Goal: Information Seeking & Learning: Learn about a topic

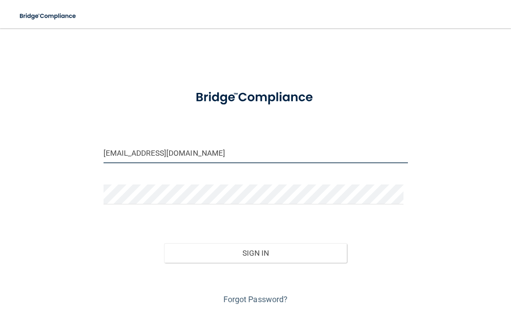
drag, startPoint x: 200, startPoint y: 155, endPoint x: 217, endPoint y: 155, distance: 16.4
click at [217, 155] on input "manny@sunridgeoralsurgery.com" at bounding box center [255, 153] width 304 height 20
type input "[PERSON_NAME][EMAIL_ADDRESS][DOMAIN_NAME]"
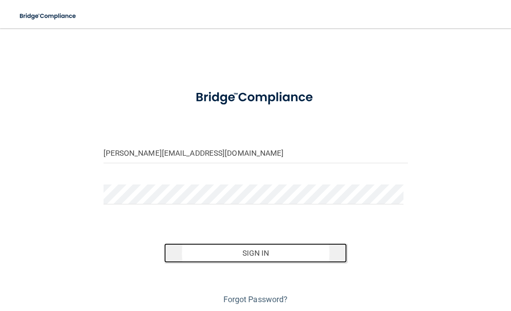
click at [246, 250] on button "Sign In" at bounding box center [255, 252] width 183 height 19
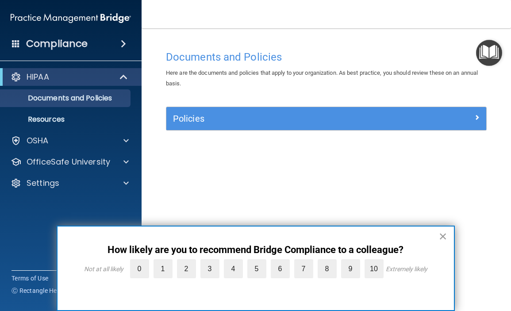
click at [444, 236] on button "×" at bounding box center [443, 236] width 8 height 14
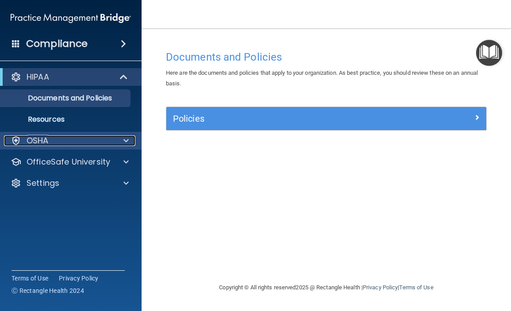
click at [122, 138] on div at bounding box center [125, 140] width 22 height 11
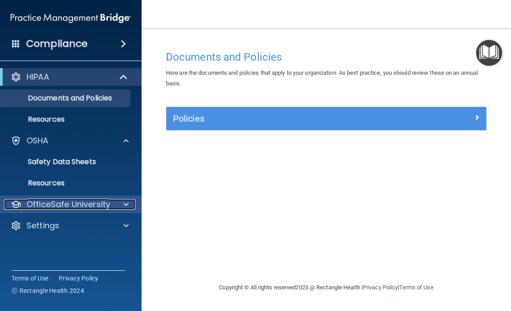
click at [125, 203] on span at bounding box center [125, 204] width 5 height 11
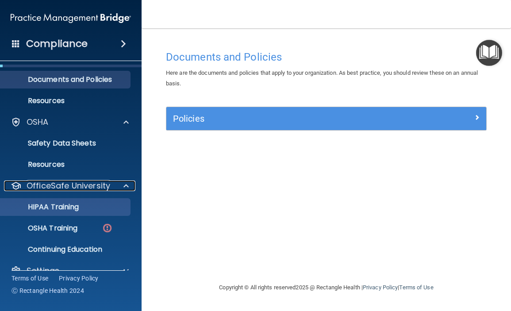
scroll to position [35, 0]
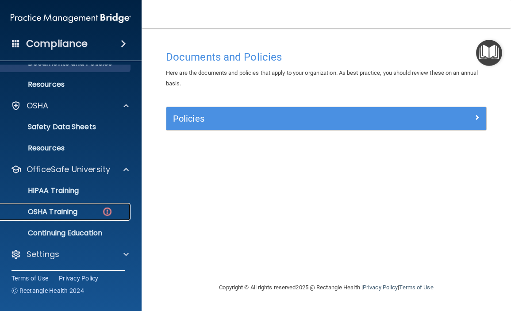
click at [102, 211] on img at bounding box center [107, 211] width 11 height 11
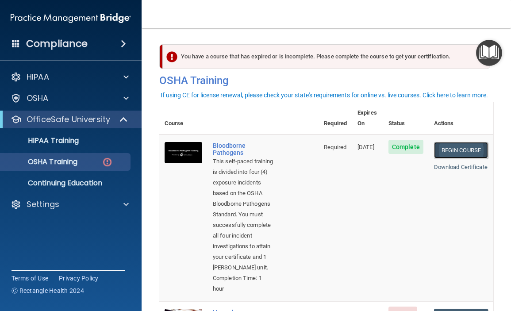
click at [449, 142] on link "Begin Course" at bounding box center [461, 150] width 54 height 16
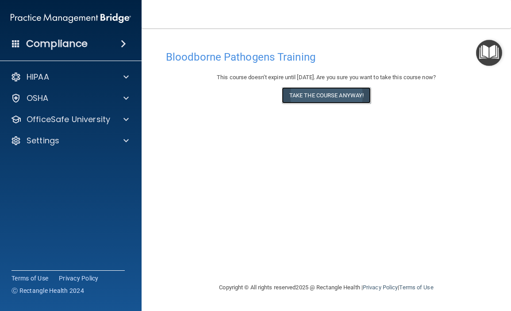
click at [324, 96] on button "Take the course anyway!" at bounding box center [326, 95] width 89 height 16
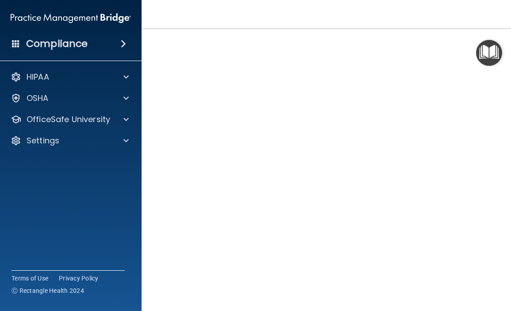
scroll to position [23, 0]
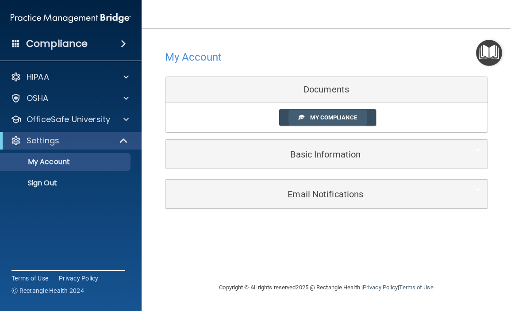
click at [342, 117] on span "My Compliance" at bounding box center [333, 117] width 46 height 7
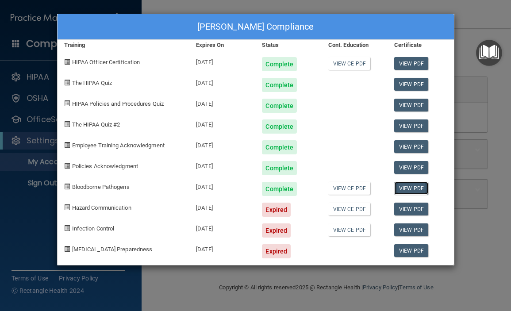
click at [413, 189] on link "View PDF" at bounding box center [411, 188] width 34 height 13
click at [67, 207] on span at bounding box center [67, 207] width 6 height 6
click at [464, 20] on div "Cindy Esparza's Compliance Training Expires On Status Cont. Education Certifica…" at bounding box center [255, 155] width 511 height 311
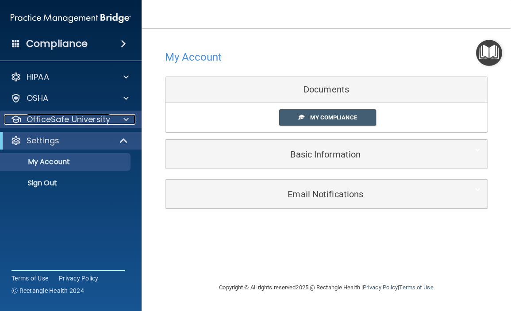
click at [126, 120] on span at bounding box center [125, 119] width 5 height 11
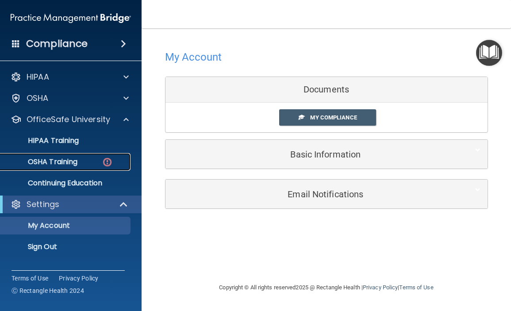
click at [65, 161] on p "OSHA Training" at bounding box center [42, 161] width 72 height 9
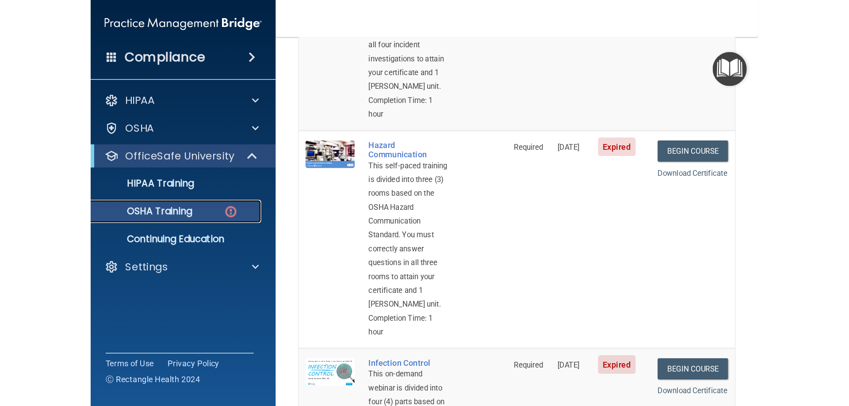
scroll to position [221, 0]
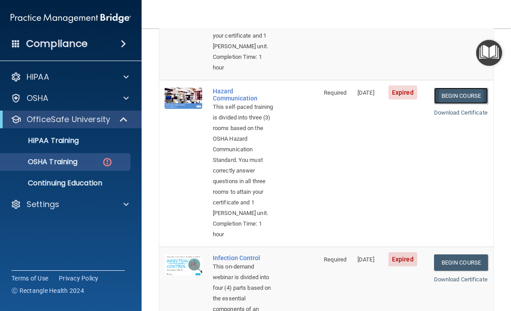
click at [459, 104] on link "Begin Course" at bounding box center [461, 96] width 54 height 16
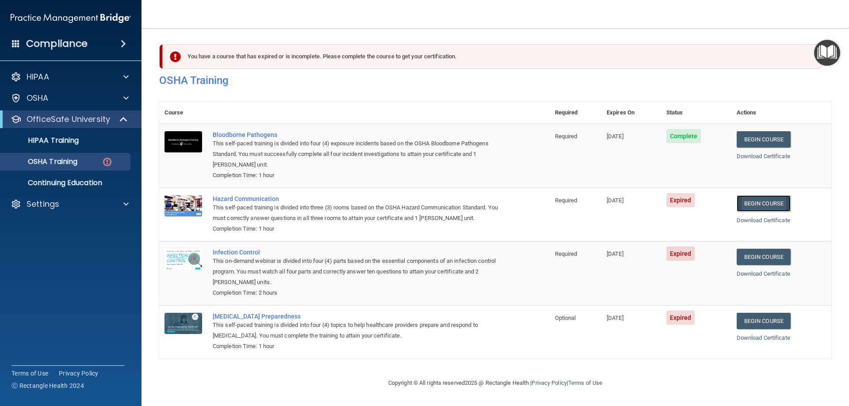
scroll to position [0, 0]
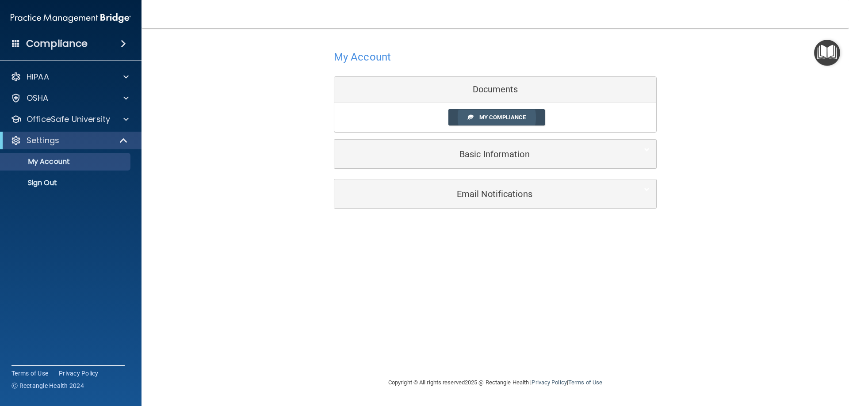
click at [502, 116] on span "My Compliance" at bounding box center [502, 117] width 46 height 7
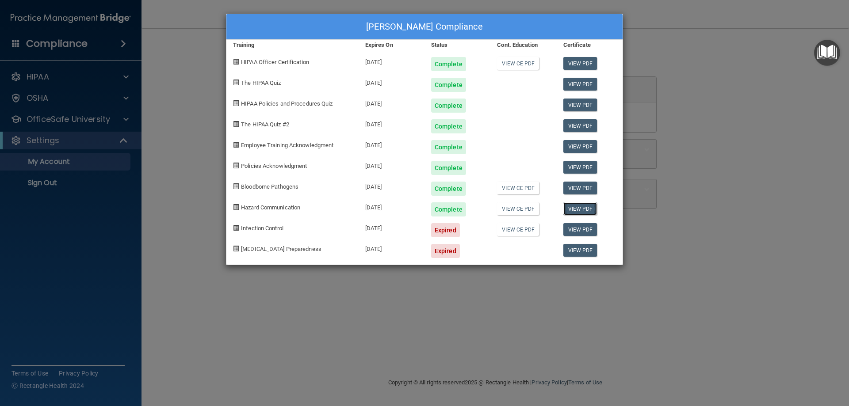
click at [510, 207] on link "View PDF" at bounding box center [580, 209] width 34 height 13
click at [447, 310] on div "Cindy Esparza's Compliance Training Expires On Status Cont. Education Certifica…" at bounding box center [424, 203] width 849 height 406
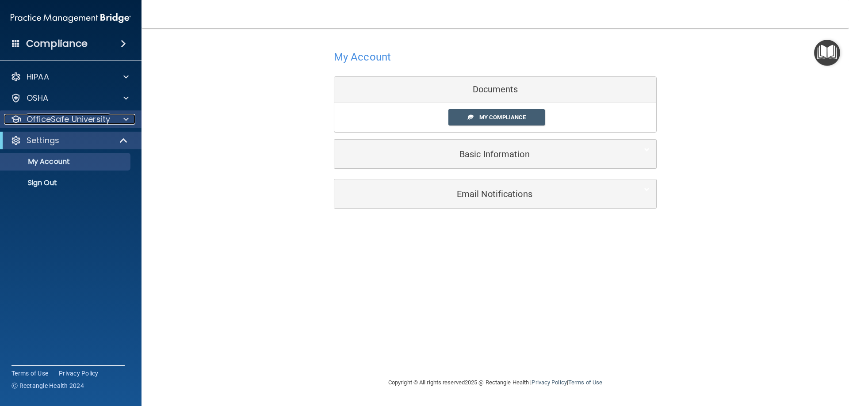
click at [127, 119] on span at bounding box center [125, 119] width 5 height 11
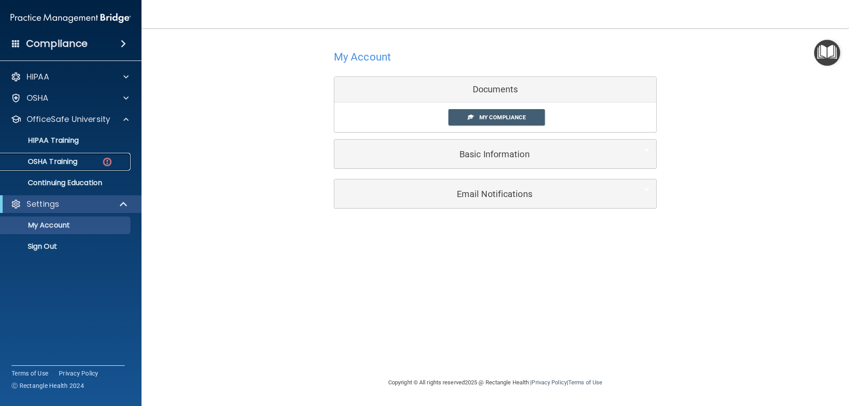
click at [80, 164] on div "OSHA Training" at bounding box center [66, 161] width 121 height 9
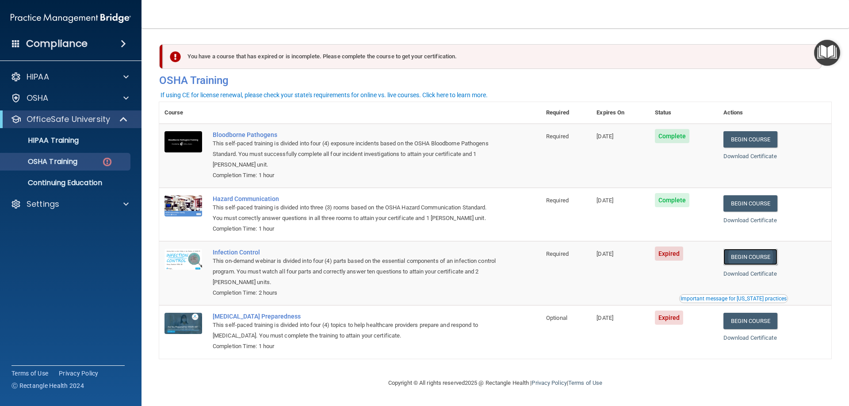
click at [510, 257] on link "Begin Course" at bounding box center [751, 257] width 54 height 16
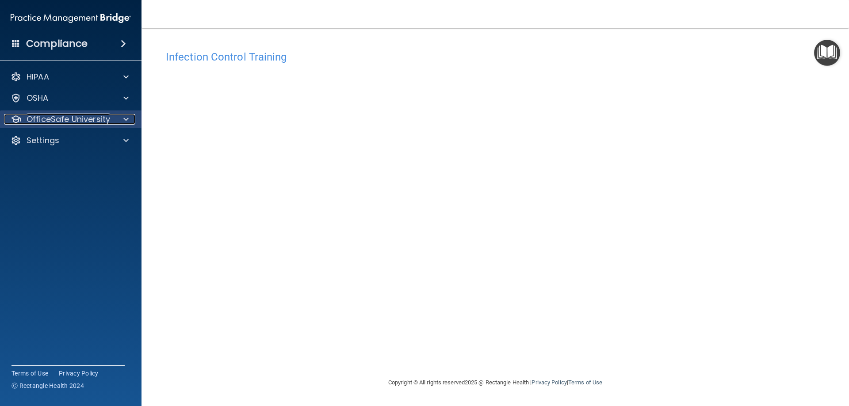
click at [93, 117] on p "OfficeSafe University" at bounding box center [69, 119] width 84 height 11
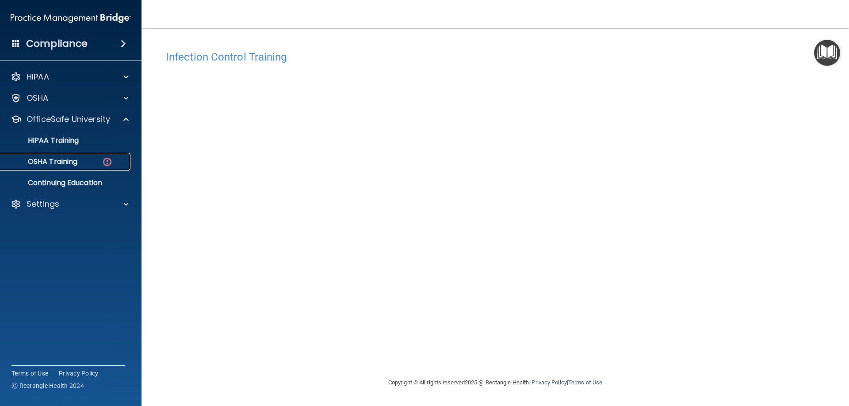
click at [80, 161] on div "OSHA Training" at bounding box center [66, 161] width 121 height 9
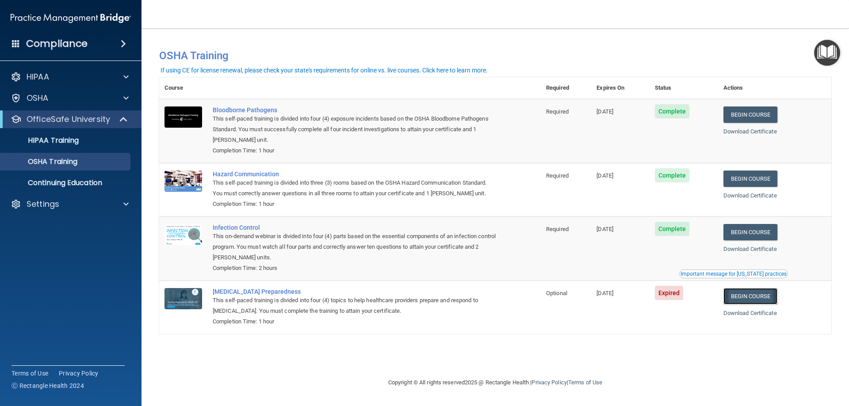
click at [764, 300] on link "Begin Course" at bounding box center [751, 296] width 54 height 16
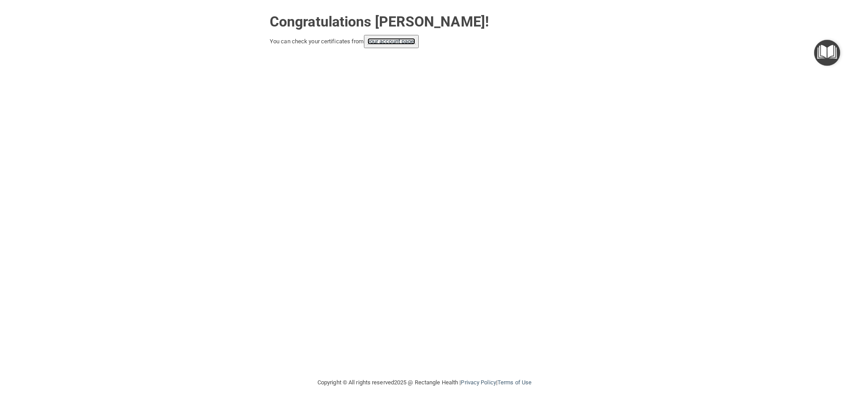
click at [387, 42] on link "your account page!" at bounding box center [392, 41] width 48 height 7
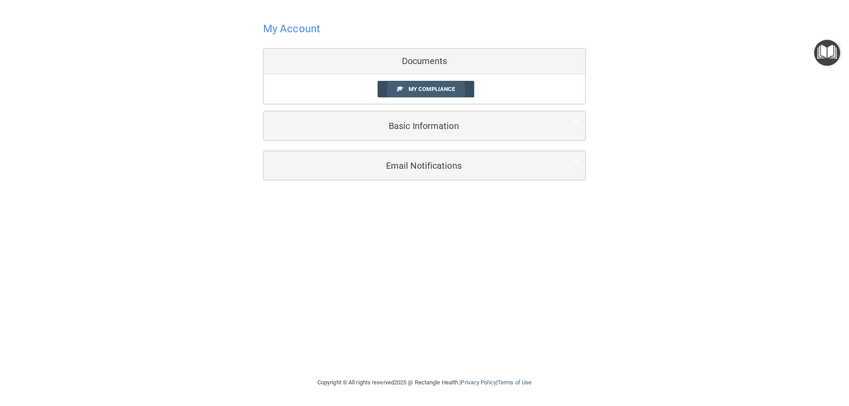
click at [406, 89] on link "My Compliance" at bounding box center [426, 89] width 97 height 16
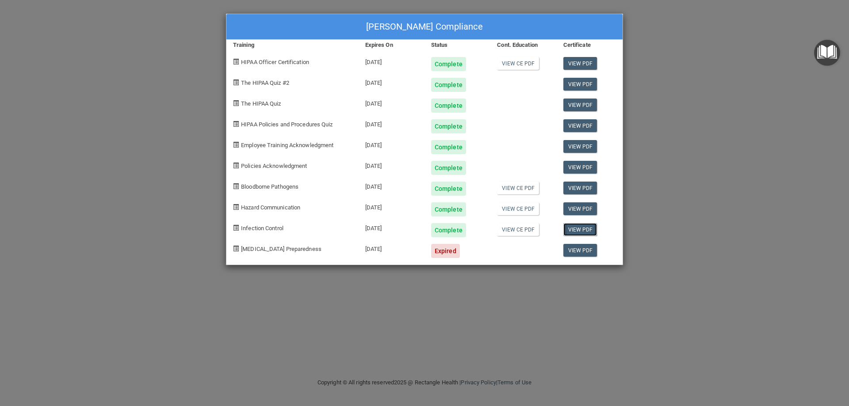
click at [587, 228] on link "View PDF" at bounding box center [580, 229] width 34 height 13
click at [667, 211] on div "[PERSON_NAME] Compliance Training Expires On Status Cont. Education Certificate…" at bounding box center [424, 203] width 849 height 406
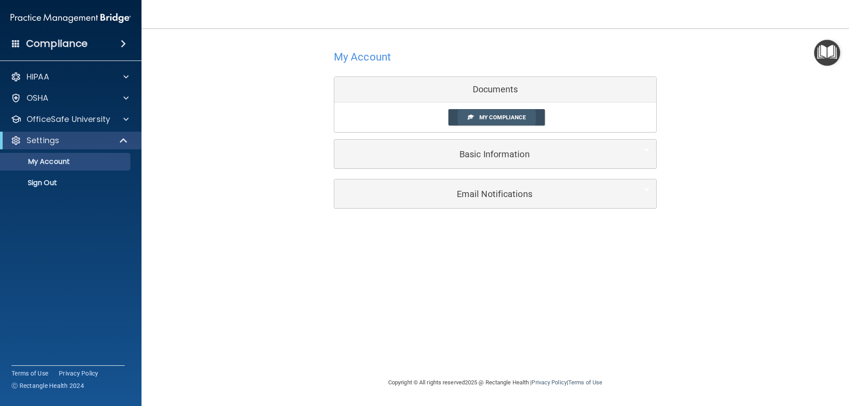
click at [501, 119] on span "My Compliance" at bounding box center [502, 117] width 46 height 7
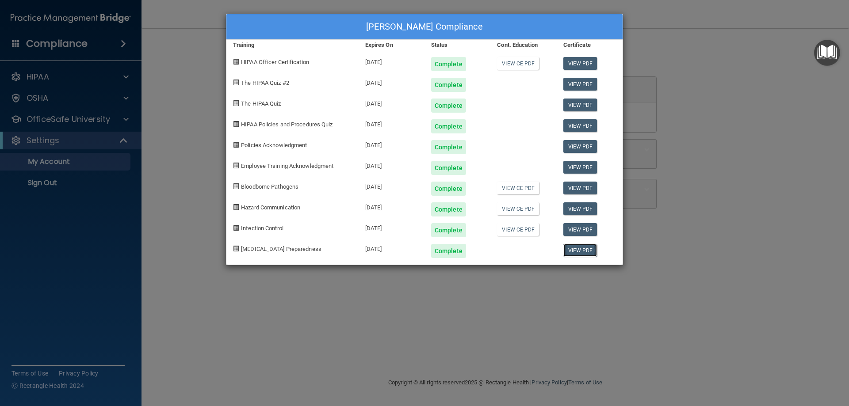
click at [587, 252] on link "View PDF" at bounding box center [580, 250] width 34 height 13
click at [637, 316] on div "[PERSON_NAME] Compliance Training Expires On Status Cont. Education Certificate…" at bounding box center [424, 203] width 849 height 406
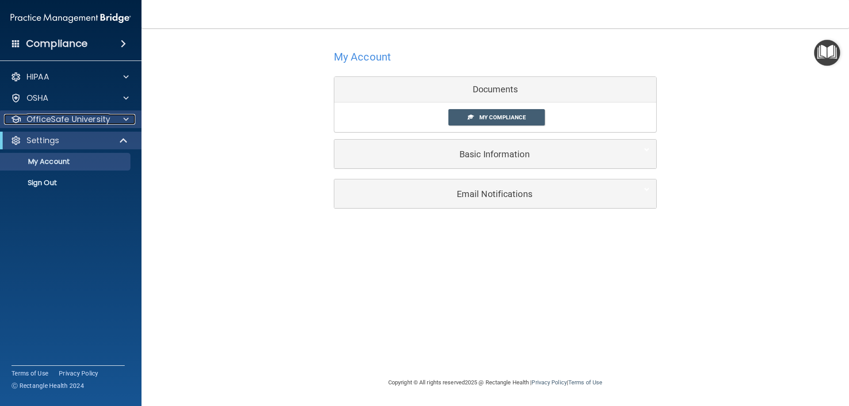
click at [126, 119] on span at bounding box center [125, 119] width 5 height 11
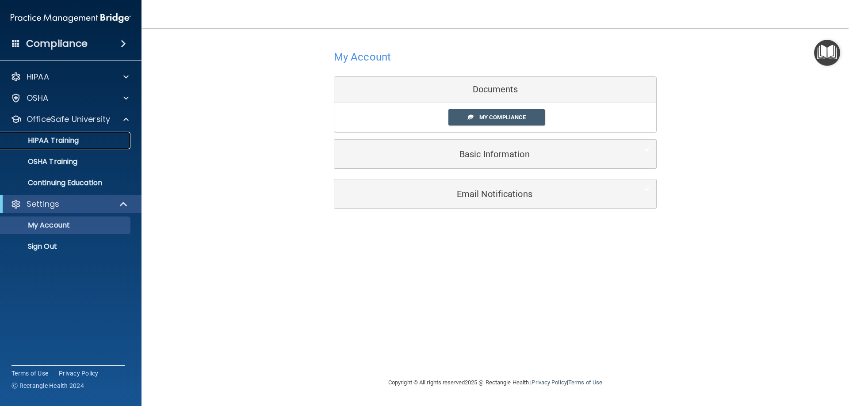
click at [61, 141] on p "HIPAA Training" at bounding box center [42, 140] width 73 height 9
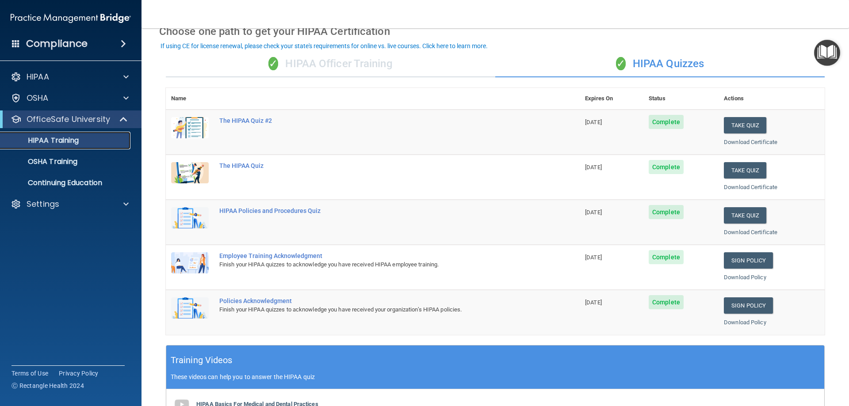
scroll to position [44, 0]
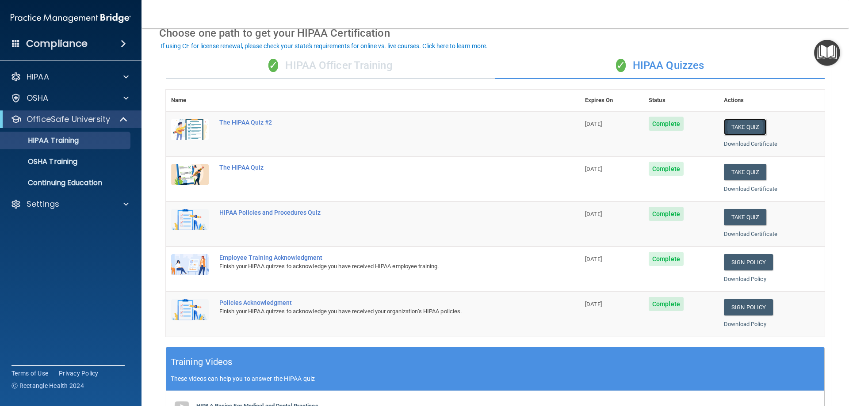
click at [737, 128] on button "Take Quiz" at bounding box center [745, 127] width 42 height 16
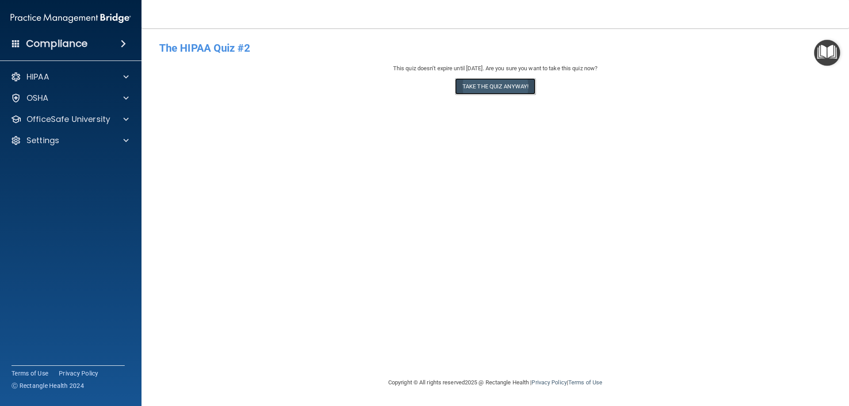
click at [488, 88] on button "Take the quiz anyway!" at bounding box center [495, 86] width 80 height 16
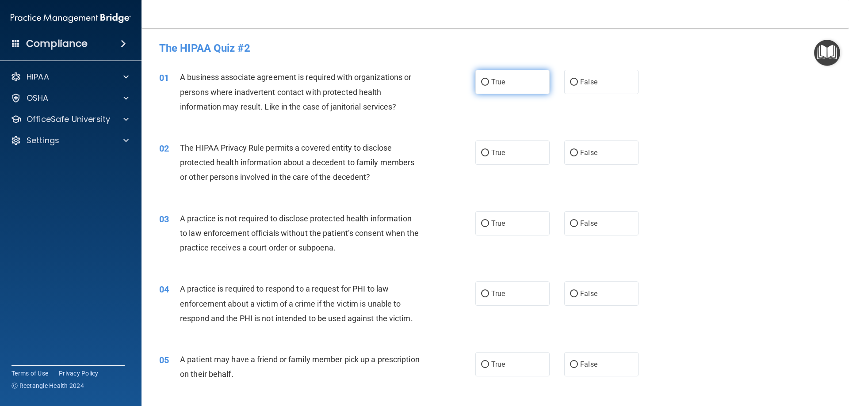
click at [482, 80] on input "True" at bounding box center [485, 82] width 8 height 7
radio input "true"
click at [570, 153] on input "False" at bounding box center [574, 153] width 8 height 7
radio input "true"
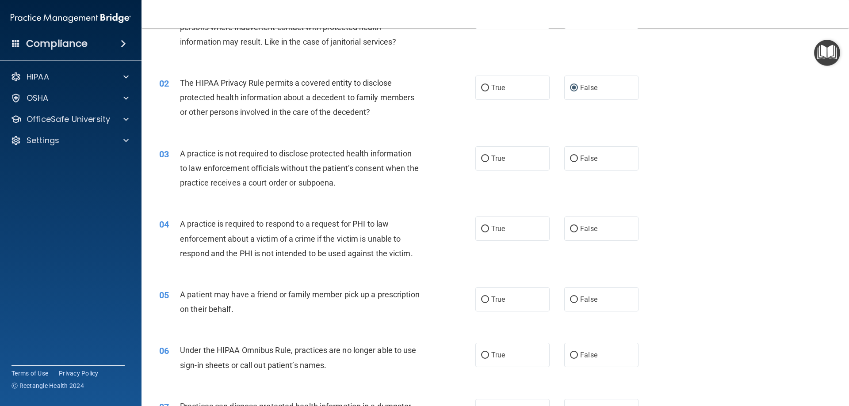
scroll to position [44, 0]
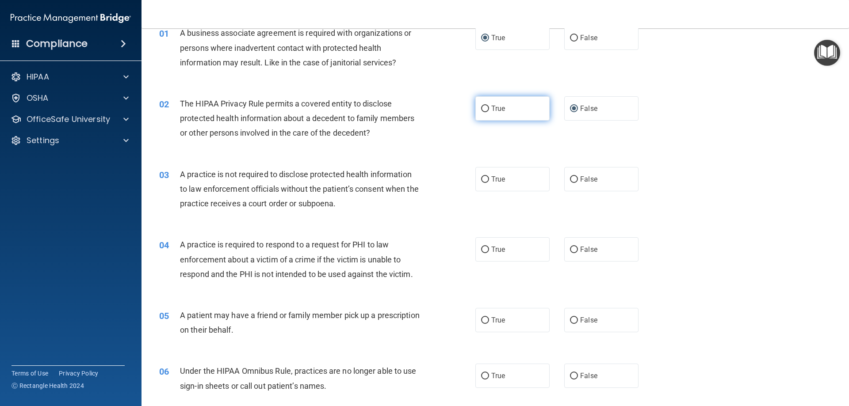
click at [479, 105] on label "True" at bounding box center [512, 108] width 74 height 24
click at [481, 106] on input "True" at bounding box center [485, 109] width 8 height 7
radio input "true"
radio input "false"
click at [572, 178] on input "False" at bounding box center [574, 179] width 8 height 7
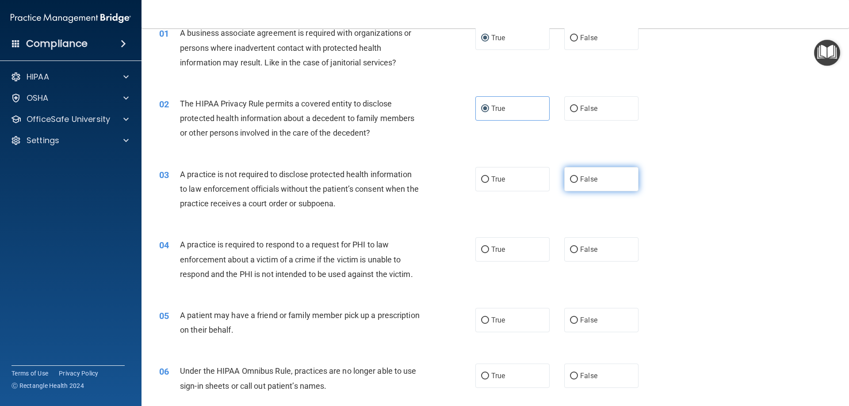
radio input "true"
click at [481, 250] on input "True" at bounding box center [485, 250] width 8 height 7
radio input "true"
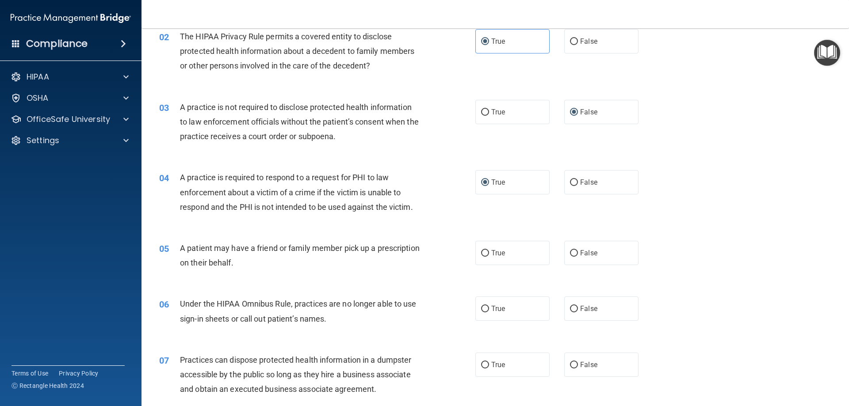
scroll to position [133, 0]
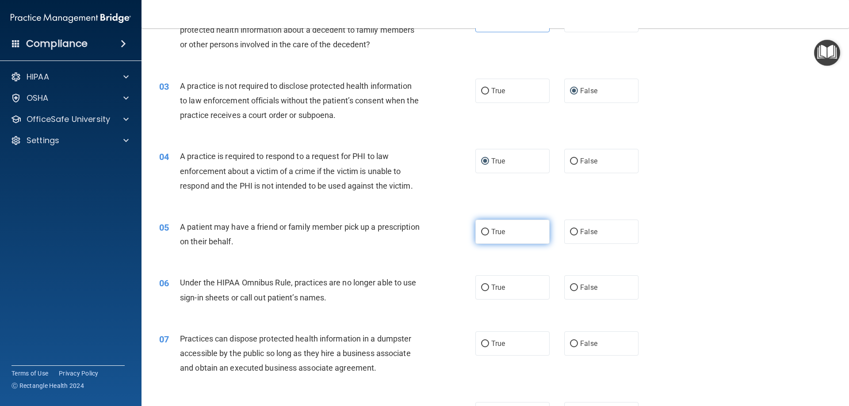
click at [481, 233] on input "True" at bounding box center [485, 232] width 8 height 7
radio input "true"
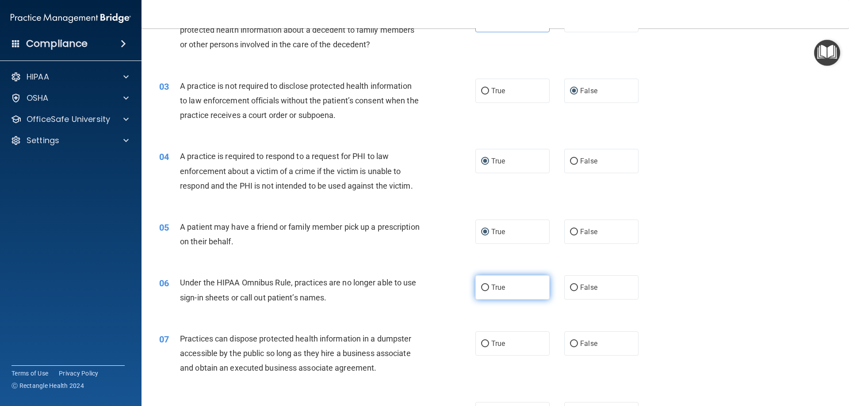
click at [484, 287] on input "True" at bounding box center [485, 288] width 8 height 7
radio input "true"
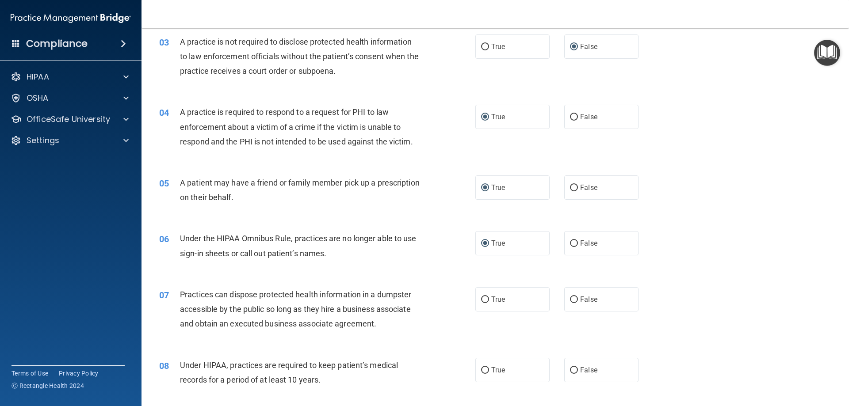
scroll to position [221, 0]
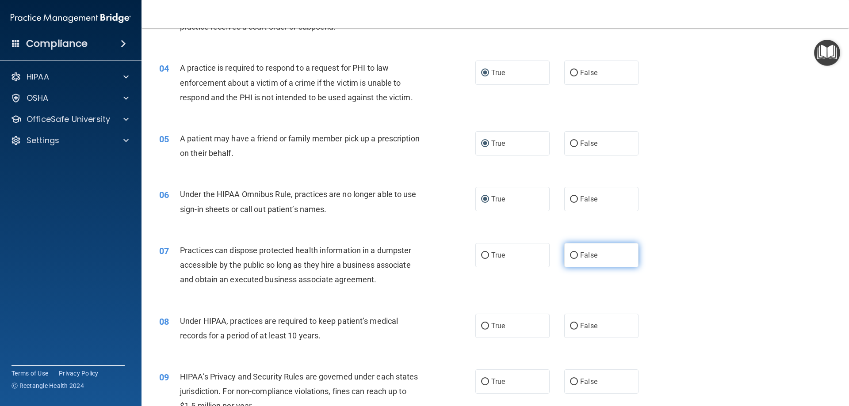
click at [570, 255] on input "False" at bounding box center [574, 256] width 8 height 7
radio input "true"
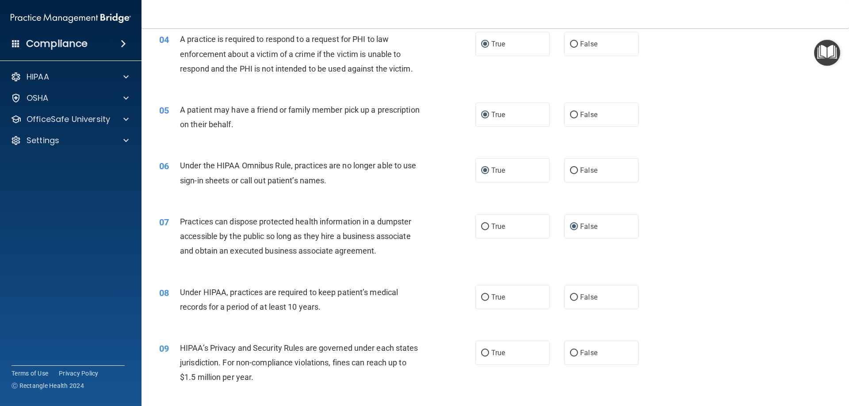
scroll to position [265, 0]
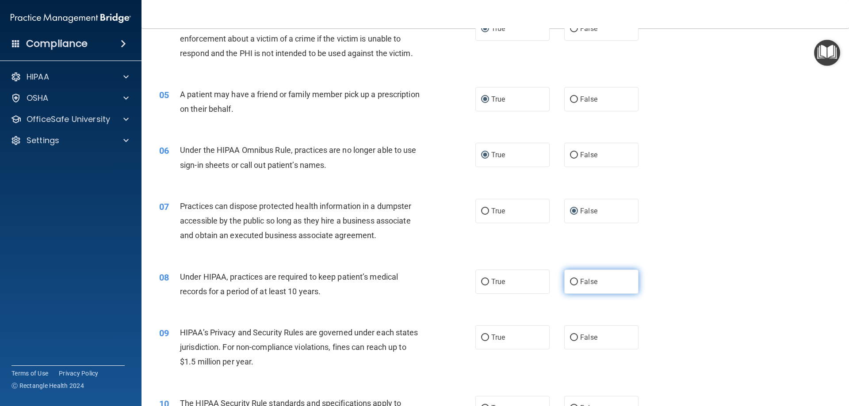
click at [571, 282] on input "False" at bounding box center [574, 282] width 8 height 7
radio input "true"
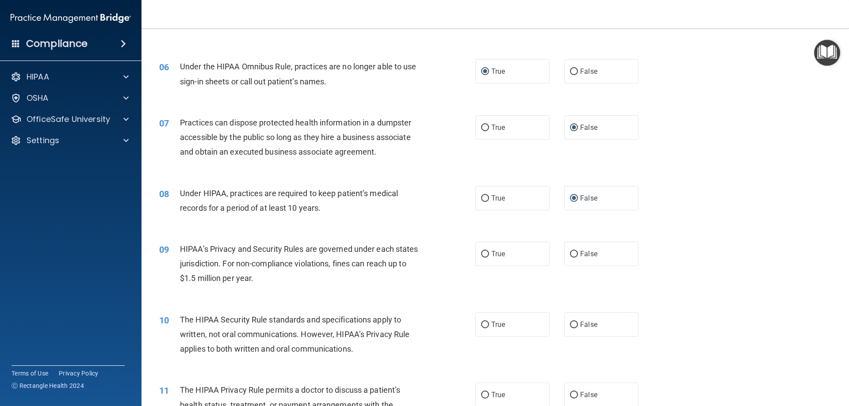
scroll to position [354, 0]
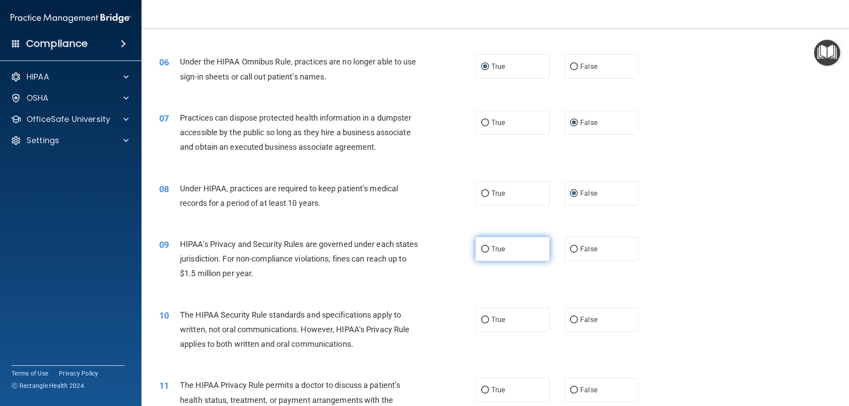
click at [481, 250] on input "True" at bounding box center [485, 249] width 8 height 7
radio input "true"
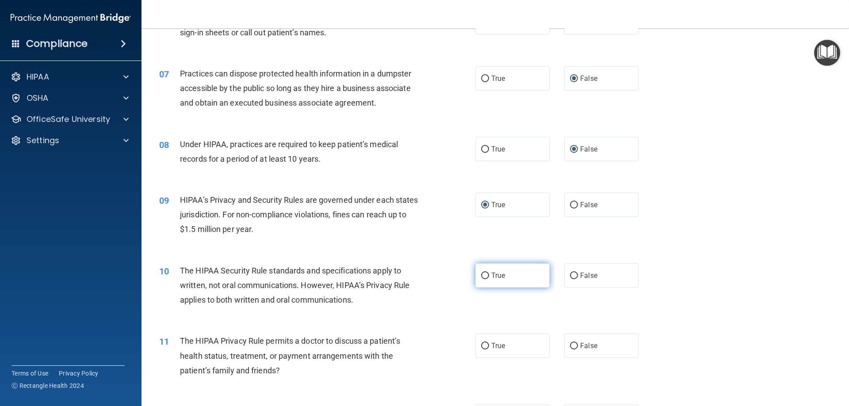
click at [481, 274] on input "True" at bounding box center [485, 276] width 8 height 7
radio input "true"
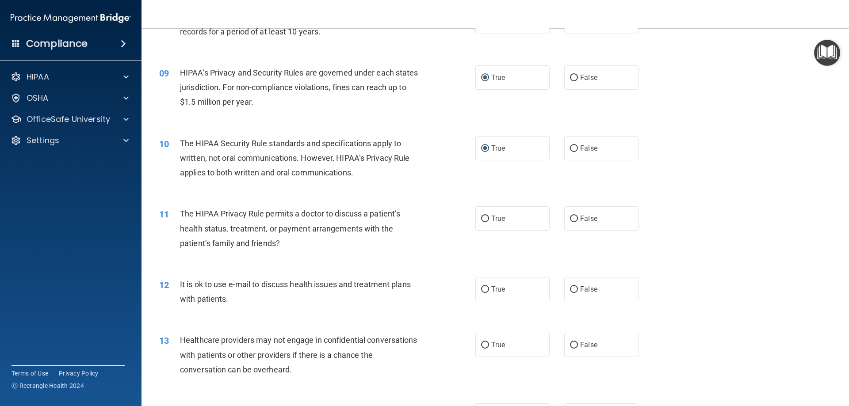
scroll to position [531, 0]
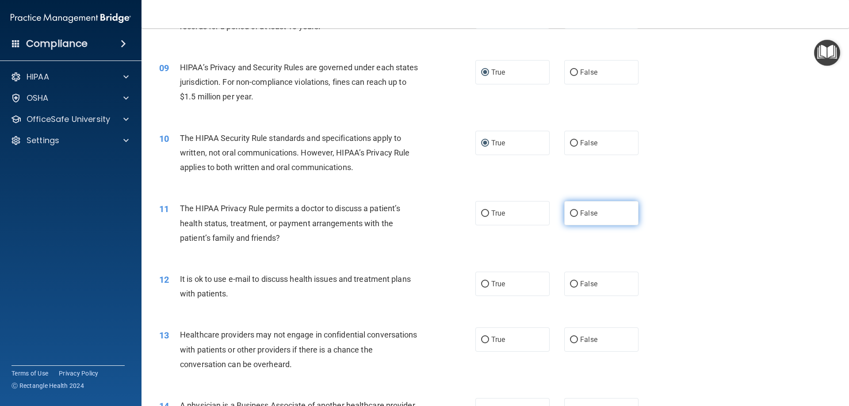
click at [572, 213] on input "False" at bounding box center [574, 214] width 8 height 7
radio input "true"
click at [573, 282] on input "False" at bounding box center [574, 284] width 8 height 7
radio input "true"
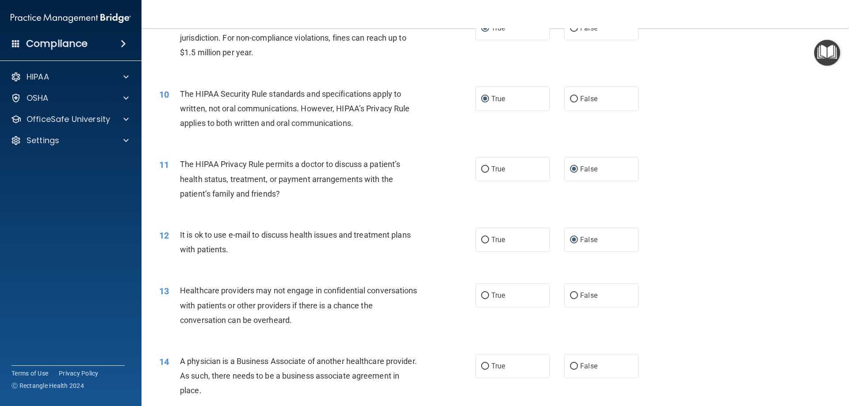
scroll to position [619, 0]
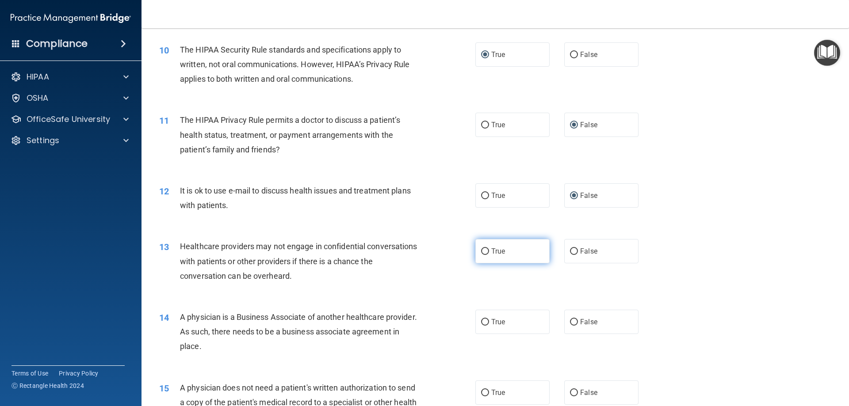
click at [482, 250] on input "True" at bounding box center [485, 252] width 8 height 7
radio input "true"
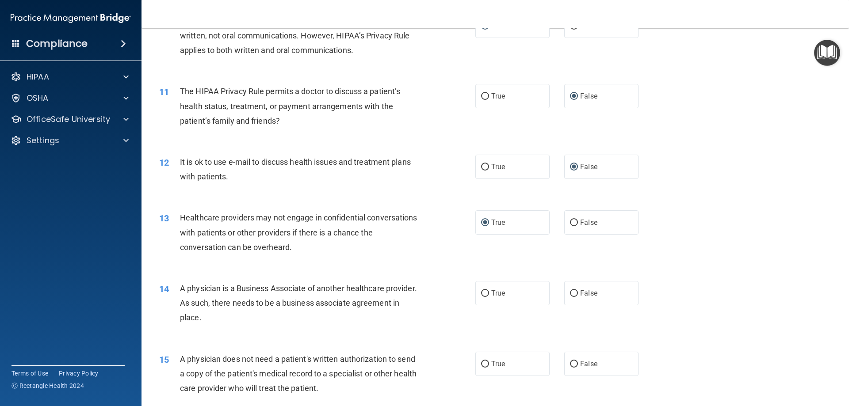
scroll to position [663, 0]
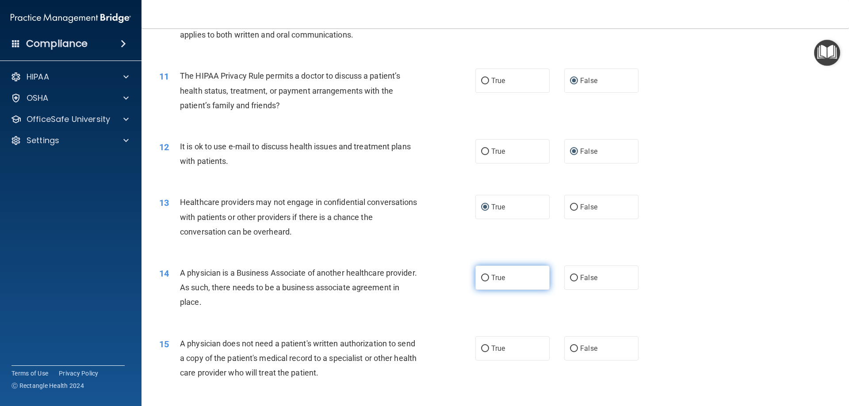
click at [481, 278] on input "True" at bounding box center [485, 278] width 8 height 7
radio input "true"
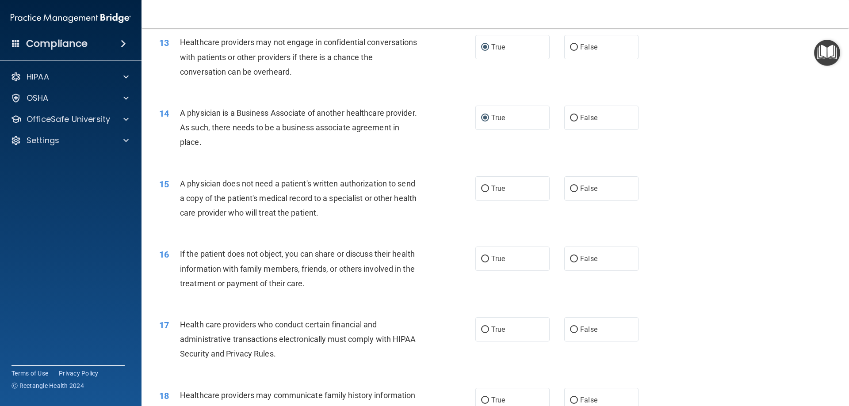
scroll to position [812, 0]
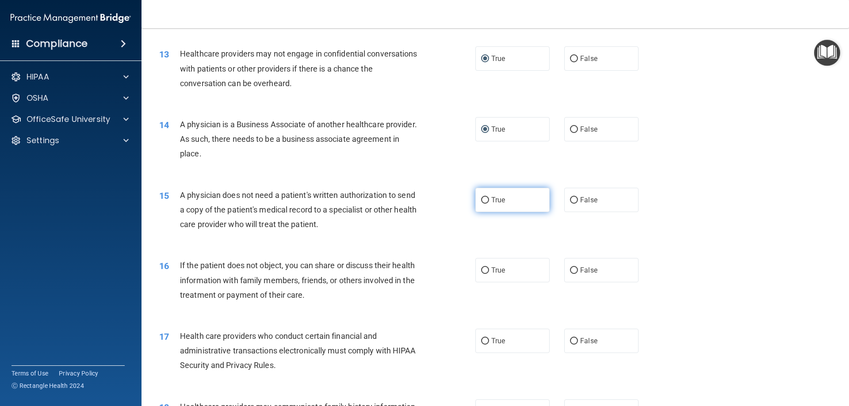
click at [483, 199] on input "True" at bounding box center [485, 200] width 8 height 7
radio input "true"
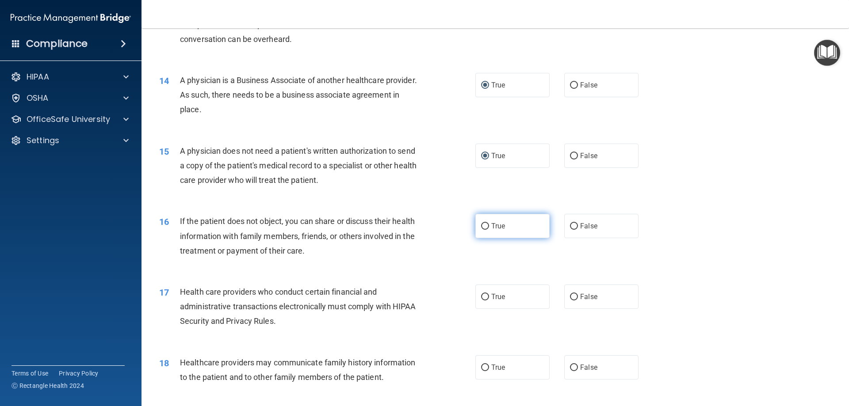
click at [483, 224] on input "True" at bounding box center [485, 226] width 8 height 7
radio input "true"
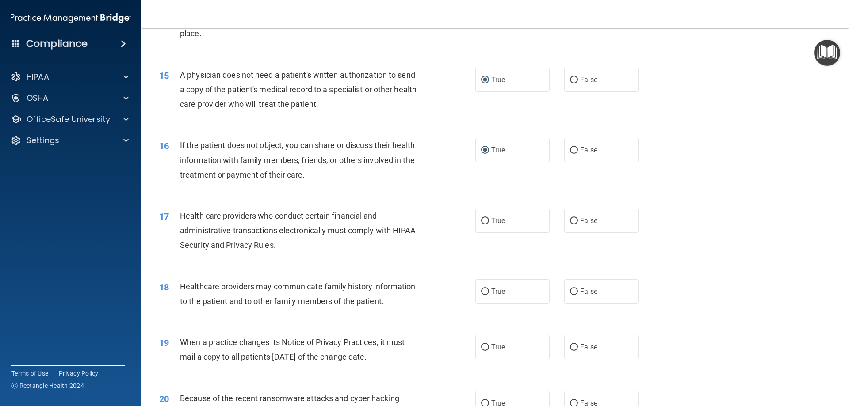
scroll to position [945, 0]
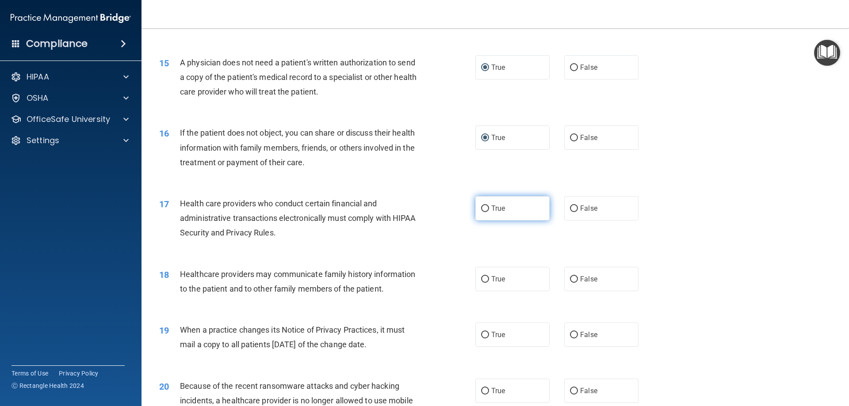
click at [482, 208] on input "True" at bounding box center [485, 209] width 8 height 7
radio input "true"
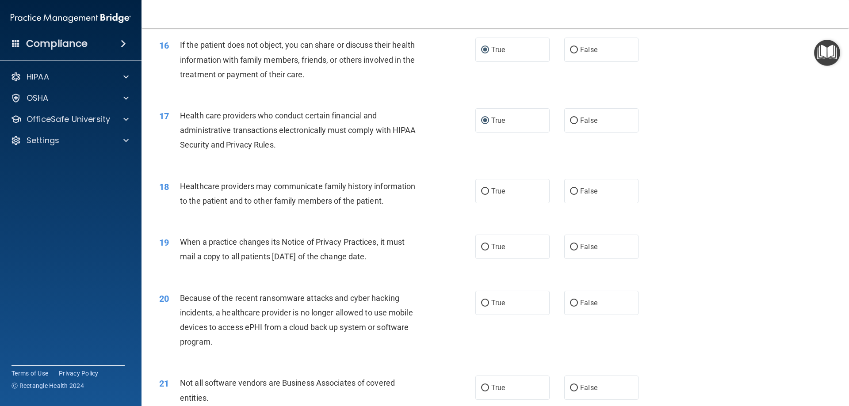
scroll to position [1033, 0]
click at [571, 190] on input "False" at bounding box center [574, 191] width 8 height 7
radio input "true"
click at [483, 246] on input "True" at bounding box center [485, 247] width 8 height 7
radio input "true"
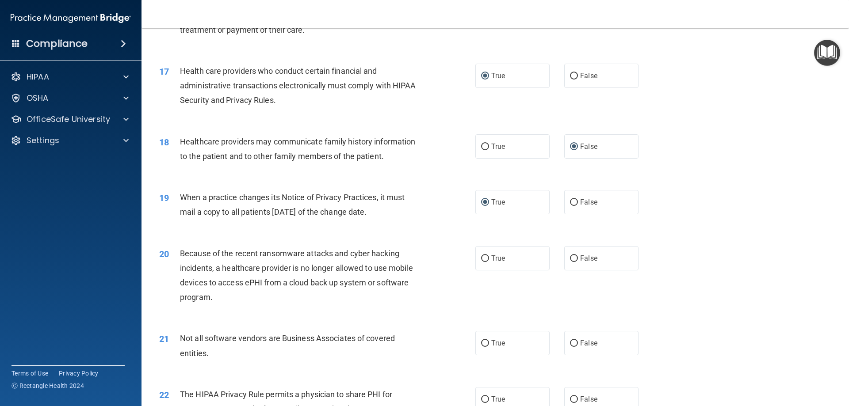
scroll to position [1122, 0]
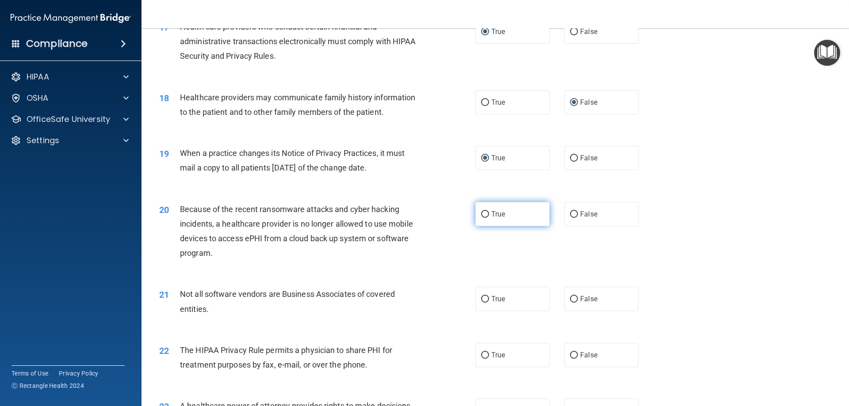
click at [483, 213] on input "True" at bounding box center [485, 214] width 8 height 7
radio input "true"
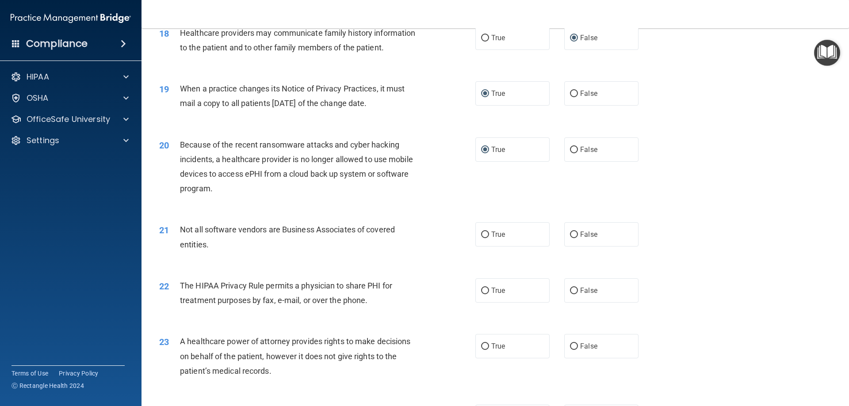
scroll to position [1210, 0]
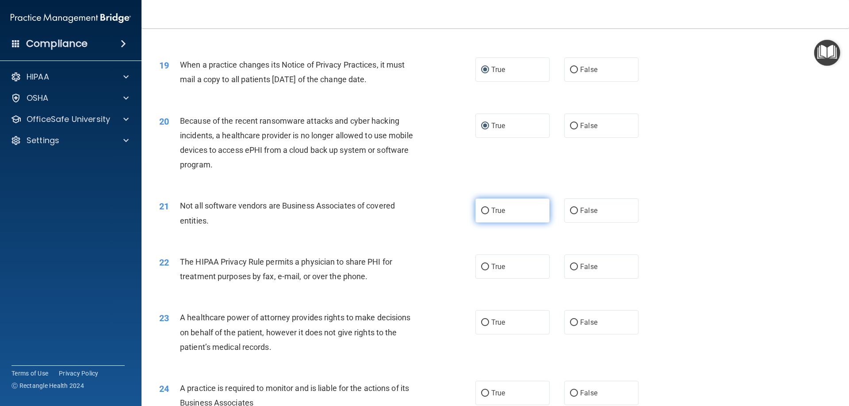
click at [483, 211] on input "True" at bounding box center [485, 211] width 8 height 7
radio input "true"
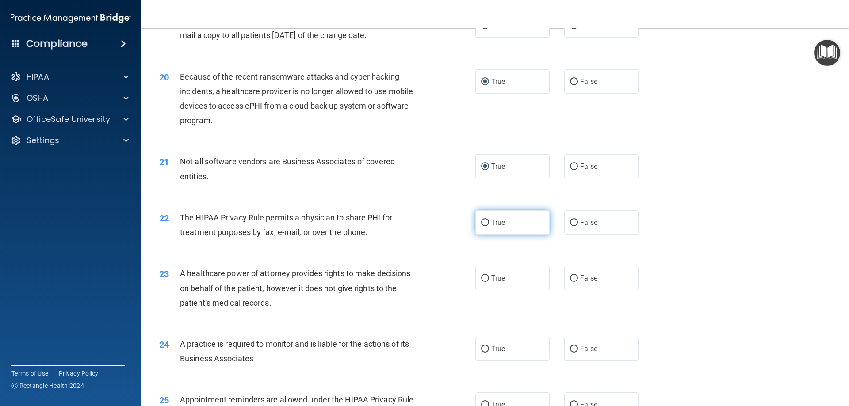
click at [481, 223] on input "True" at bounding box center [485, 223] width 8 height 7
radio input "true"
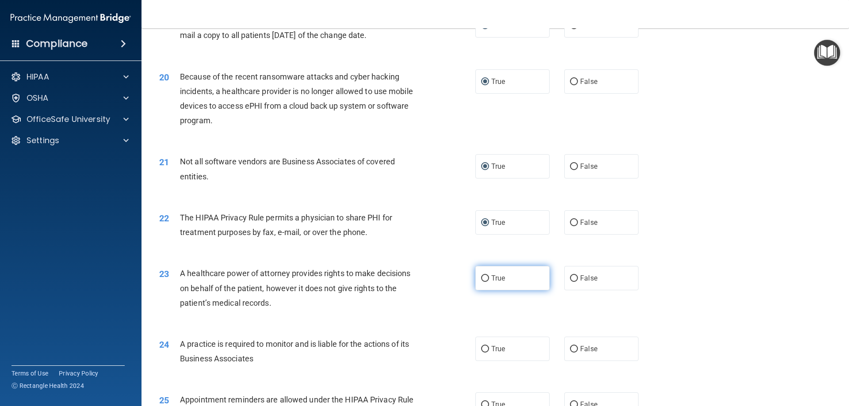
click at [484, 277] on input "True" at bounding box center [485, 279] width 8 height 7
radio input "true"
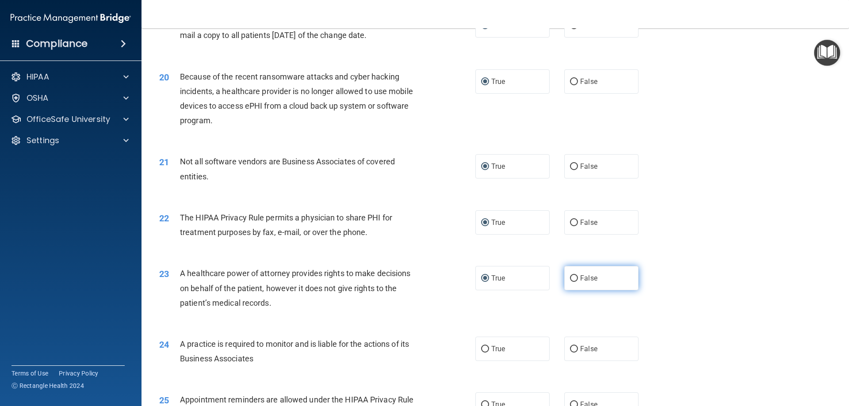
click at [571, 276] on input "False" at bounding box center [574, 279] width 8 height 7
radio input "true"
radio input "false"
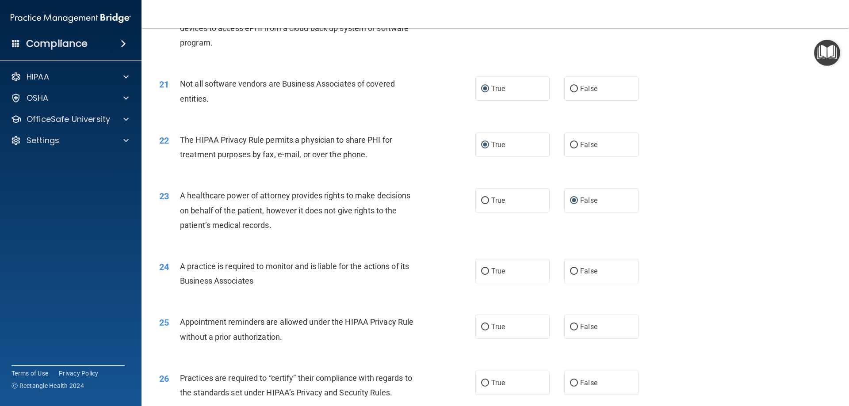
scroll to position [1343, 0]
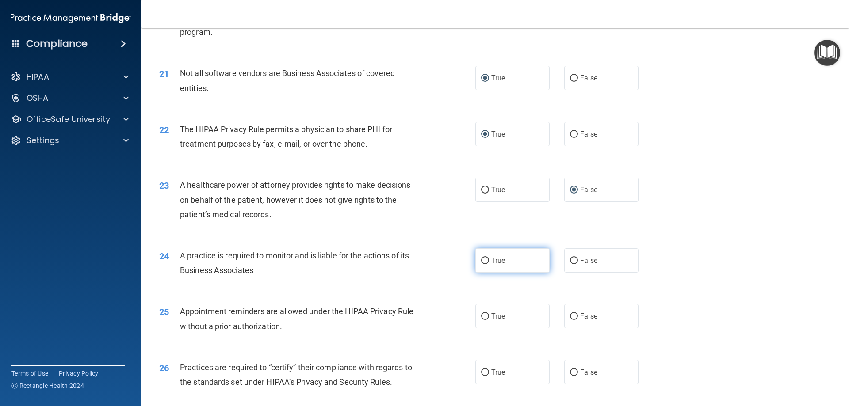
click at [483, 261] on input "True" at bounding box center [485, 261] width 8 height 7
radio input "true"
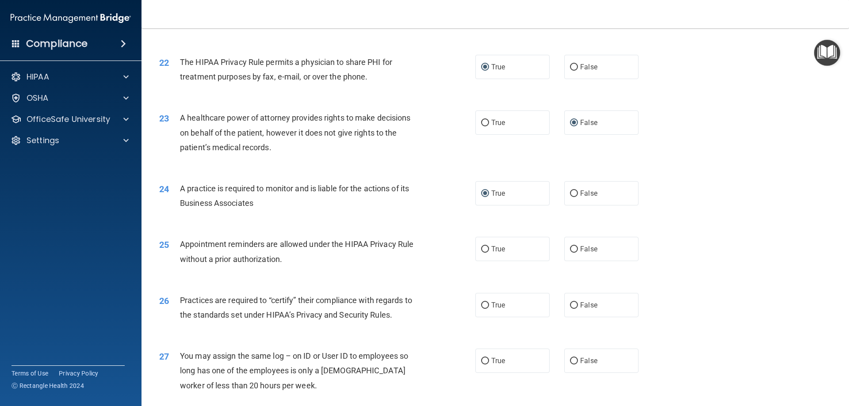
scroll to position [1431, 0]
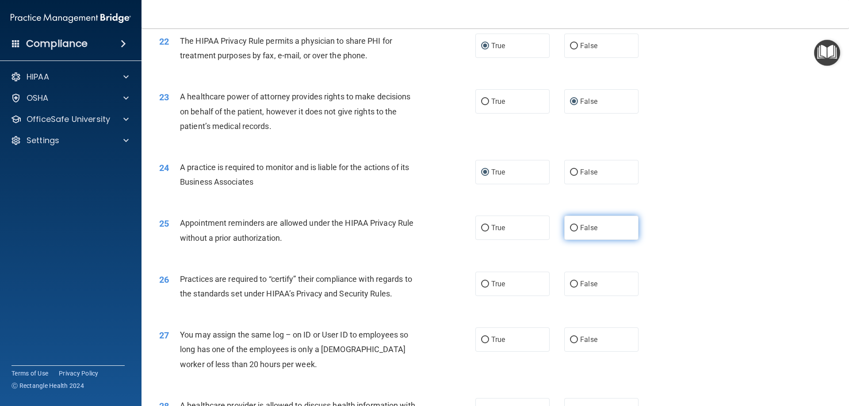
click at [570, 227] on input "False" at bounding box center [574, 228] width 8 height 7
radio input "true"
click at [481, 285] on input "True" at bounding box center [485, 284] width 8 height 7
radio input "true"
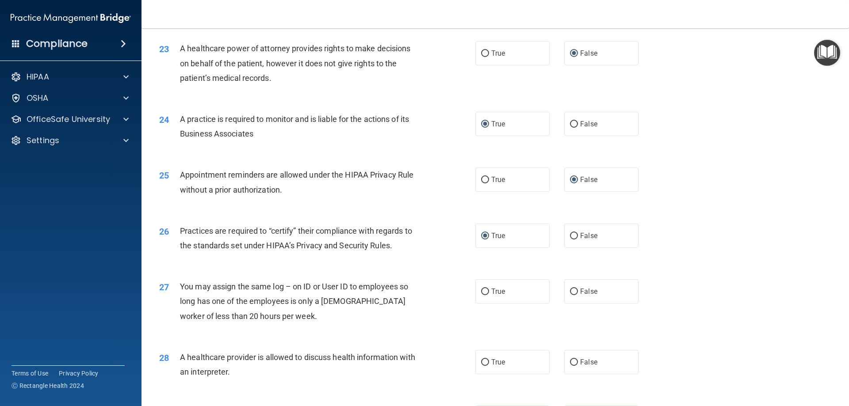
scroll to position [1520, 0]
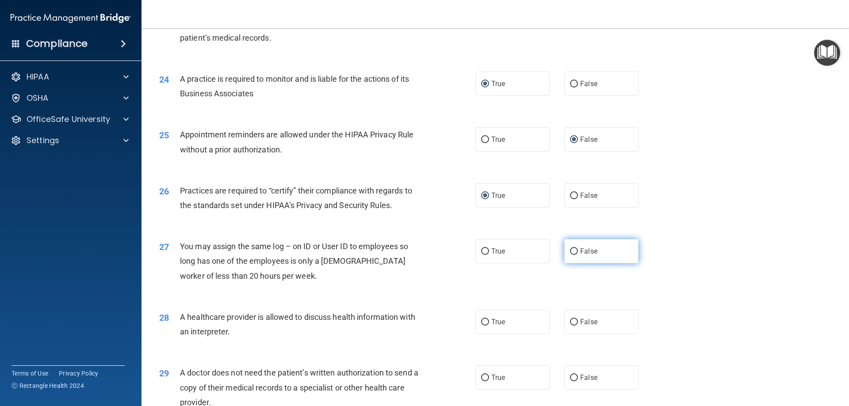
click at [570, 249] on input "False" at bounding box center [574, 252] width 8 height 7
radio input "true"
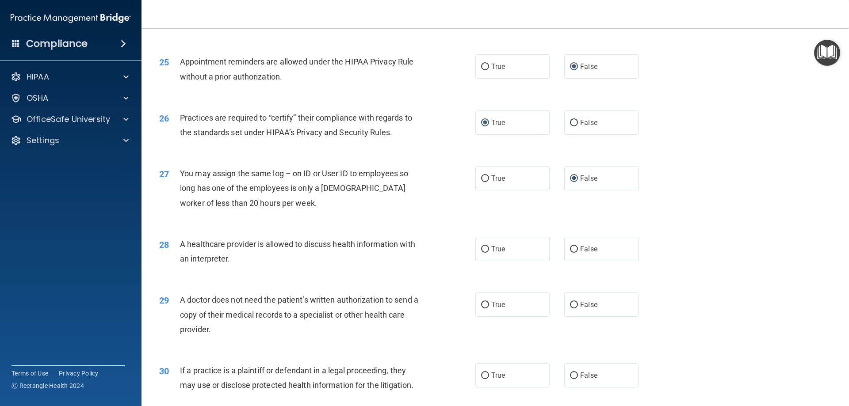
scroll to position [1608, 0]
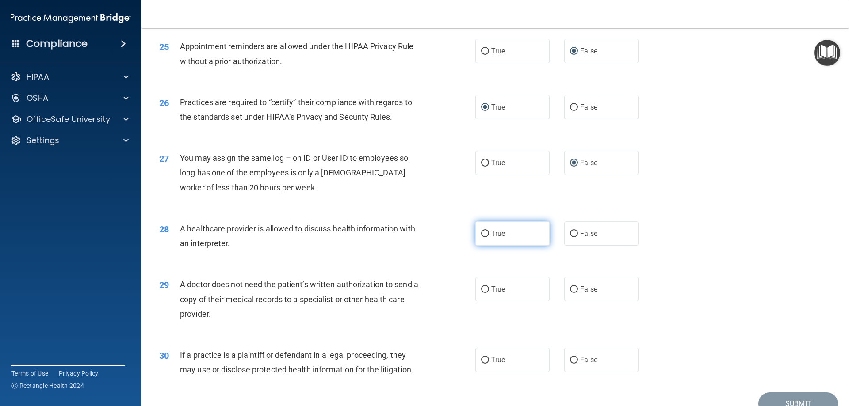
click at [481, 234] on input "True" at bounding box center [485, 234] width 8 height 7
radio input "true"
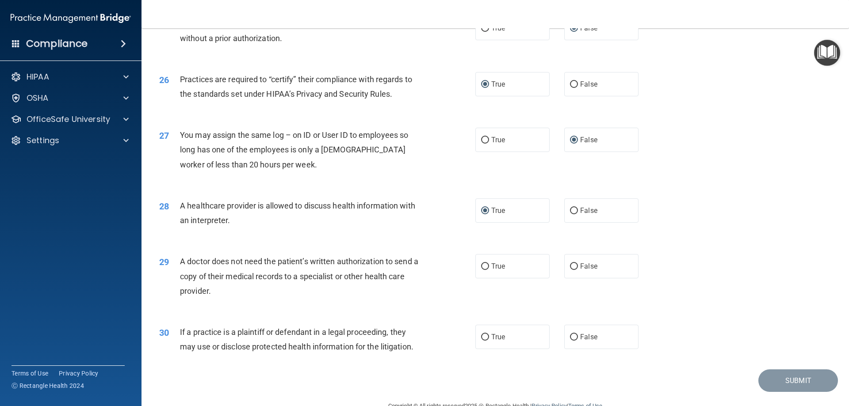
scroll to position [1652, 0]
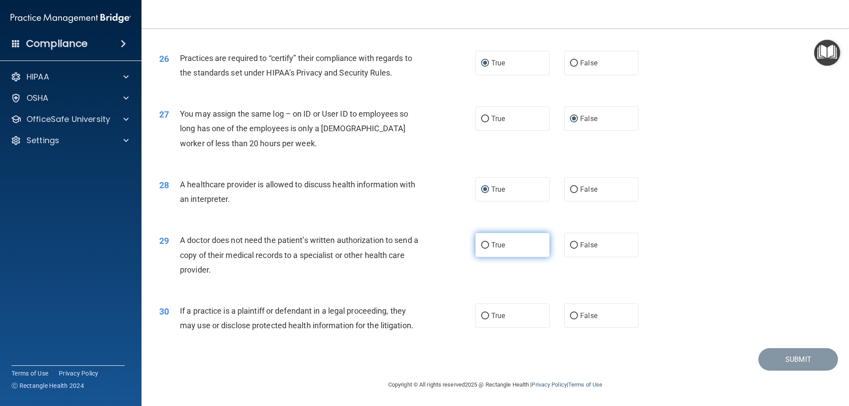
click at [482, 244] on input "True" at bounding box center [485, 245] width 8 height 7
radio input "true"
click at [485, 316] on input "True" at bounding box center [485, 316] width 8 height 7
radio input "true"
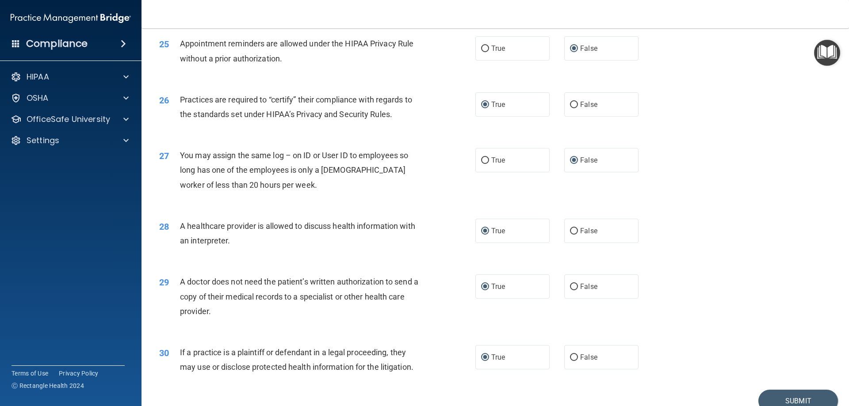
scroll to position [1637, 0]
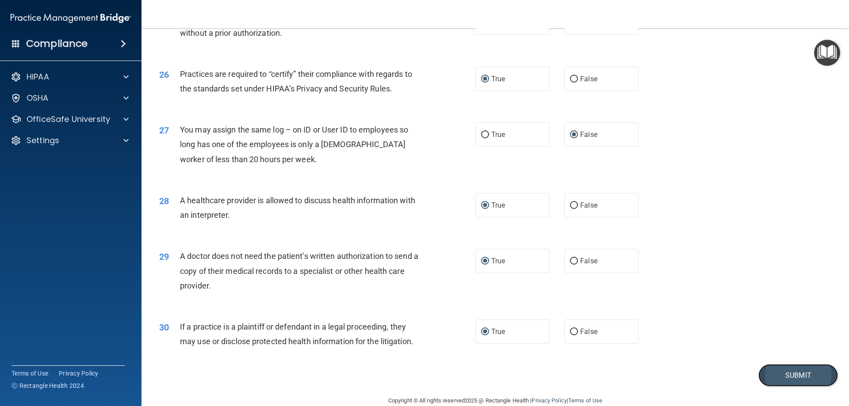
click at [804, 372] on button "Submit" at bounding box center [799, 375] width 80 height 23
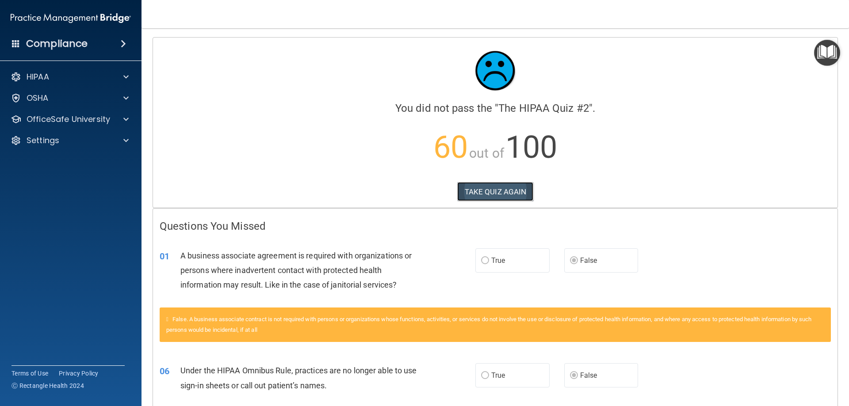
click at [493, 189] on button "TAKE QUIZ AGAIN" at bounding box center [495, 191] width 77 height 19
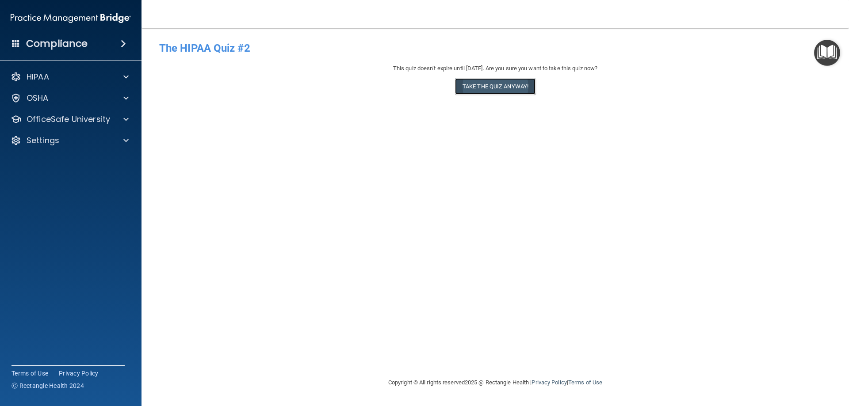
click at [495, 87] on button "Take the quiz anyway!" at bounding box center [495, 86] width 80 height 16
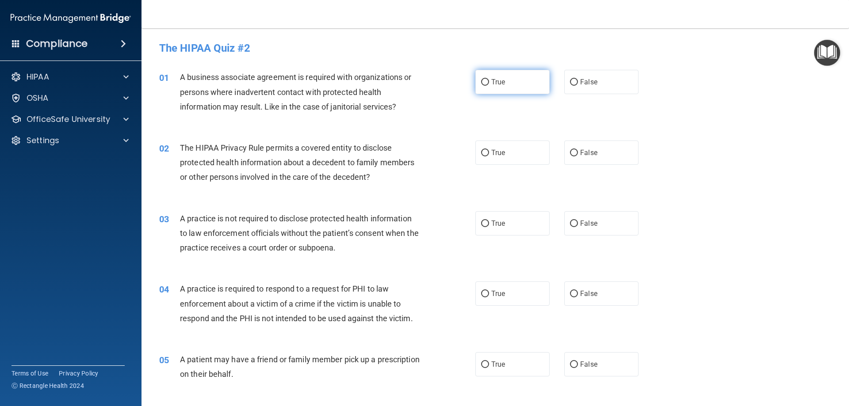
click at [483, 83] on input "True" at bounding box center [485, 82] width 8 height 7
radio input "true"
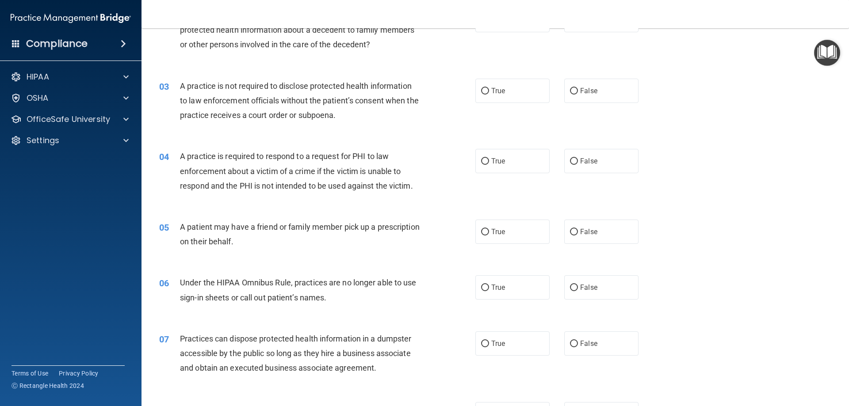
scroll to position [177, 0]
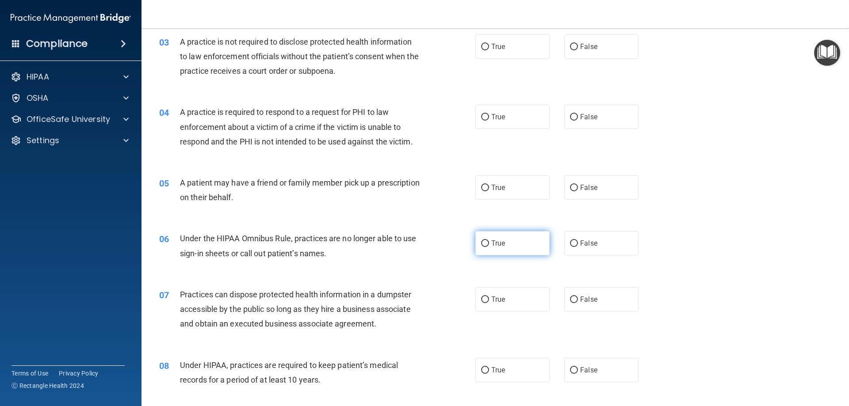
click at [482, 242] on input "True" at bounding box center [485, 244] width 8 height 7
radio input "true"
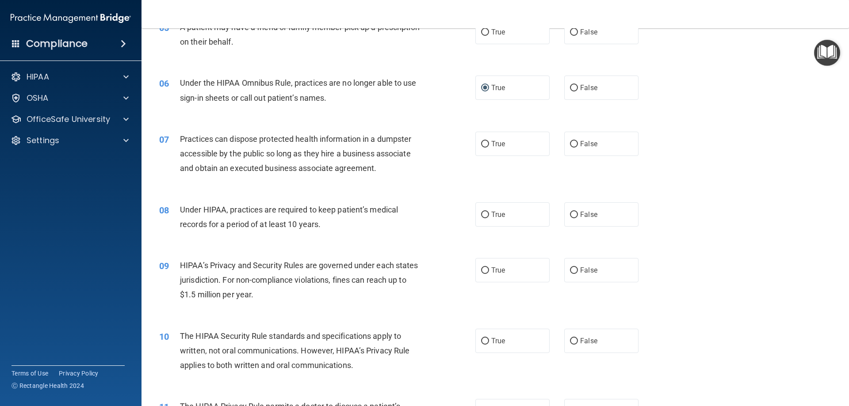
scroll to position [354, 0]
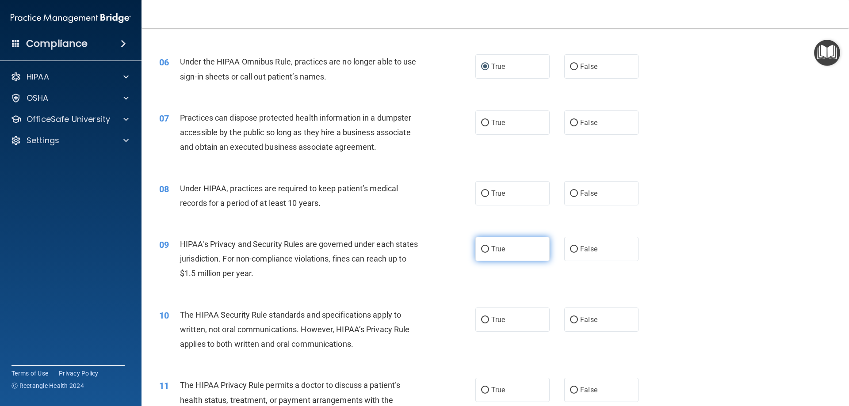
click at [483, 249] on input "True" at bounding box center [485, 249] width 8 height 7
radio input "true"
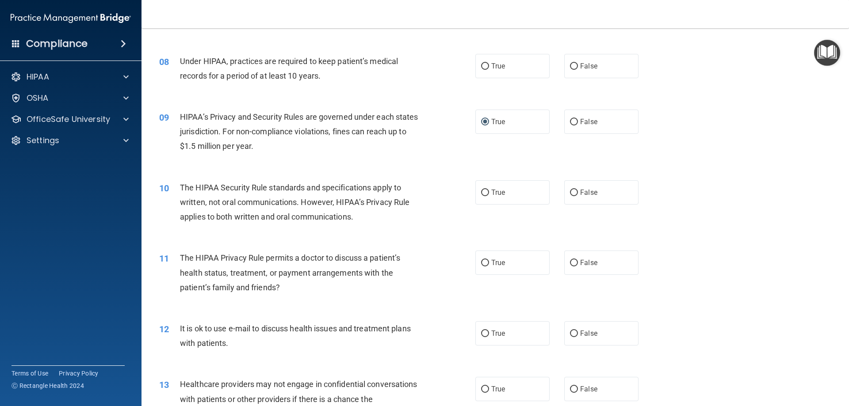
scroll to position [487, 0]
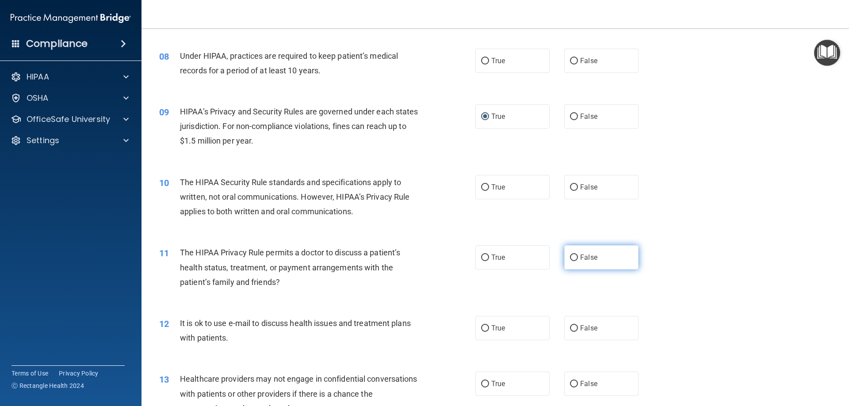
click at [570, 258] on input "False" at bounding box center [574, 258] width 8 height 7
radio input "true"
click at [571, 328] on input "False" at bounding box center [574, 329] width 8 height 7
radio input "true"
click at [482, 382] on input "True" at bounding box center [485, 384] width 8 height 7
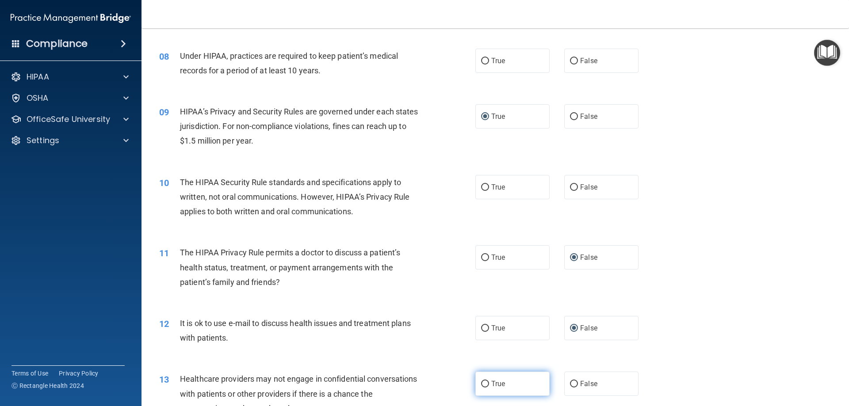
radio input "true"
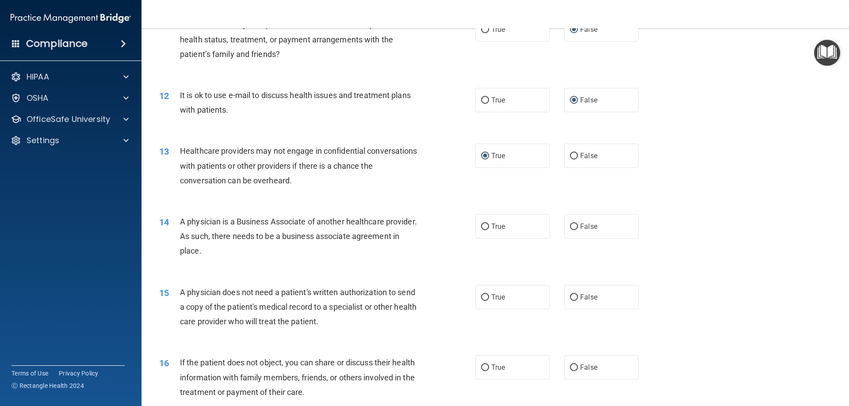
scroll to position [796, 0]
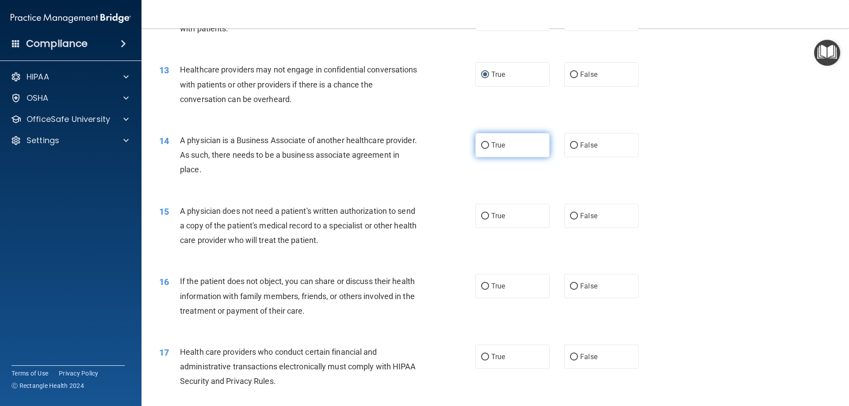
click at [482, 146] on input "True" at bounding box center [485, 145] width 8 height 7
radio input "true"
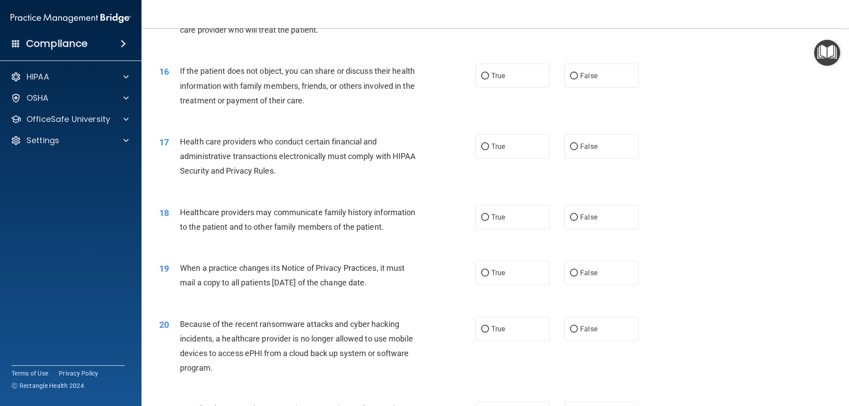
scroll to position [1017, 0]
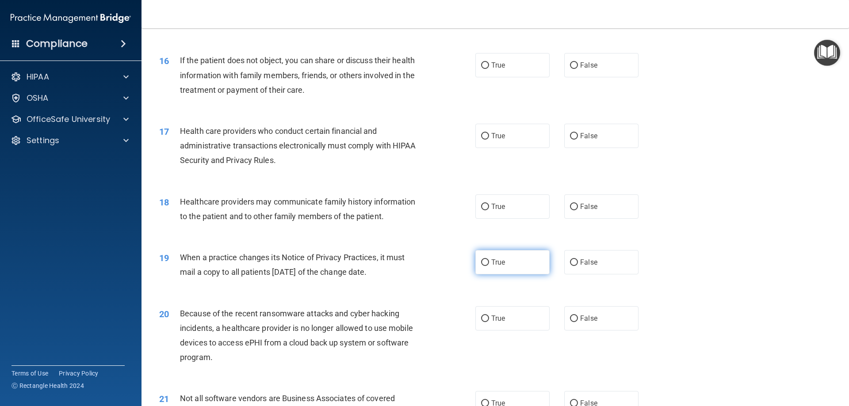
click at [482, 262] on input "True" at bounding box center [485, 263] width 8 height 7
radio input "true"
click at [483, 318] on input "True" at bounding box center [485, 319] width 8 height 7
radio input "true"
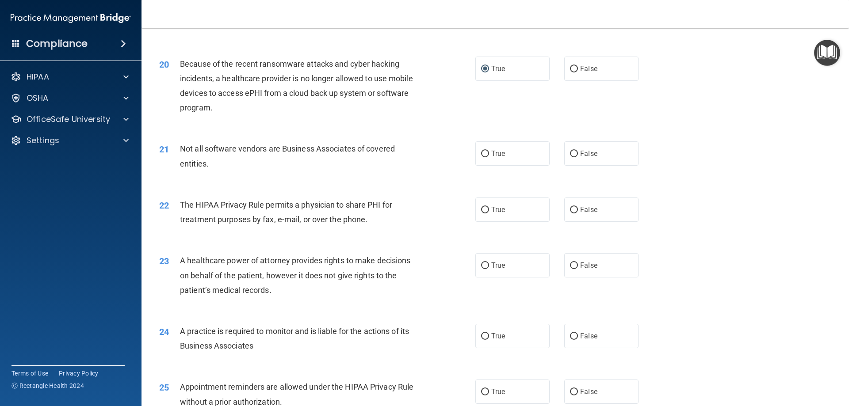
scroll to position [1283, 0]
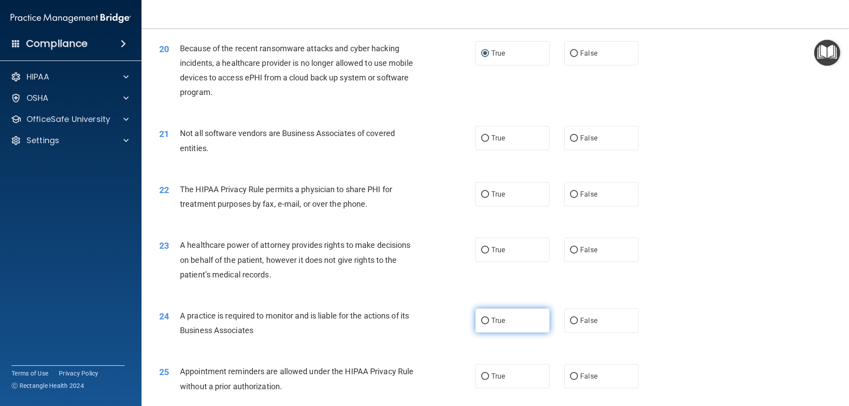
click at [482, 321] on input "True" at bounding box center [485, 321] width 8 height 7
radio input "true"
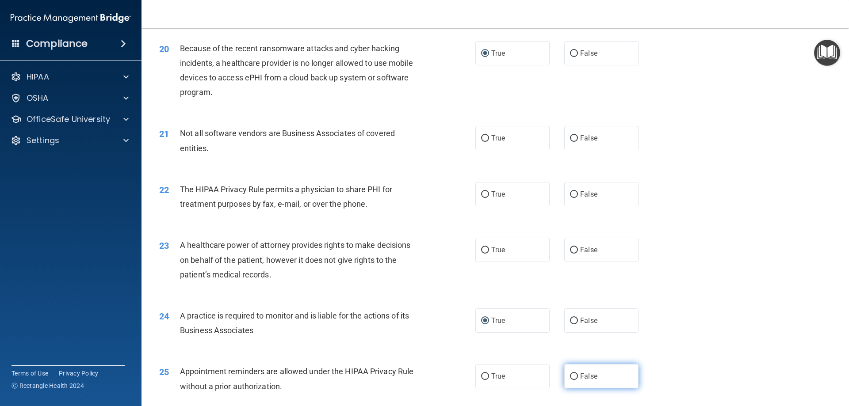
click at [570, 374] on input "False" at bounding box center [574, 377] width 8 height 7
radio input "true"
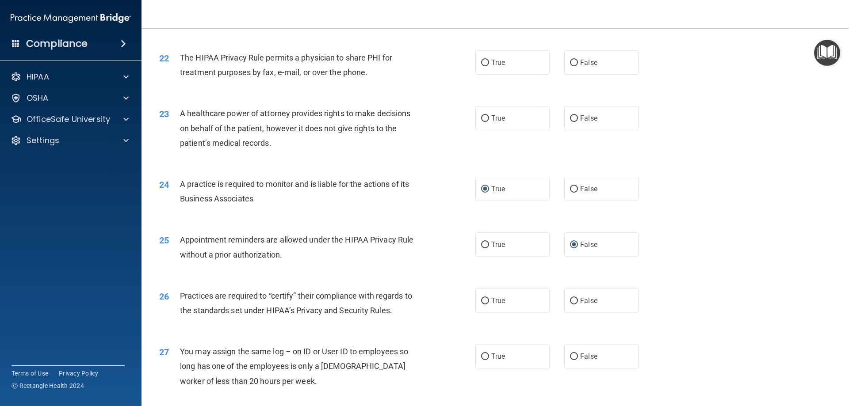
scroll to position [1415, 0]
click at [481, 299] on input "True" at bounding box center [485, 300] width 8 height 7
radio input "true"
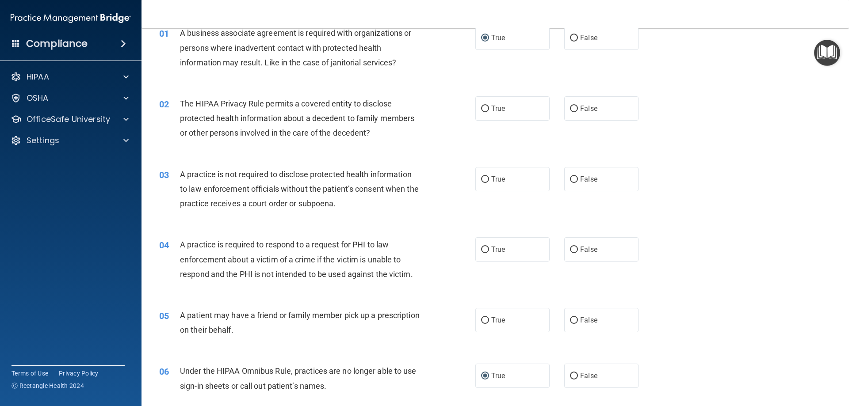
scroll to position [0, 0]
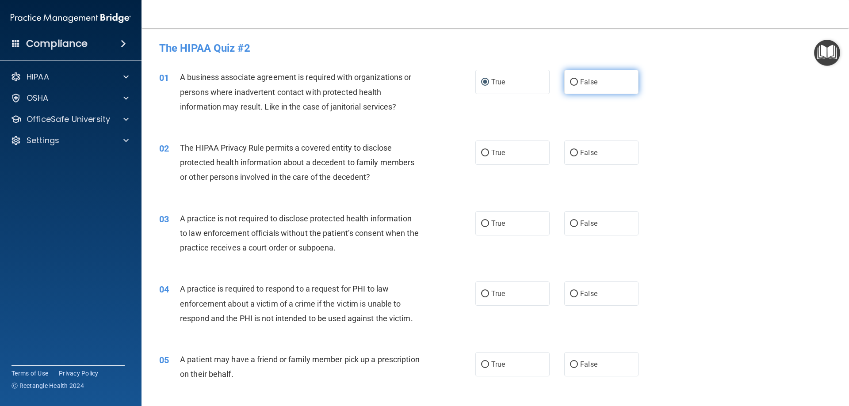
click at [571, 82] on input "False" at bounding box center [574, 82] width 8 height 7
radio input "true"
radio input "false"
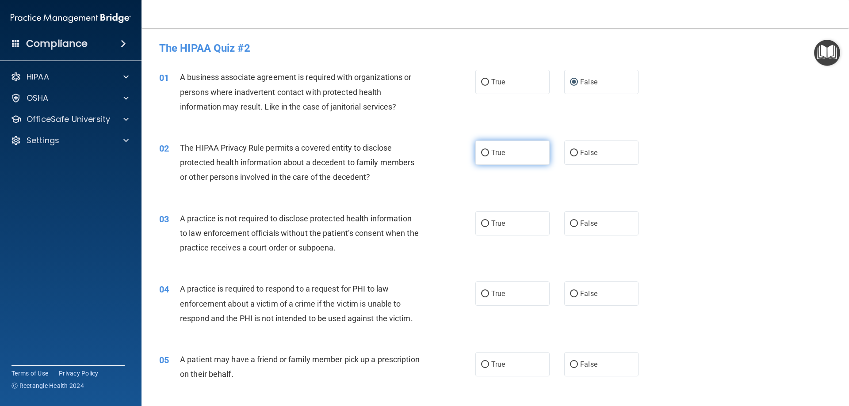
click at [481, 153] on input "True" at bounding box center [485, 153] width 8 height 7
radio input "true"
click at [573, 224] on input "False" at bounding box center [574, 224] width 8 height 7
radio input "true"
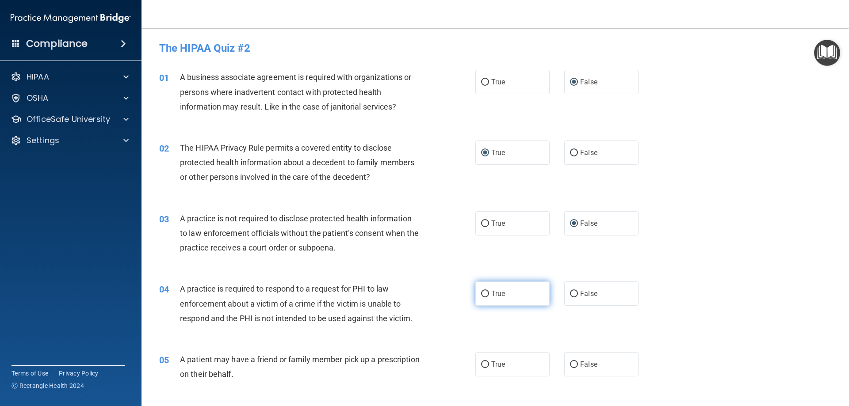
click at [481, 295] on input "True" at bounding box center [485, 294] width 8 height 7
radio input "true"
click at [482, 364] on input "True" at bounding box center [485, 365] width 8 height 7
radio input "true"
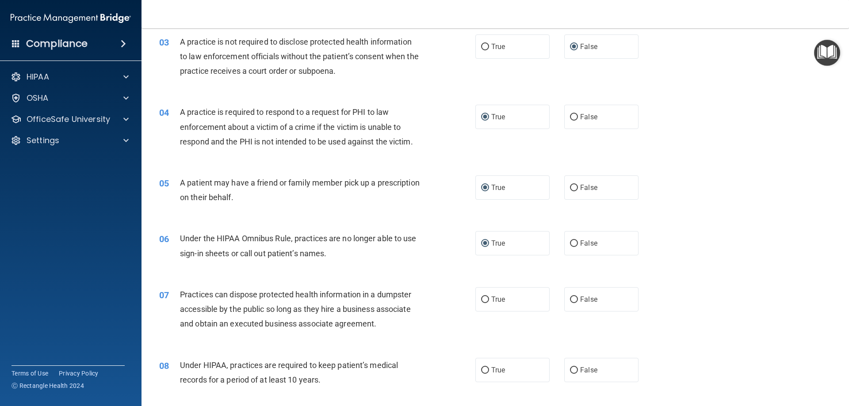
scroll to position [221, 0]
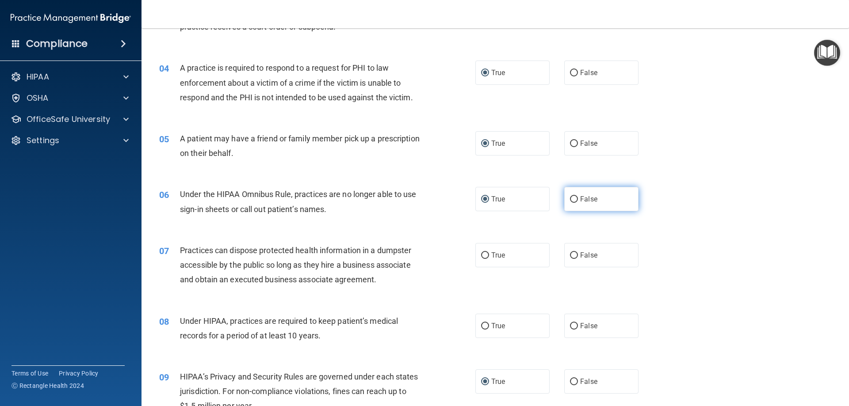
click at [570, 200] on input "False" at bounding box center [574, 199] width 8 height 7
radio input "true"
radio input "false"
click at [571, 255] on input "False" at bounding box center [574, 256] width 8 height 7
radio input "true"
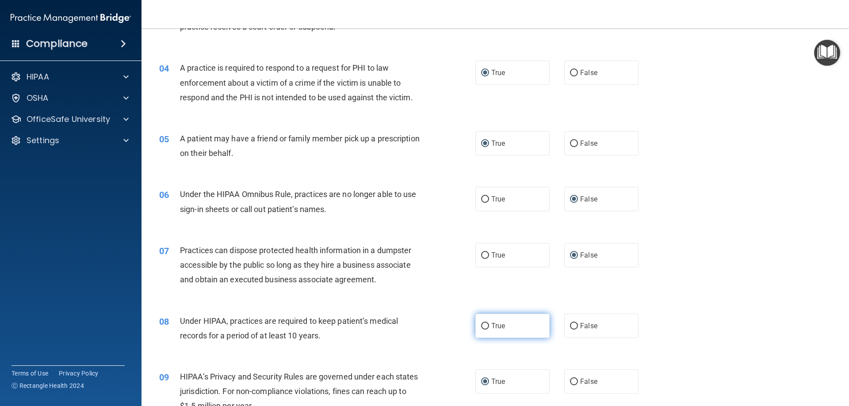
click at [483, 327] on input "True" at bounding box center [485, 326] width 8 height 7
radio input "true"
click at [570, 324] on input "False" at bounding box center [574, 326] width 8 height 7
radio input "true"
radio input "false"
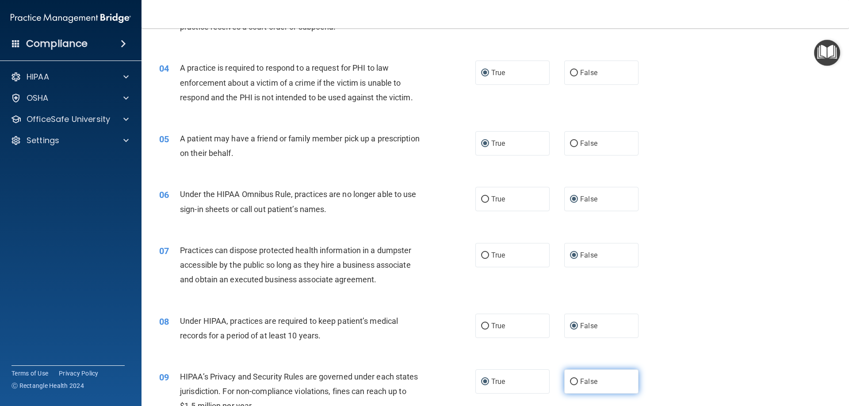
click at [570, 381] on input "False" at bounding box center [574, 382] width 8 height 7
radio input "true"
radio input "false"
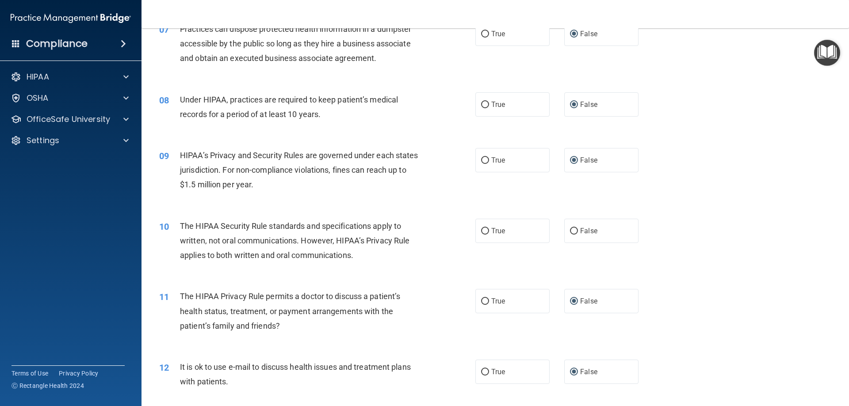
scroll to position [487, 0]
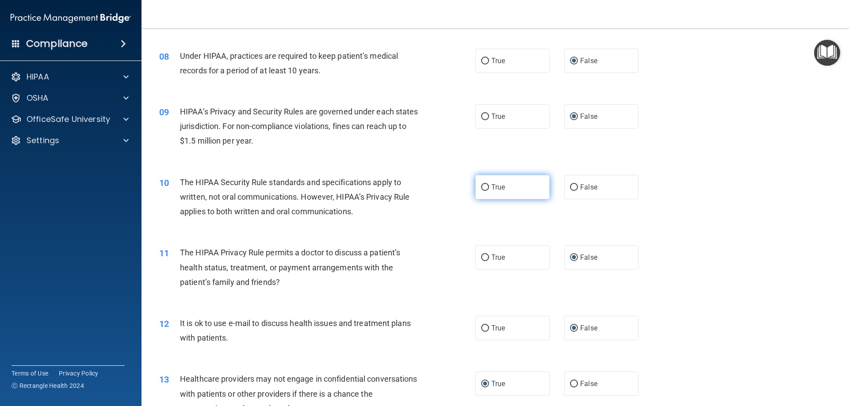
click at [482, 188] on input "True" at bounding box center [485, 187] width 8 height 7
radio input "true"
click at [483, 257] on input "True" at bounding box center [485, 258] width 8 height 7
radio input "true"
radio input "false"
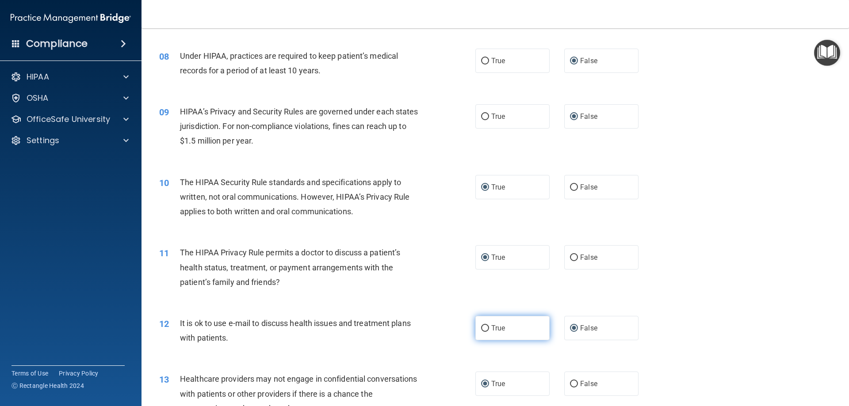
click at [482, 329] on input "True" at bounding box center [485, 329] width 8 height 7
radio input "true"
radio input "false"
click at [572, 384] on input "False" at bounding box center [574, 384] width 8 height 7
radio input "true"
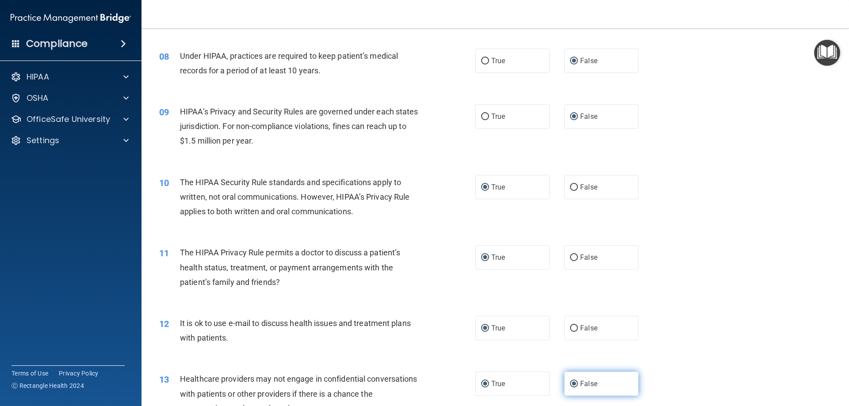
radio input "false"
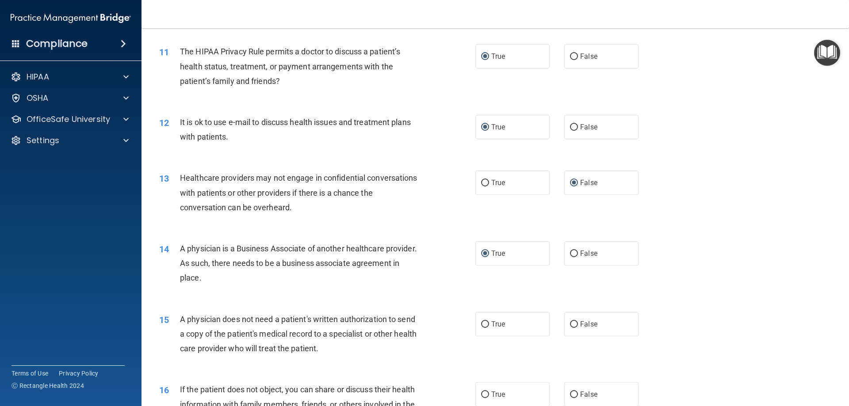
scroll to position [708, 0]
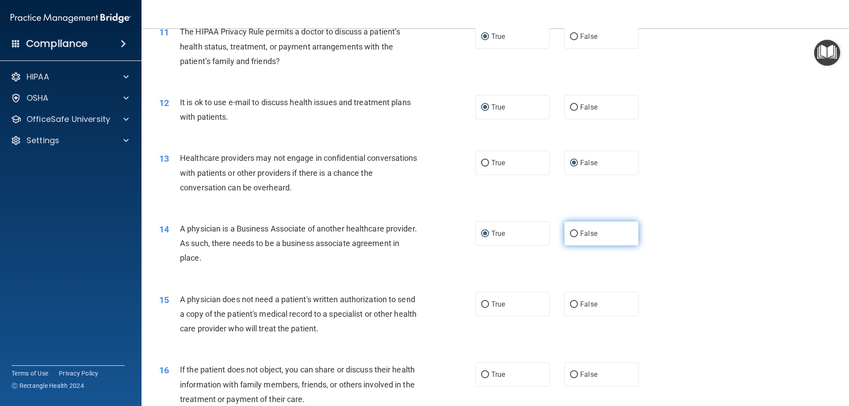
click at [570, 234] on input "False" at bounding box center [574, 234] width 8 height 7
radio input "true"
radio input "false"
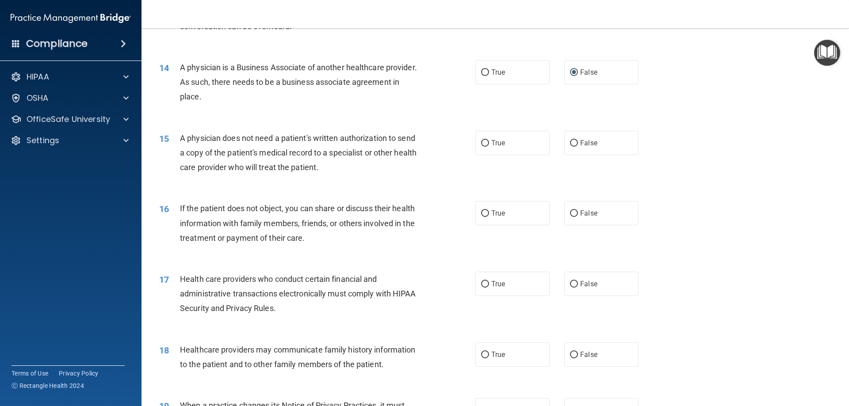
scroll to position [885, 0]
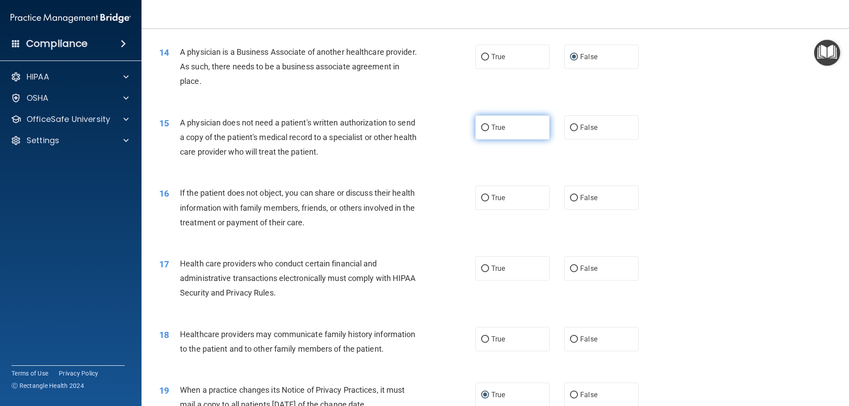
click at [482, 130] on input "True" at bounding box center [485, 128] width 8 height 7
radio input "true"
click at [482, 197] on input "True" at bounding box center [485, 198] width 8 height 7
radio input "true"
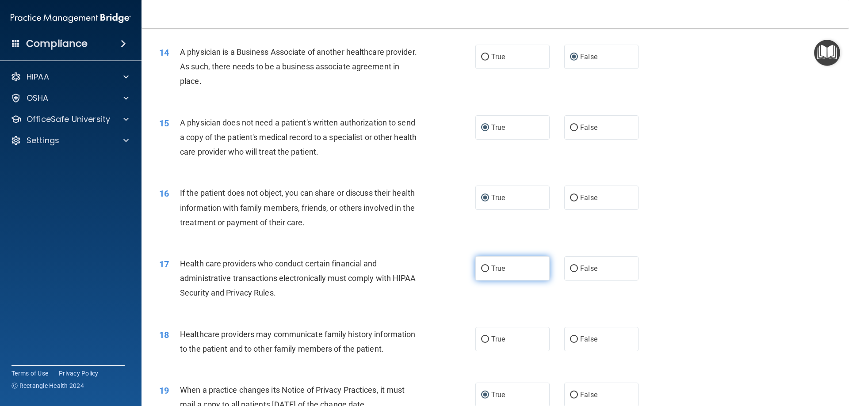
click at [481, 266] on input "True" at bounding box center [485, 269] width 8 height 7
radio input "true"
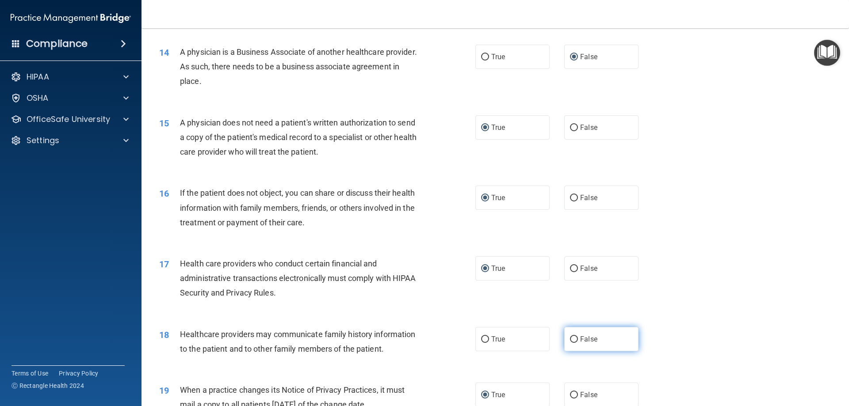
click at [570, 337] on input "False" at bounding box center [574, 340] width 8 height 7
radio input "true"
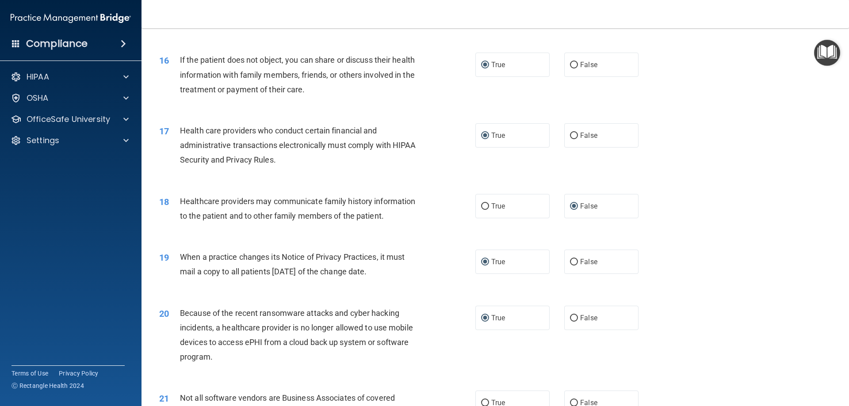
scroll to position [1062, 0]
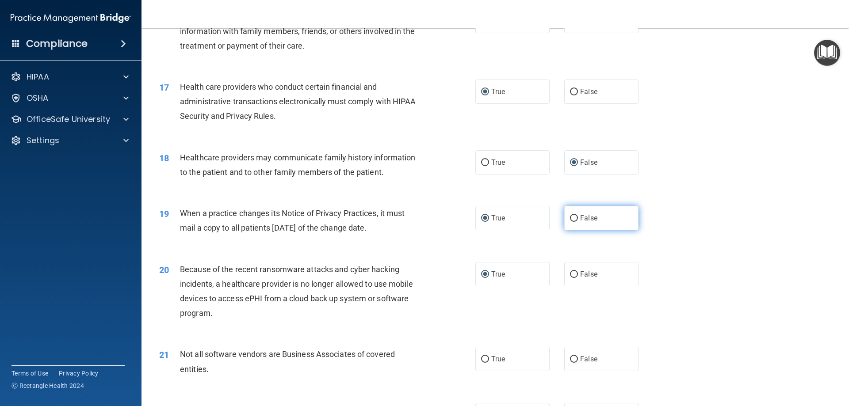
click at [571, 220] on input "False" at bounding box center [574, 218] width 8 height 7
radio input "true"
radio input "false"
click at [571, 273] on input "False" at bounding box center [574, 275] width 8 height 7
radio input "true"
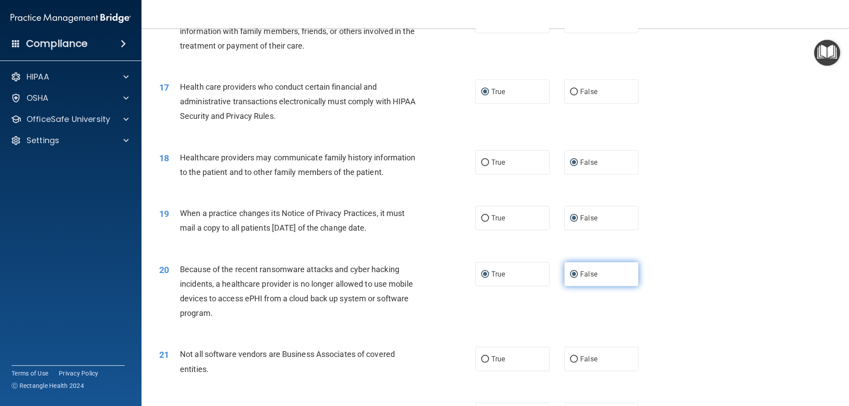
radio input "false"
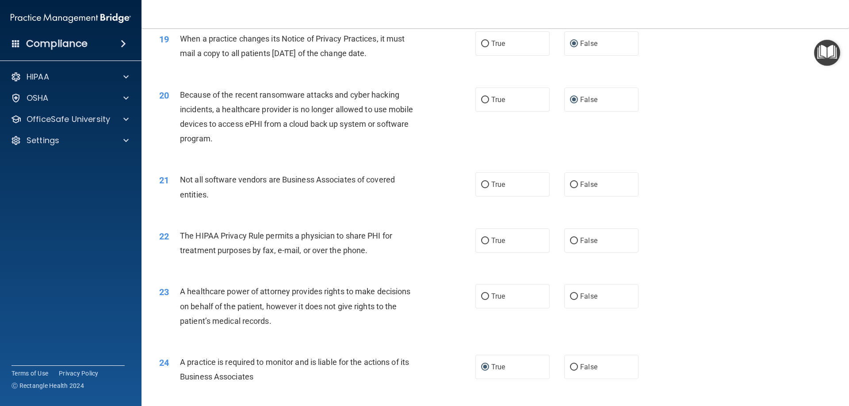
scroll to position [1238, 0]
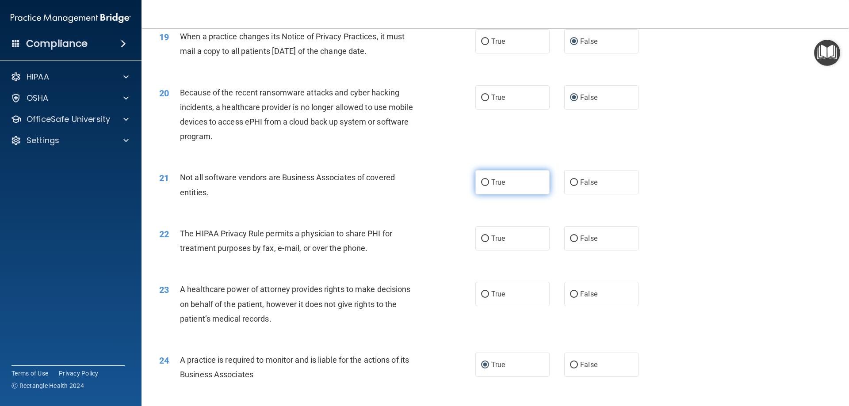
click at [483, 181] on input "True" at bounding box center [485, 183] width 8 height 7
radio input "true"
click at [483, 238] on input "True" at bounding box center [485, 239] width 8 height 7
radio input "true"
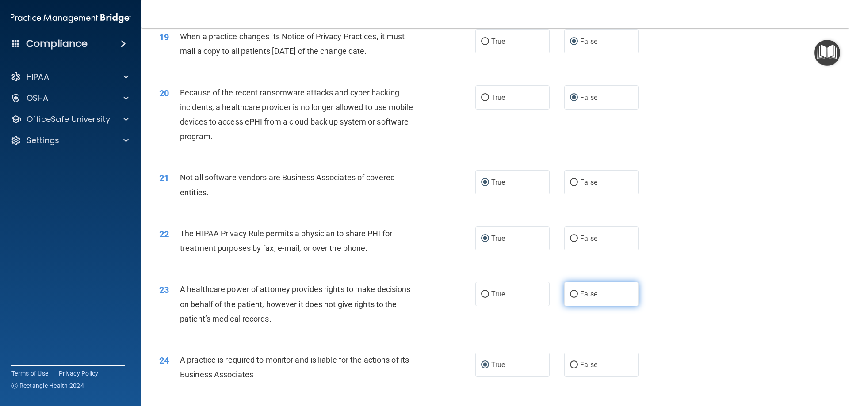
click at [570, 294] on input "False" at bounding box center [574, 294] width 8 height 7
radio input "true"
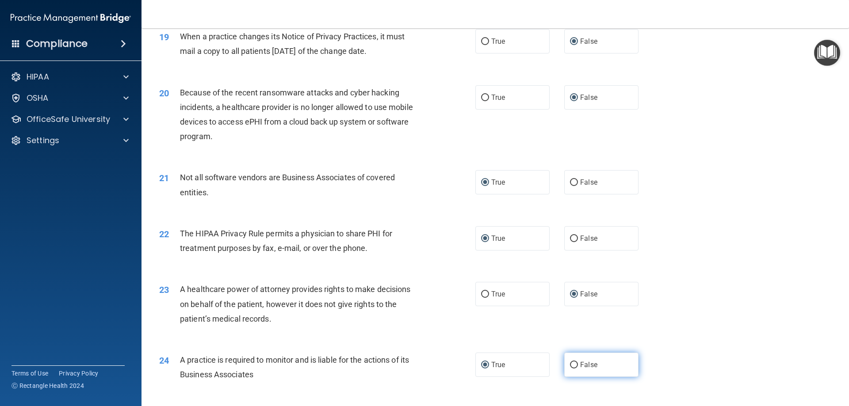
click at [570, 362] on input "False" at bounding box center [574, 365] width 8 height 7
radio input "true"
radio input "false"
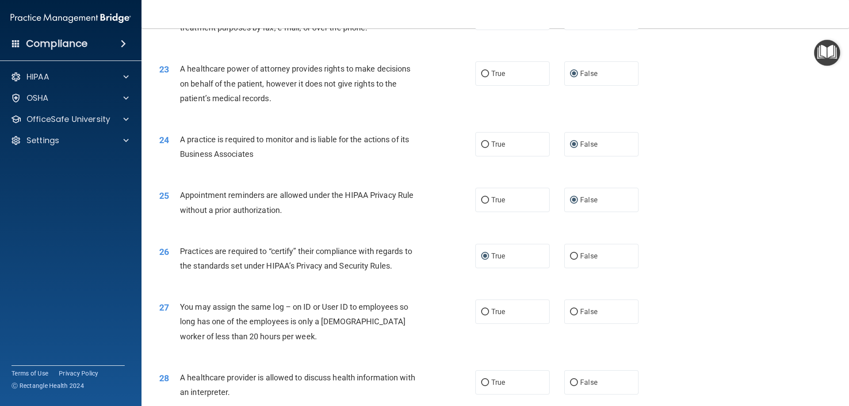
scroll to position [1460, 0]
click at [481, 203] on input "True" at bounding box center [485, 200] width 8 height 7
radio input "true"
radio input "false"
click at [572, 255] on input "False" at bounding box center [574, 256] width 8 height 7
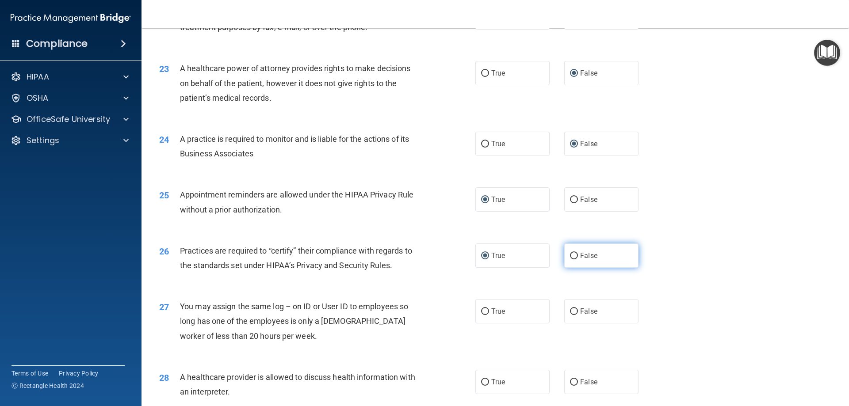
radio input "true"
radio input "false"
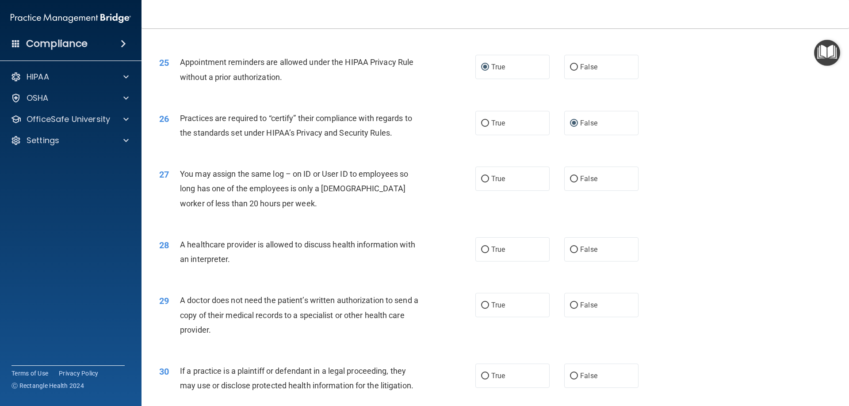
scroll to position [1637, 0]
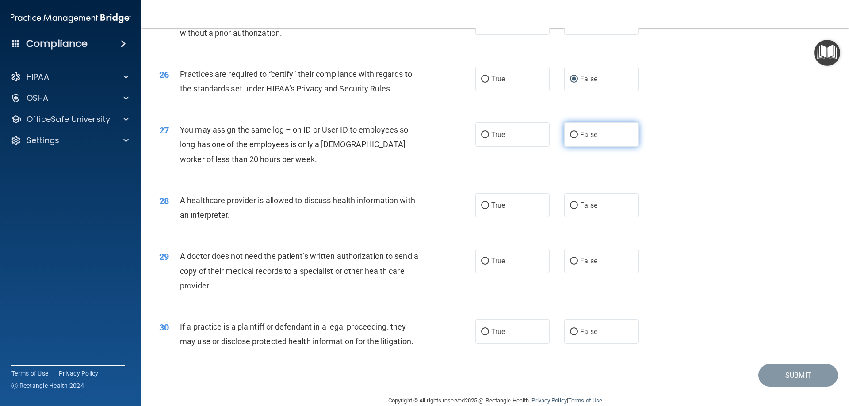
click at [570, 135] on input "False" at bounding box center [574, 135] width 8 height 7
radio input "true"
click at [482, 204] on input "True" at bounding box center [485, 206] width 8 height 7
radio input "true"
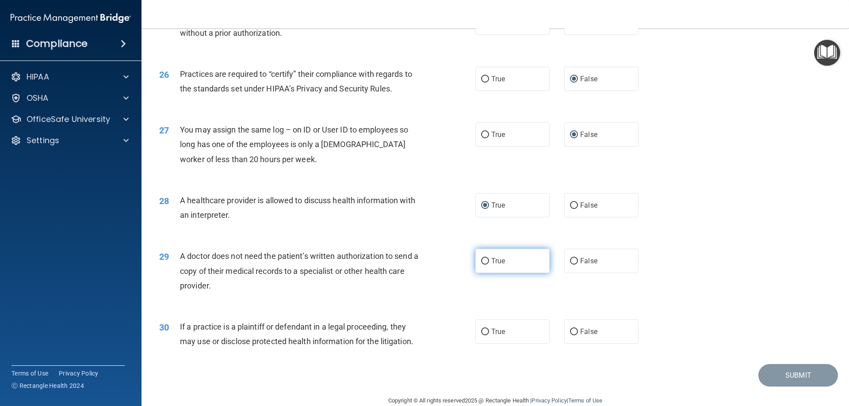
click at [481, 261] on input "True" at bounding box center [485, 261] width 8 height 7
radio input "true"
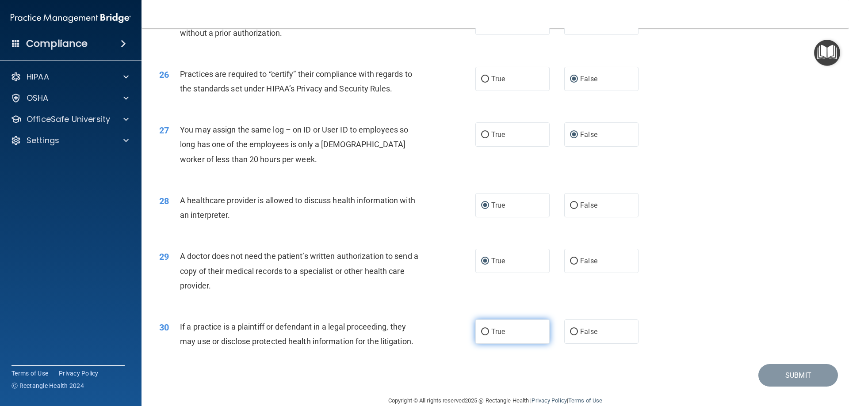
click at [483, 331] on input "True" at bounding box center [485, 332] width 8 height 7
radio input "true"
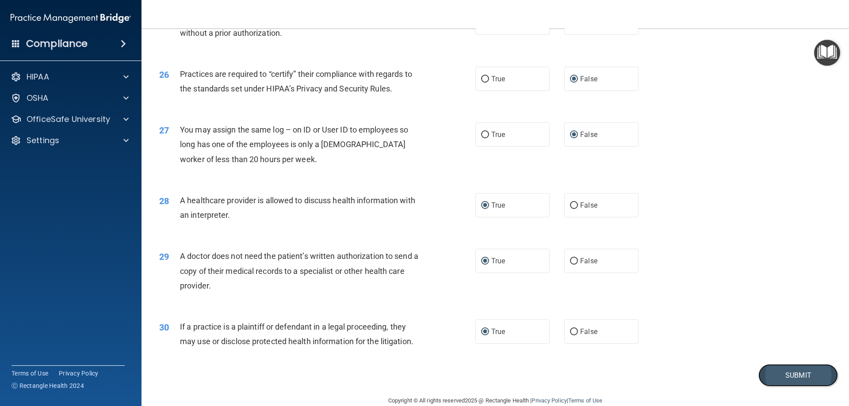
click at [794, 376] on button "Submit" at bounding box center [799, 375] width 80 height 23
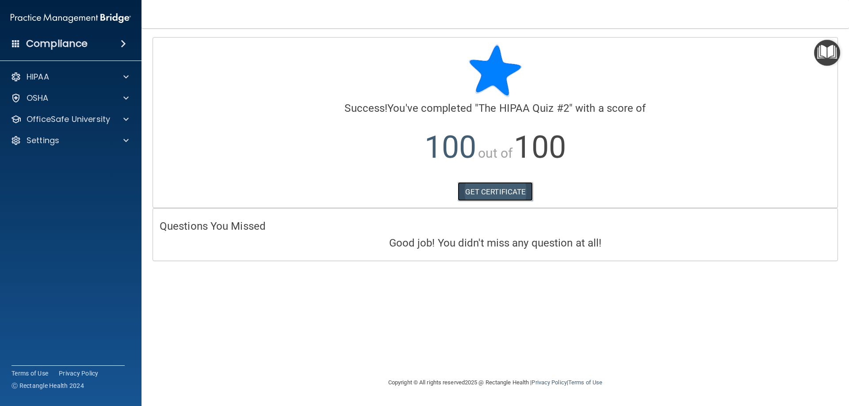
click at [493, 191] on link "GET CERTIFICATE" at bounding box center [496, 191] width 76 height 19
click at [198, 291] on div "Calculating your score.... Success! You've completed " The HIPAA Quiz #2 " with…" at bounding box center [495, 203] width 672 height 332
click at [84, 122] on p "OfficeSafe University" at bounding box center [69, 119] width 84 height 11
click at [77, 142] on p "HIPAA Training" at bounding box center [42, 140] width 73 height 9
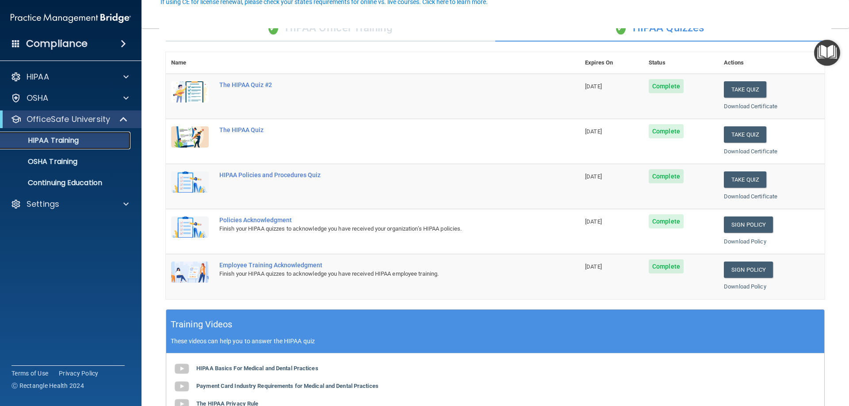
scroll to position [88, 0]
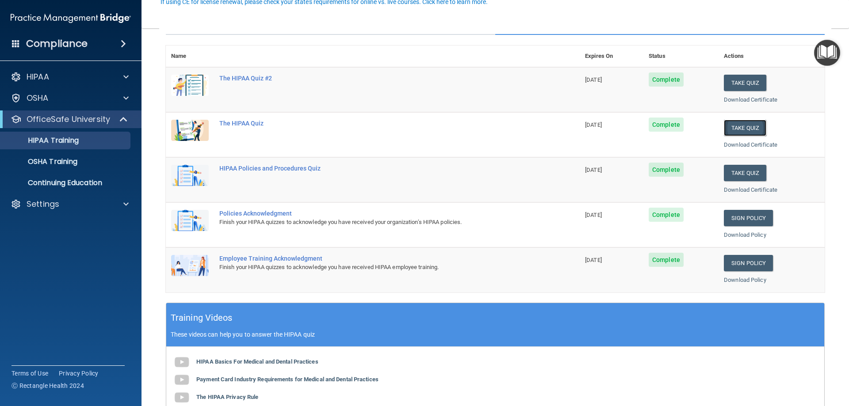
click at [734, 126] on button "Take Quiz" at bounding box center [745, 128] width 42 height 16
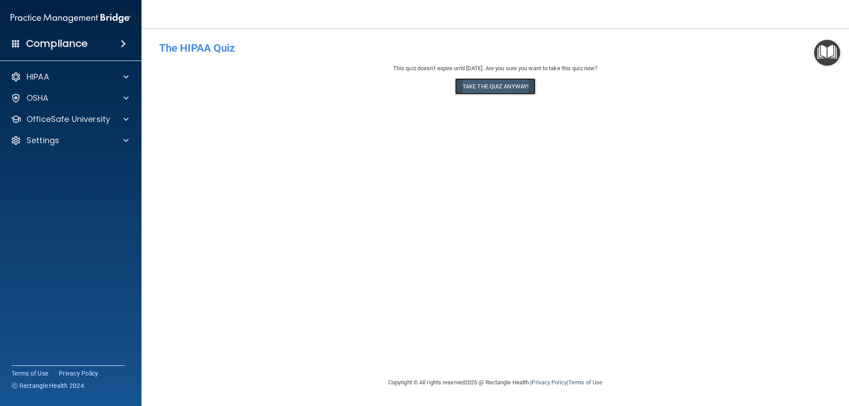
click at [510, 89] on button "Take the quiz anyway!" at bounding box center [495, 86] width 80 height 16
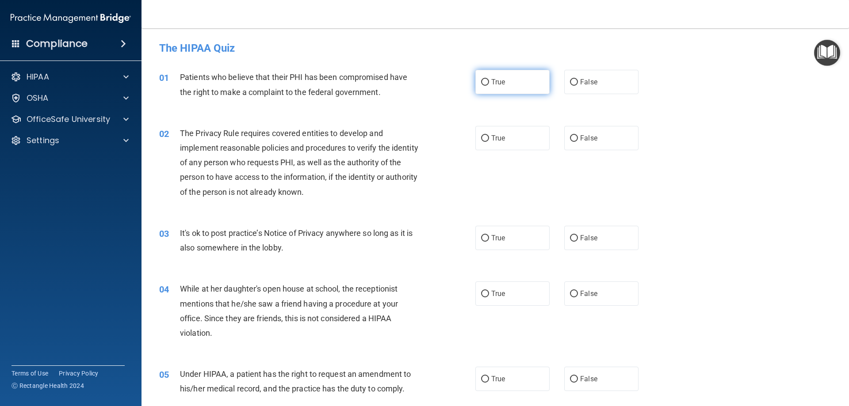
click at [481, 83] on input "True" at bounding box center [485, 82] width 8 height 7
radio input "true"
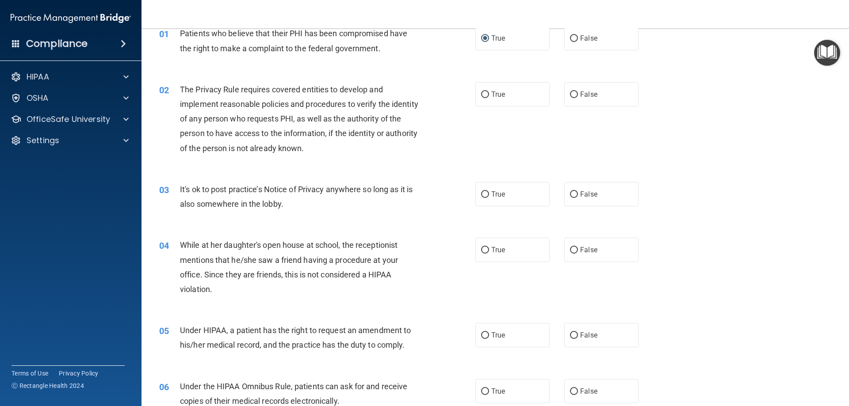
scroll to position [44, 0]
click at [481, 92] on input "True" at bounding box center [485, 94] width 8 height 7
radio input "true"
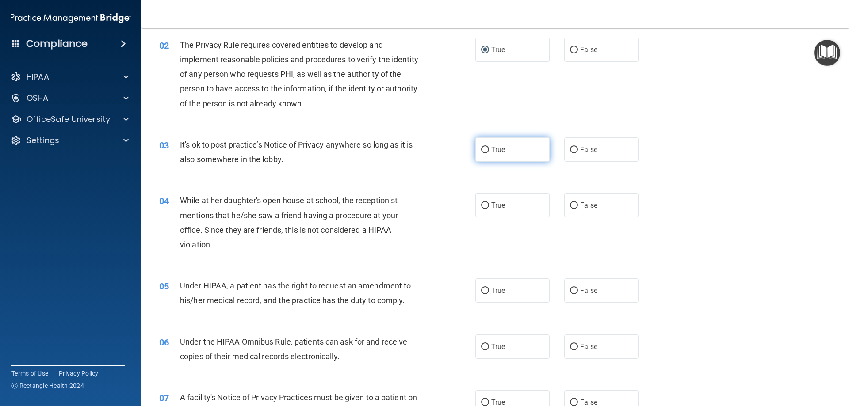
click at [481, 148] on input "True" at bounding box center [485, 150] width 8 height 7
radio input "true"
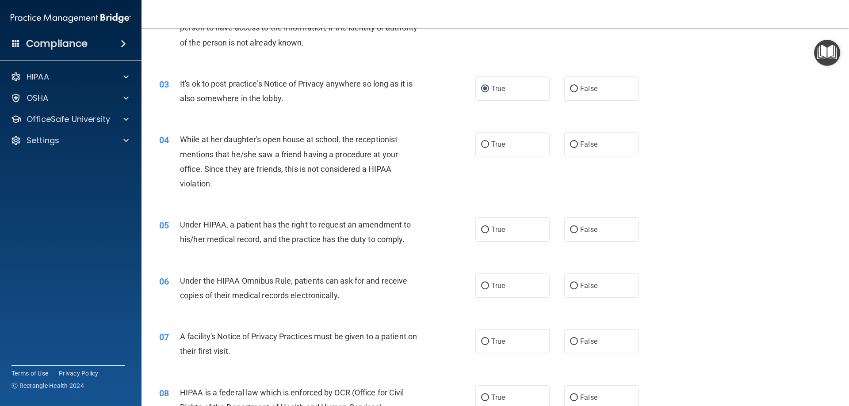
scroll to position [177, 0]
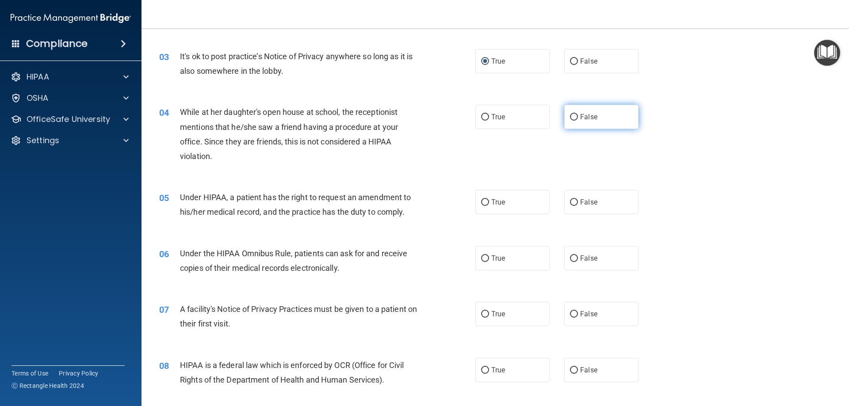
click at [570, 115] on input "False" at bounding box center [574, 117] width 8 height 7
radio input "true"
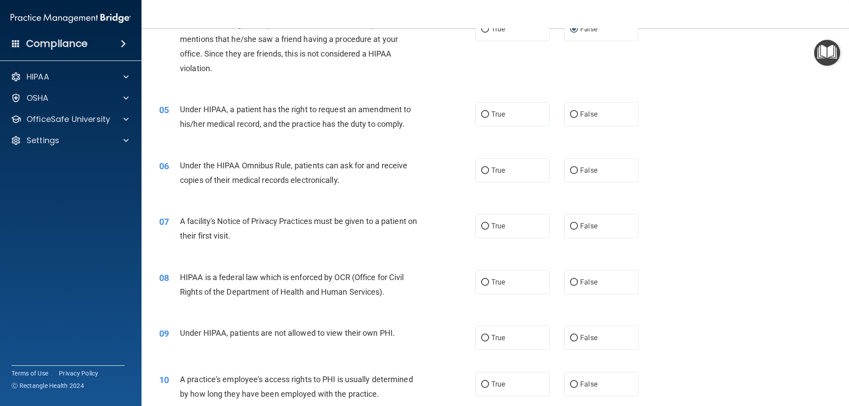
scroll to position [265, 0]
click at [482, 116] on input "True" at bounding box center [485, 114] width 8 height 7
radio input "true"
click at [483, 169] on input "True" at bounding box center [485, 170] width 8 height 7
radio input "true"
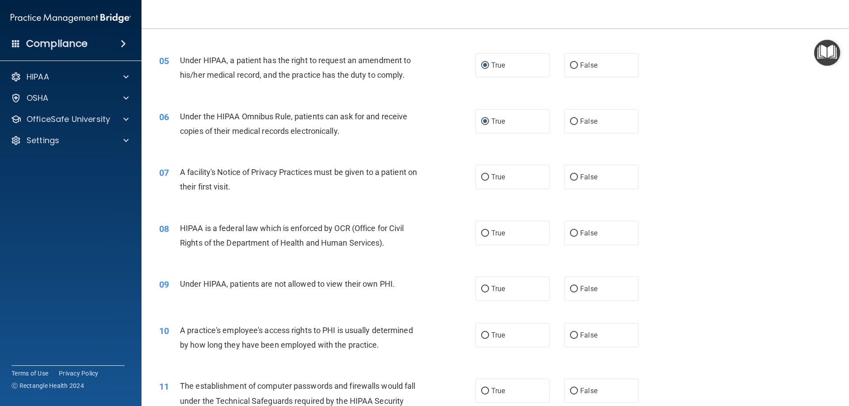
scroll to position [354, 0]
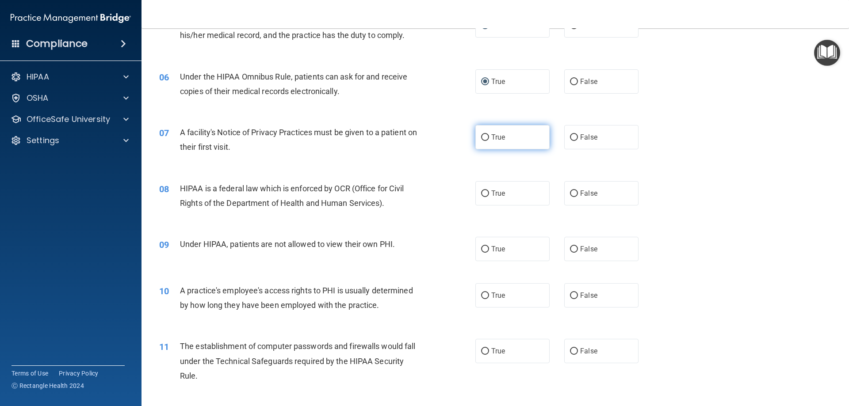
click at [483, 135] on input "True" at bounding box center [485, 137] width 8 height 7
radio input "true"
click at [484, 193] on input "True" at bounding box center [485, 194] width 8 height 7
radio input "true"
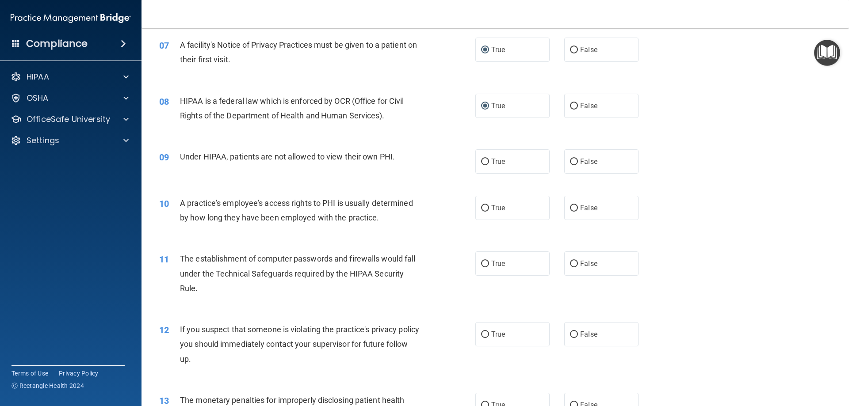
scroll to position [442, 0]
click at [573, 158] on input "False" at bounding box center [574, 161] width 8 height 7
radio input "true"
click at [572, 207] on input "False" at bounding box center [574, 207] width 8 height 7
radio input "true"
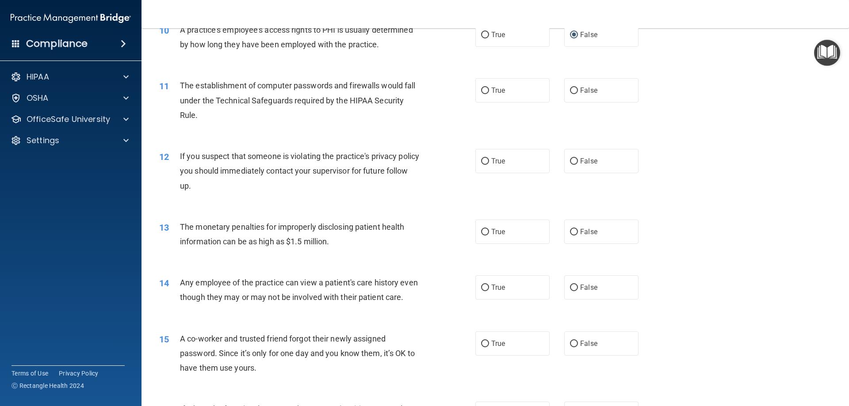
scroll to position [619, 0]
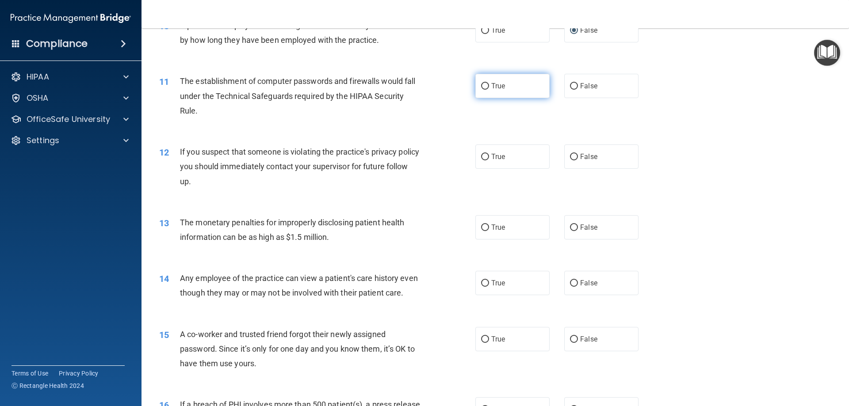
click at [482, 85] on input "True" at bounding box center [485, 86] width 8 height 7
radio input "true"
click at [482, 155] on input "True" at bounding box center [485, 157] width 8 height 7
radio input "true"
click at [481, 226] on input "True" at bounding box center [485, 228] width 8 height 7
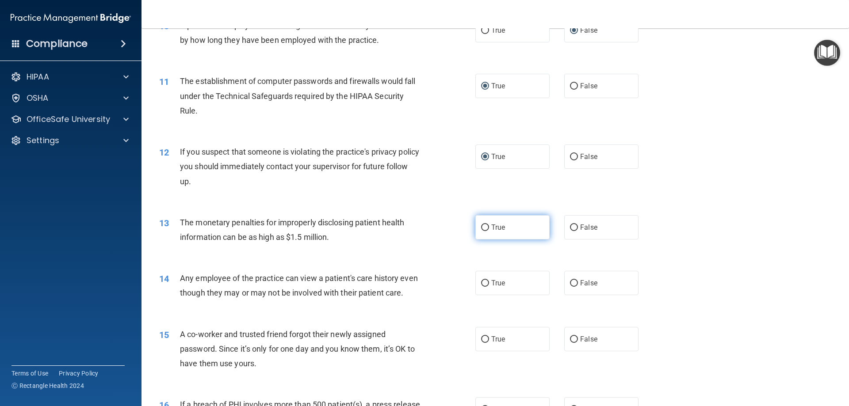
radio input "true"
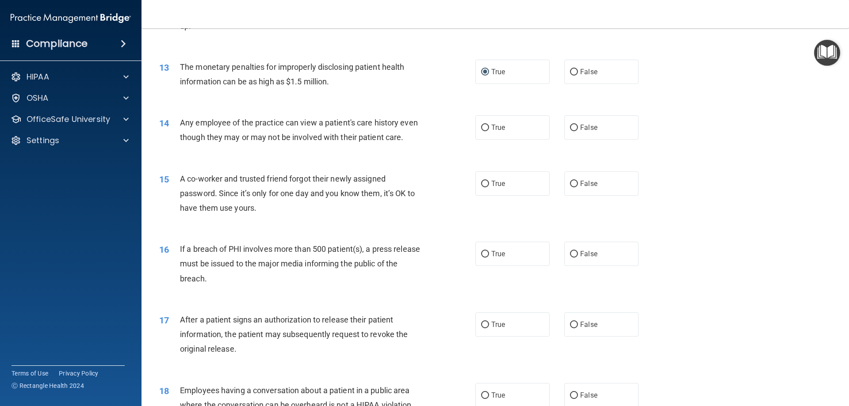
scroll to position [796, 0]
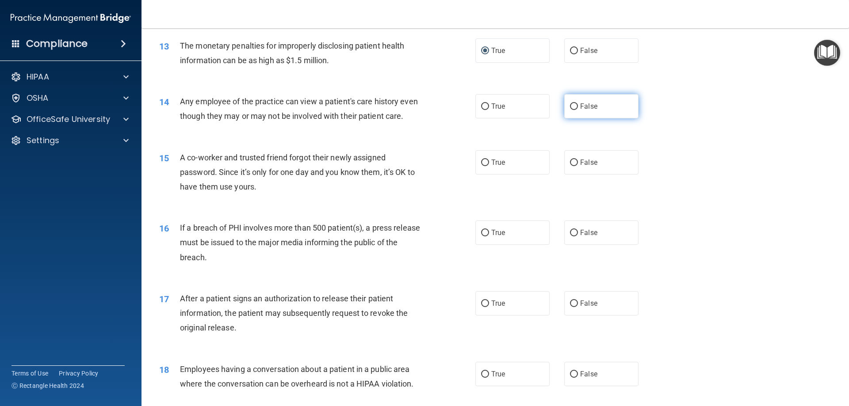
click at [571, 107] on input "False" at bounding box center [574, 106] width 8 height 7
radio input "true"
click at [570, 166] on input "False" at bounding box center [574, 163] width 8 height 7
radio input "true"
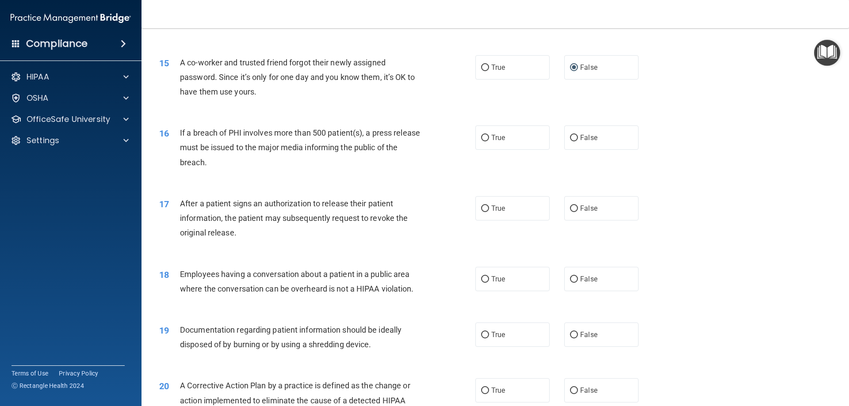
scroll to position [929, 0]
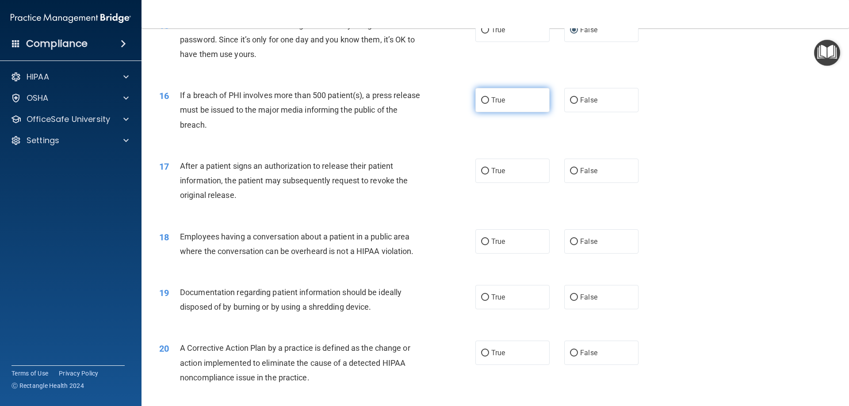
click at [483, 104] on input "True" at bounding box center [485, 100] width 8 height 7
radio input "true"
click at [481, 175] on input "True" at bounding box center [485, 171] width 8 height 7
radio input "true"
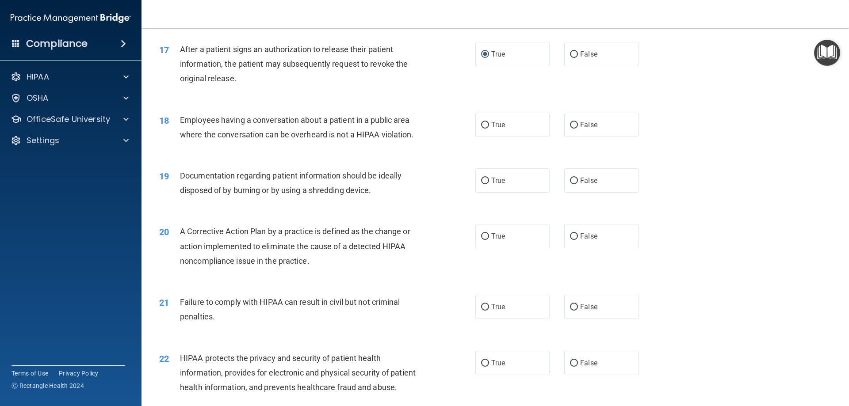
scroll to position [1062, 0]
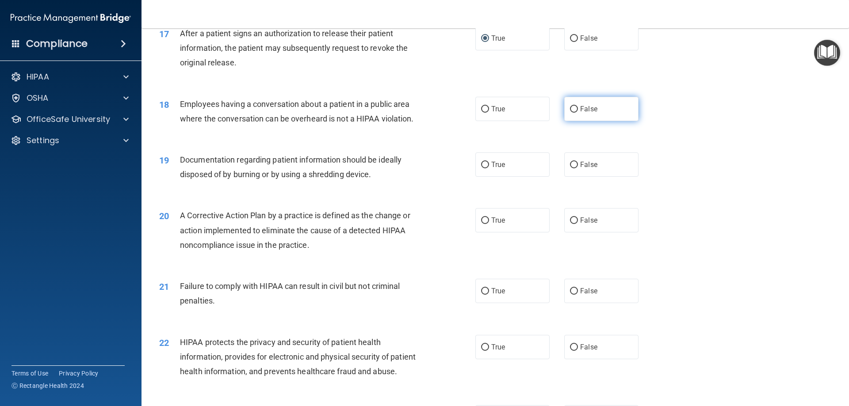
click at [570, 113] on input "False" at bounding box center [574, 109] width 8 height 7
radio input "true"
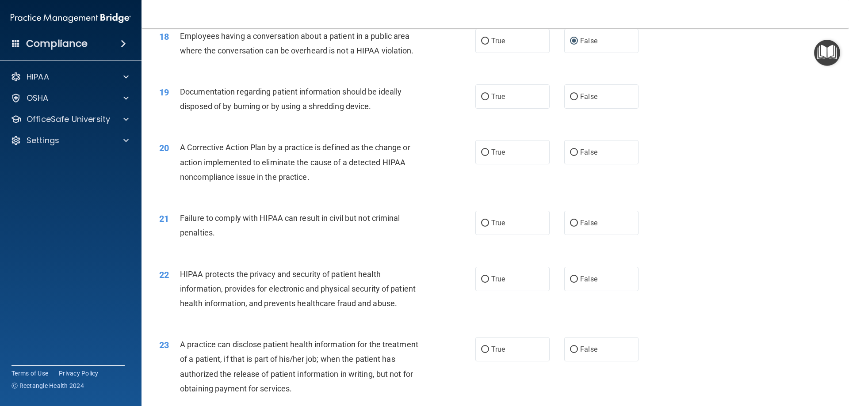
scroll to position [1150, 0]
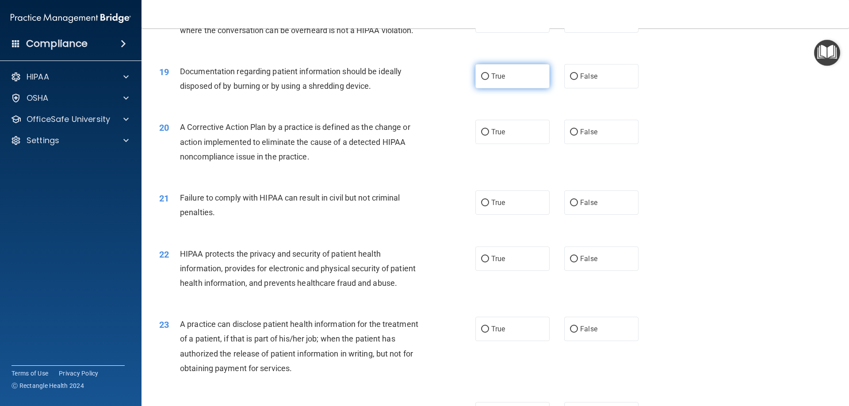
click at [485, 80] on input "True" at bounding box center [485, 76] width 8 height 7
radio input "true"
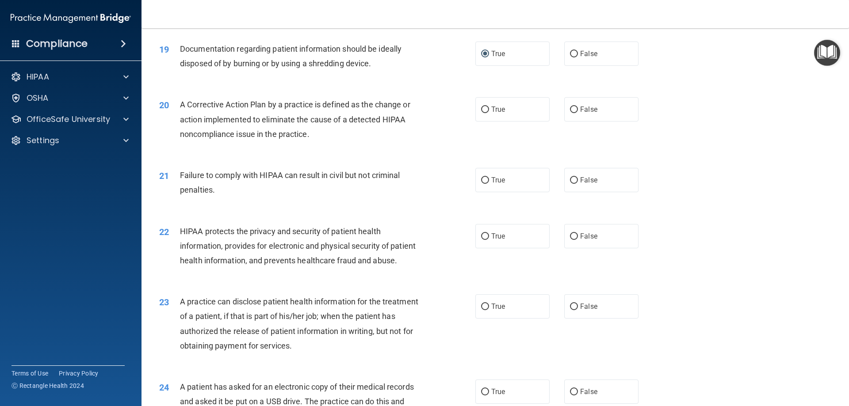
scroll to position [1194, 0]
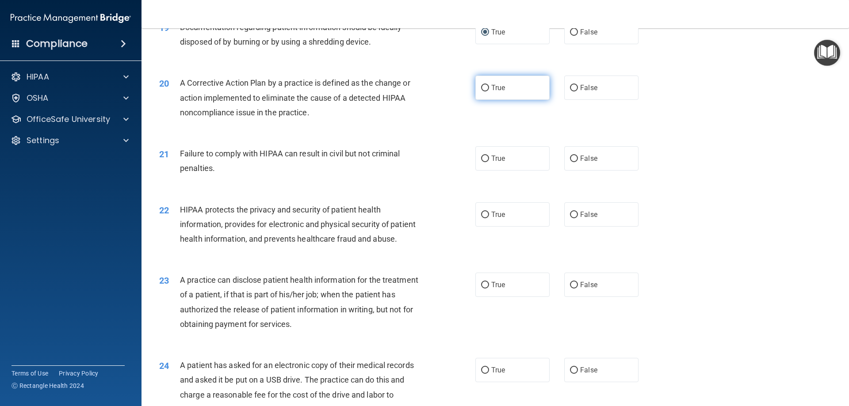
click at [481, 92] on input "True" at bounding box center [485, 88] width 8 height 7
radio input "true"
click at [568, 168] on label "False" at bounding box center [601, 158] width 74 height 24
click at [570, 162] on input "False" at bounding box center [574, 159] width 8 height 7
radio input "true"
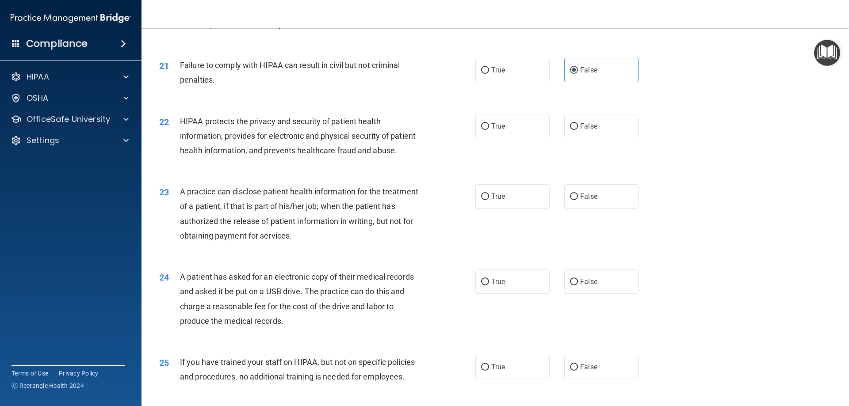
scroll to position [1327, 0]
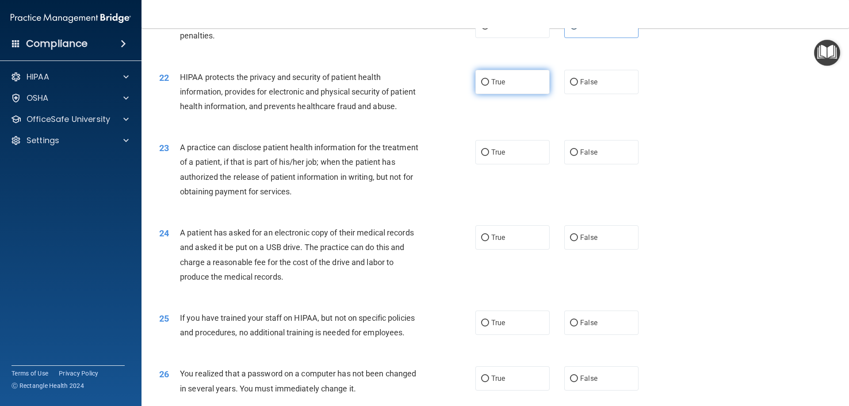
click at [481, 86] on input "True" at bounding box center [485, 82] width 8 height 7
radio input "true"
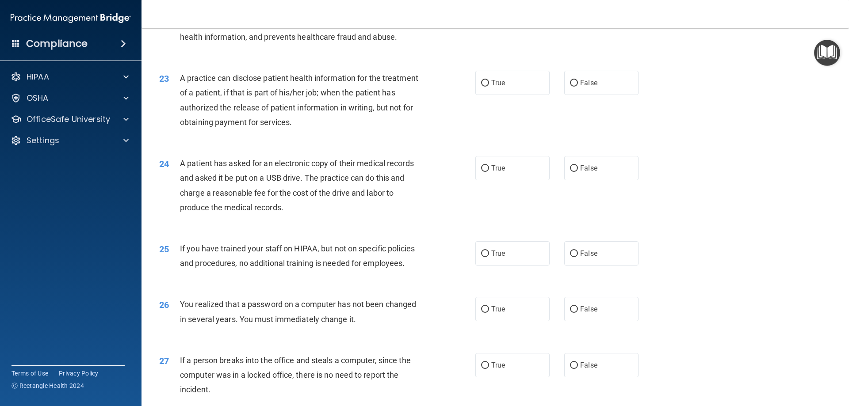
scroll to position [1415, 0]
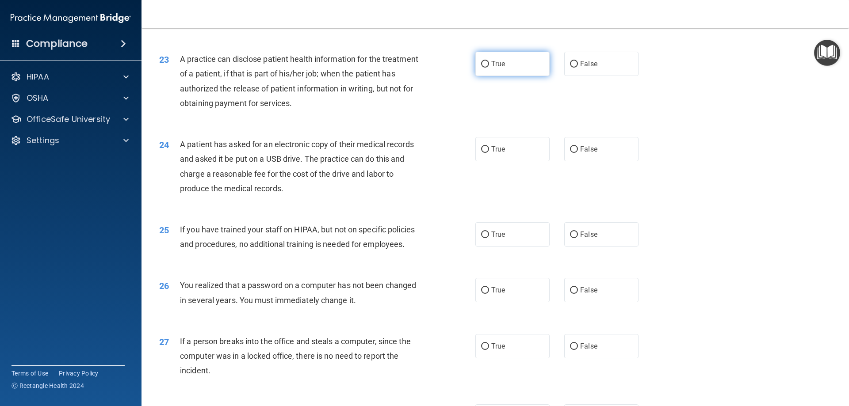
click at [487, 76] on label "True" at bounding box center [512, 64] width 74 height 24
click at [487, 68] on input "True" at bounding box center [485, 64] width 8 height 7
radio input "true"
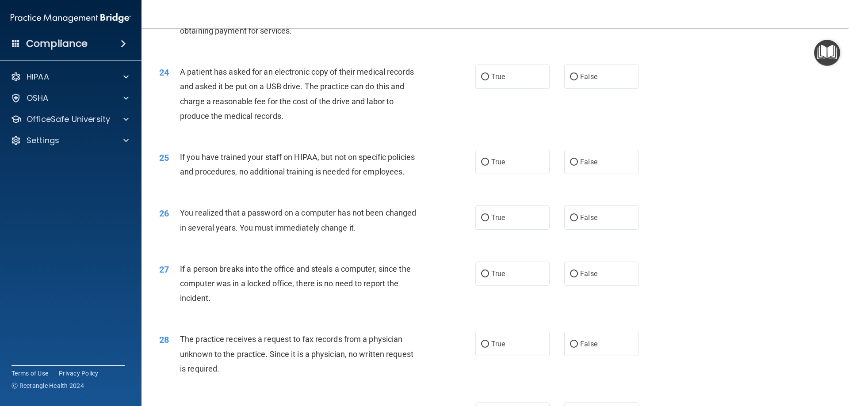
scroll to position [1504, 0]
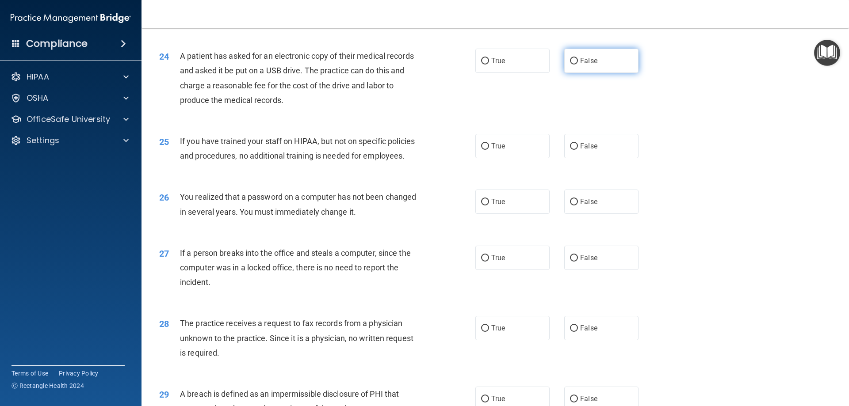
click at [581, 65] on span "False" at bounding box center [588, 61] width 17 height 8
click at [578, 65] on input "False" at bounding box center [574, 61] width 8 height 7
radio input "true"
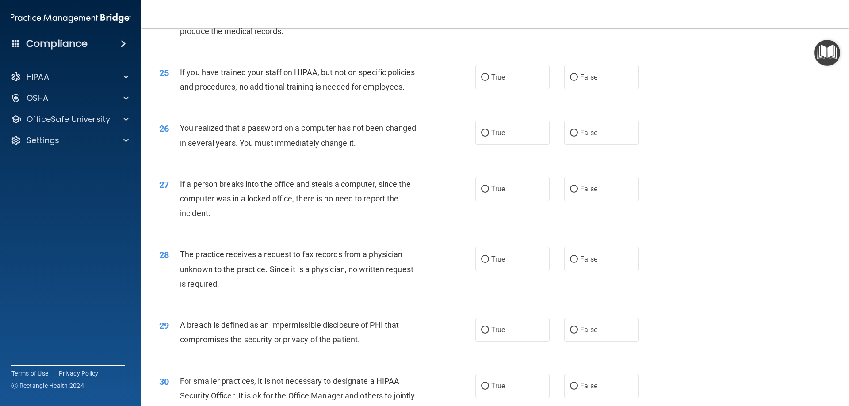
scroll to position [1592, 0]
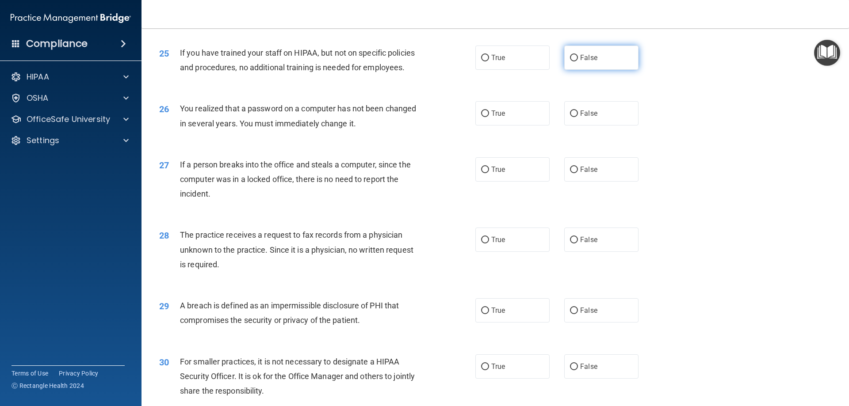
click at [570, 61] on input "False" at bounding box center [574, 58] width 8 height 7
radio input "true"
click at [481, 117] on input "True" at bounding box center [485, 114] width 8 height 7
radio input "true"
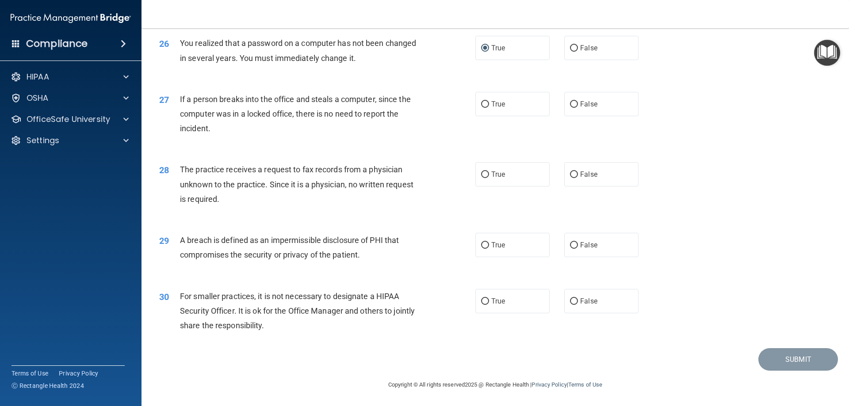
scroll to position [1681, 0]
click at [571, 108] on input "False" at bounding box center [574, 104] width 8 height 7
radio input "true"
click at [570, 175] on input "False" at bounding box center [574, 175] width 8 height 7
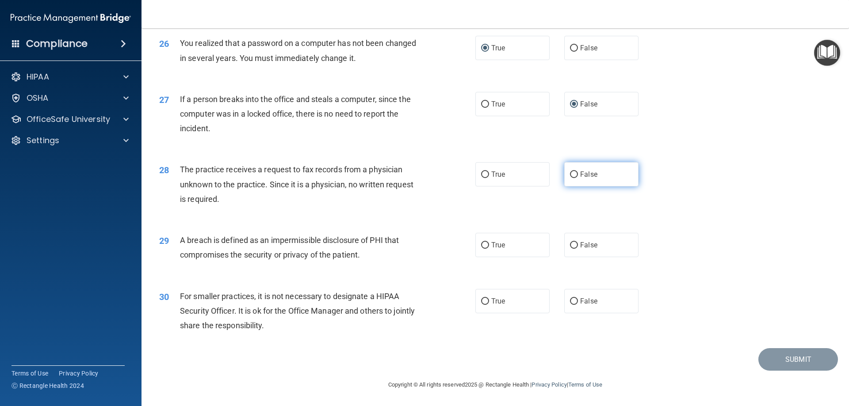
radio input "true"
click at [486, 245] on input "True" at bounding box center [485, 245] width 8 height 7
radio input "true"
click at [582, 302] on span "False" at bounding box center [588, 301] width 17 height 8
click at [578, 302] on input "False" at bounding box center [574, 302] width 8 height 7
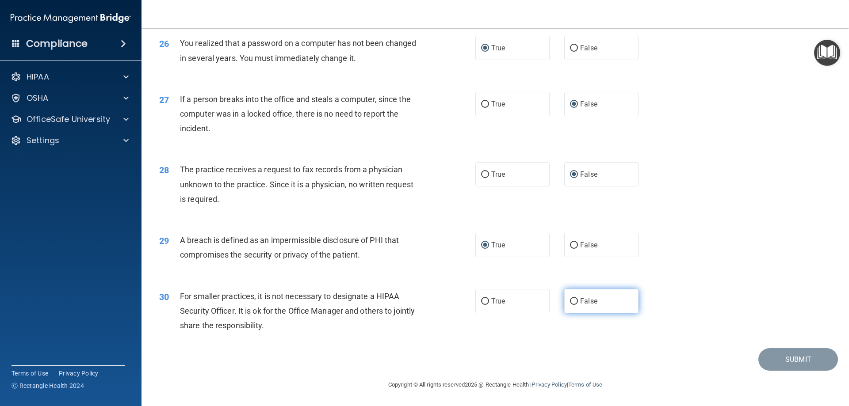
radio input "true"
click at [805, 356] on button "Submit" at bounding box center [799, 360] width 80 height 23
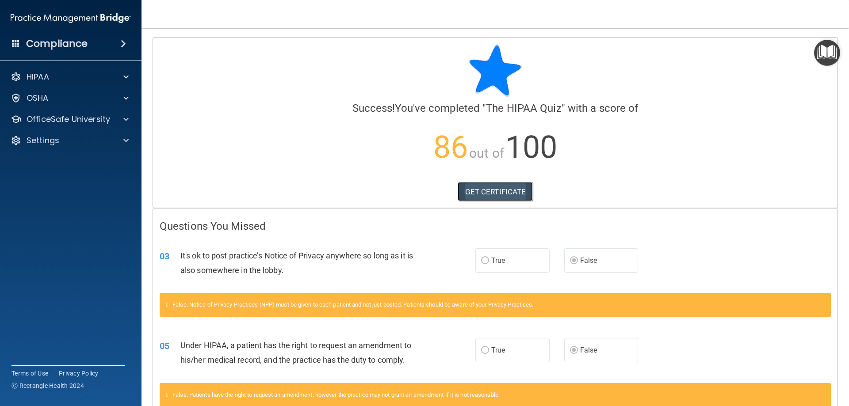
click at [479, 190] on link "GET CERTIFICATE" at bounding box center [496, 191] width 76 height 19
click at [103, 116] on p "OfficeSafe University" at bounding box center [69, 119] width 84 height 11
click at [90, 142] on div "HIPAA Training" at bounding box center [66, 140] width 121 height 9
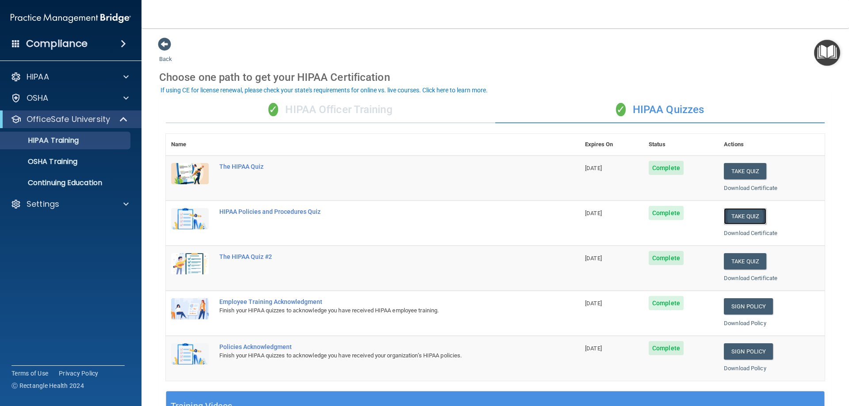
click at [742, 217] on button "Take Quiz" at bounding box center [745, 216] width 42 height 16
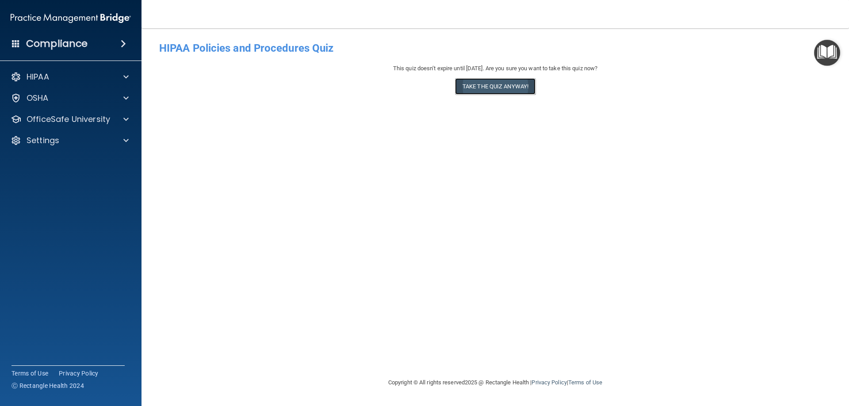
click at [501, 86] on button "Take the quiz anyway!" at bounding box center [495, 86] width 80 height 16
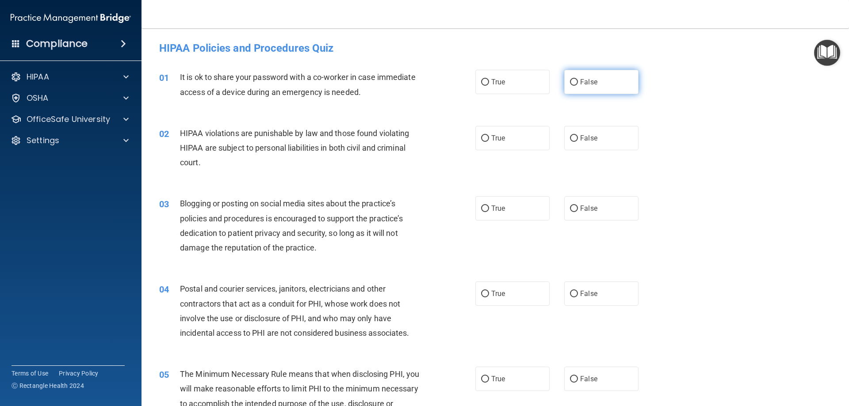
click at [570, 79] on input "False" at bounding box center [574, 82] width 8 height 7
radio input "true"
click at [483, 137] on input "True" at bounding box center [485, 138] width 8 height 7
radio input "true"
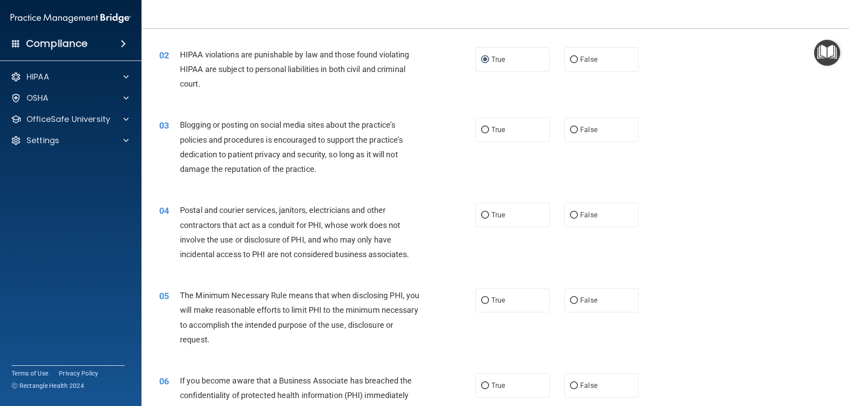
scroll to position [133, 0]
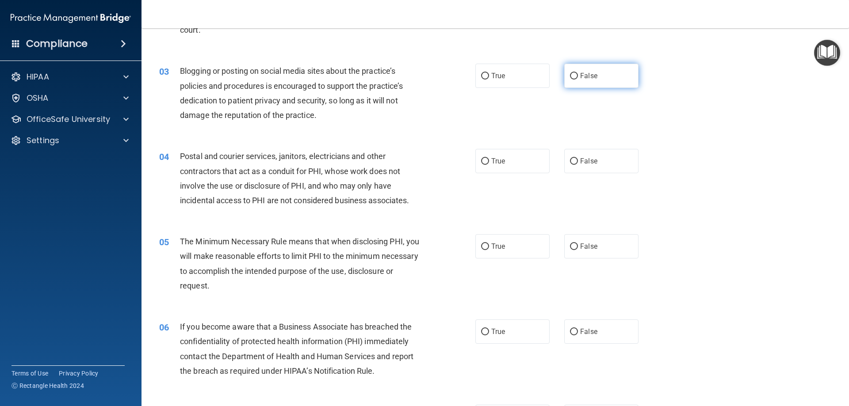
click at [570, 74] on input "False" at bounding box center [574, 76] width 8 height 7
radio input "true"
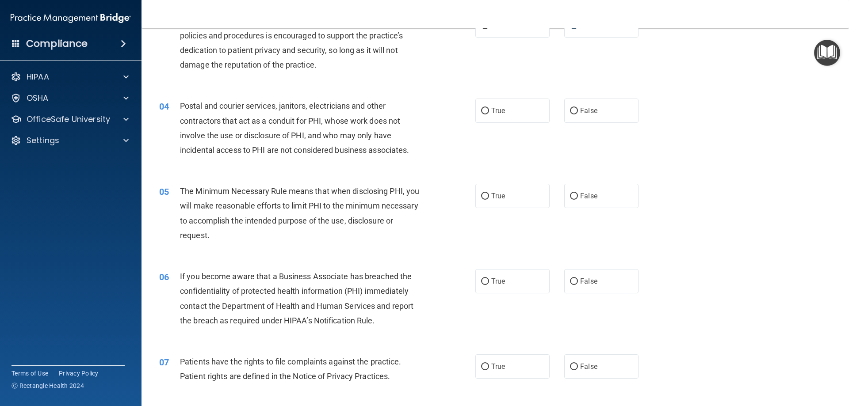
scroll to position [221, 0]
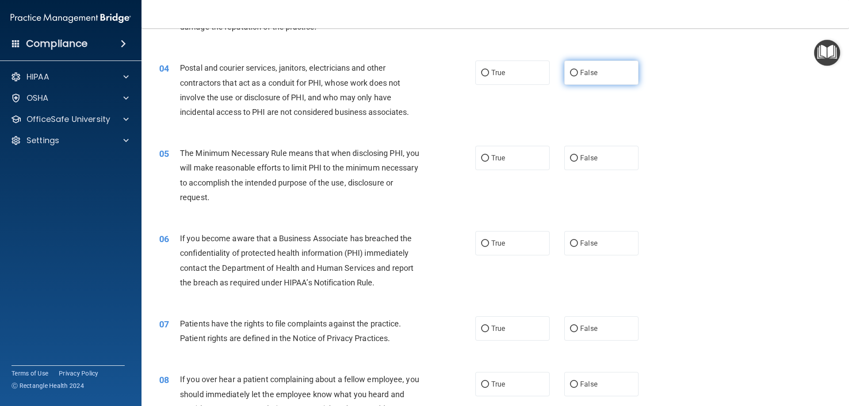
click at [570, 71] on input "False" at bounding box center [574, 73] width 8 height 7
radio input "true"
click at [481, 158] on input "True" at bounding box center [485, 158] width 8 height 7
radio input "true"
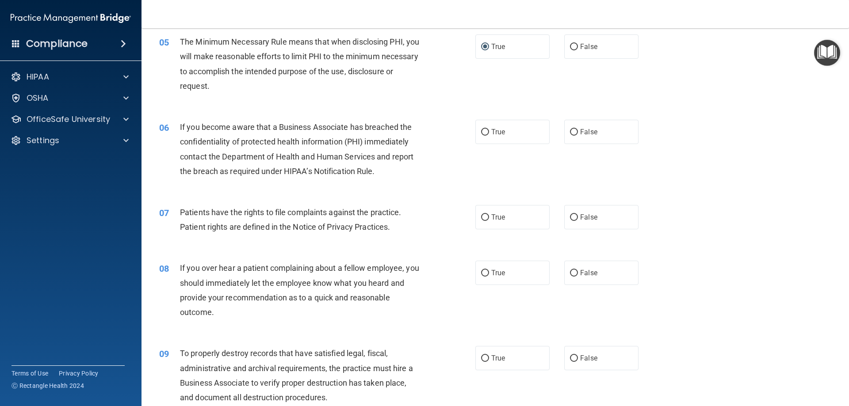
scroll to position [354, 0]
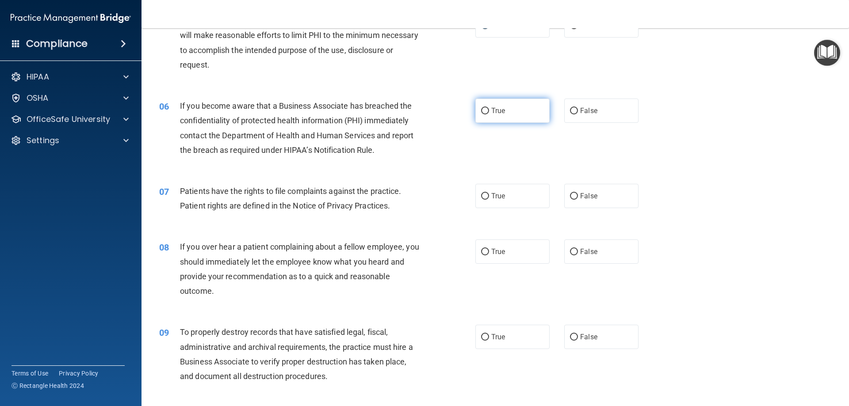
click at [481, 110] on input "True" at bounding box center [485, 111] width 8 height 7
radio input "true"
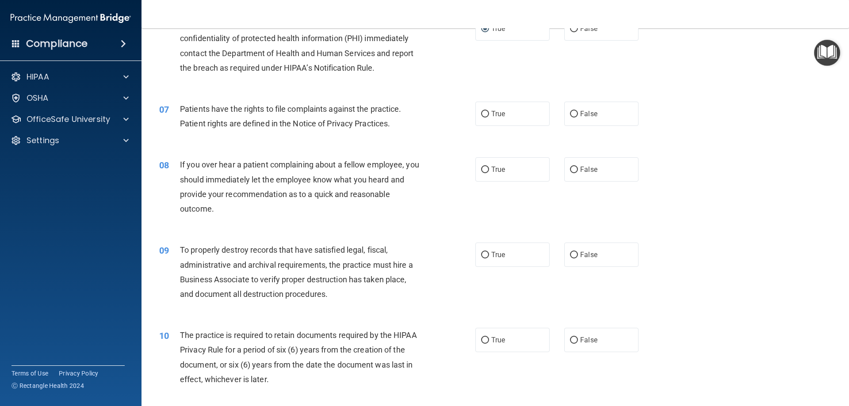
scroll to position [442, 0]
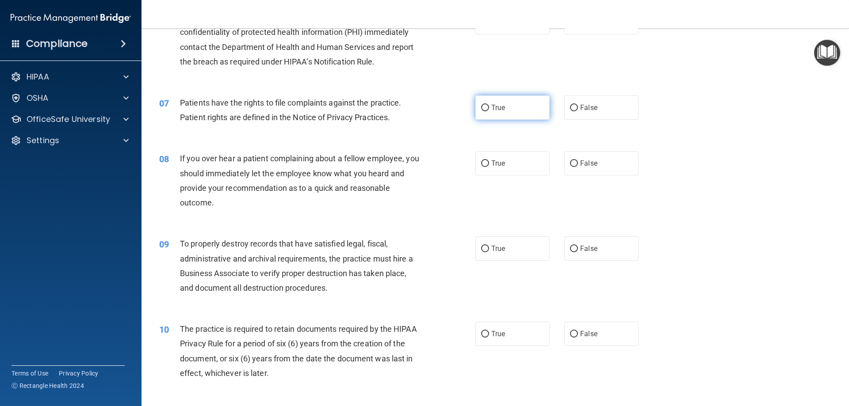
click at [484, 109] on input "True" at bounding box center [485, 108] width 8 height 7
radio input "true"
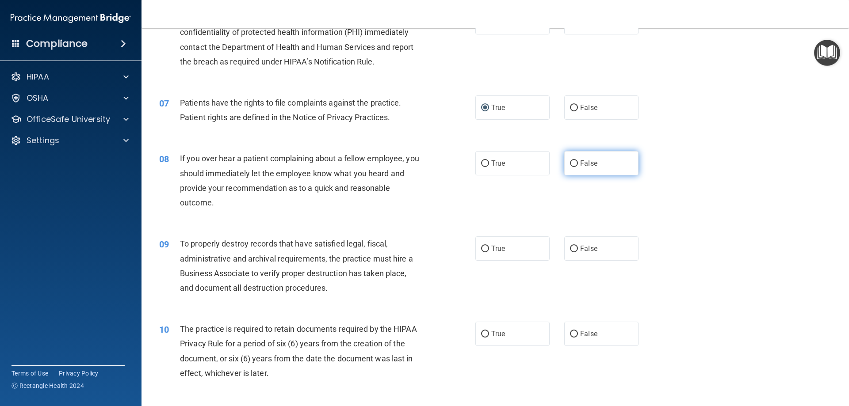
click at [572, 164] on input "False" at bounding box center [574, 164] width 8 height 7
radio input "true"
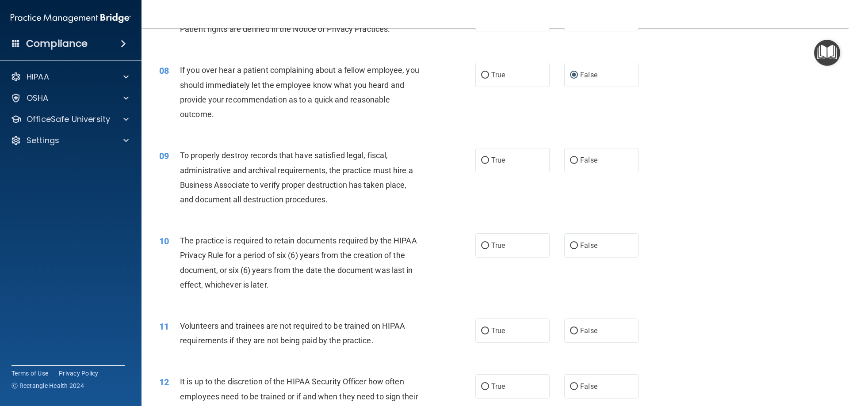
scroll to position [575, 0]
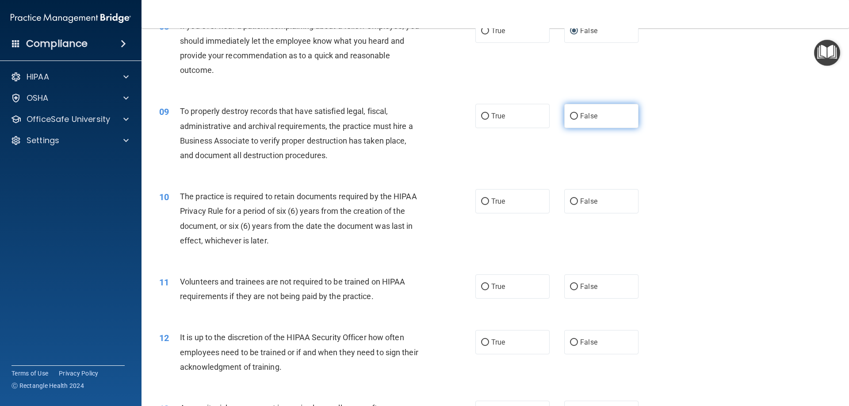
click at [571, 118] on input "False" at bounding box center [574, 116] width 8 height 7
radio input "true"
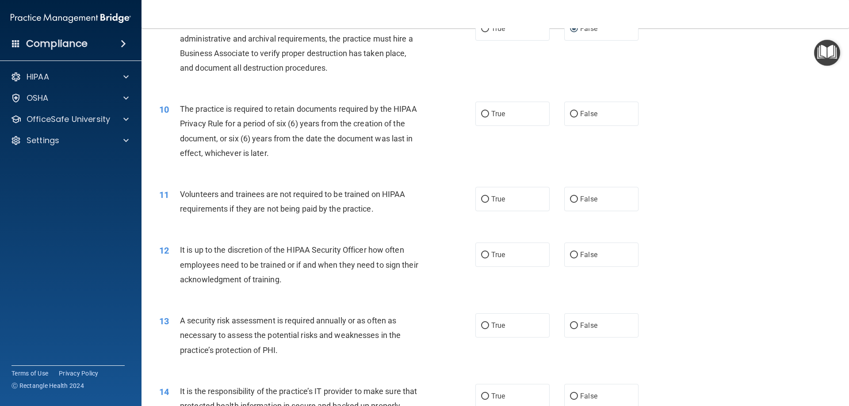
scroll to position [663, 0]
click at [573, 113] on input "False" at bounding box center [574, 113] width 8 height 7
radio input "true"
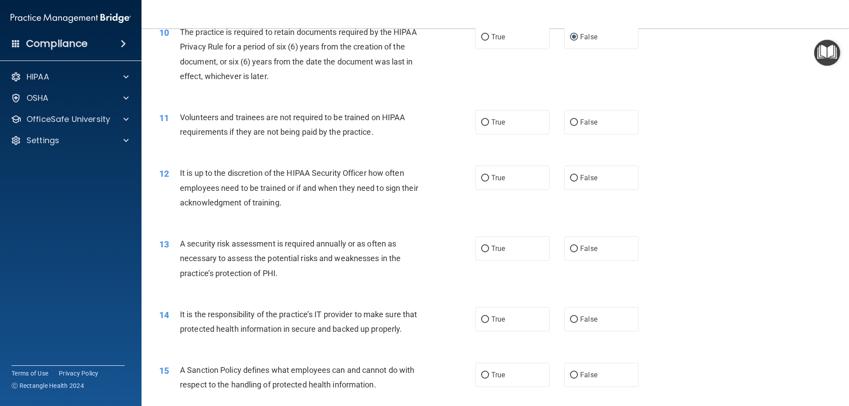
scroll to position [752, 0]
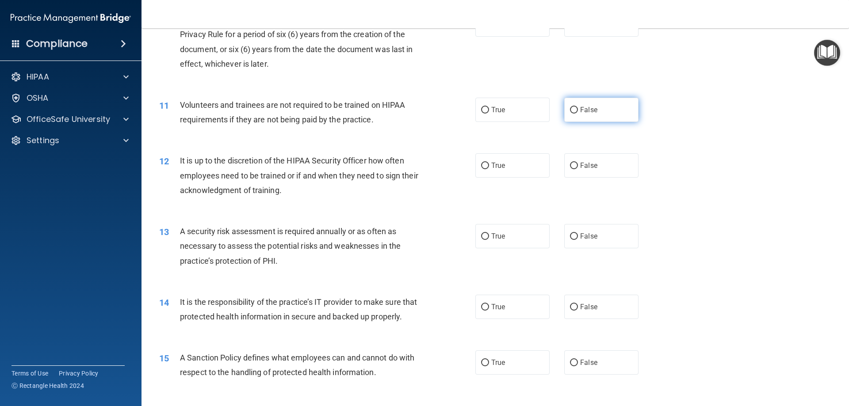
click at [571, 108] on input "False" at bounding box center [574, 110] width 8 height 7
radio input "true"
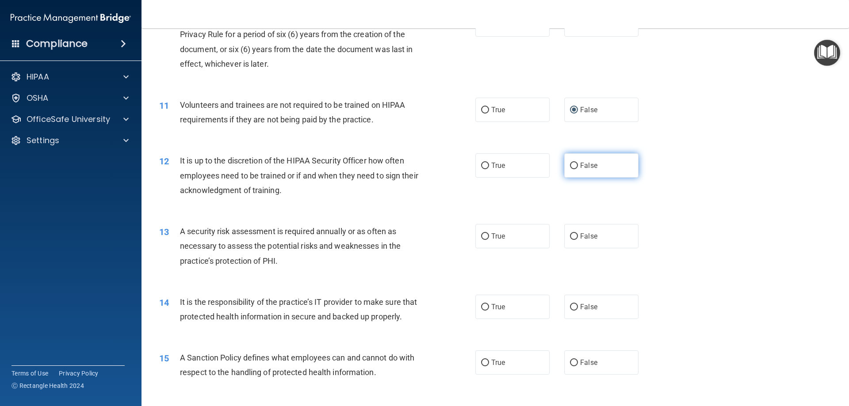
click at [570, 163] on input "False" at bounding box center [574, 166] width 8 height 7
radio input "true"
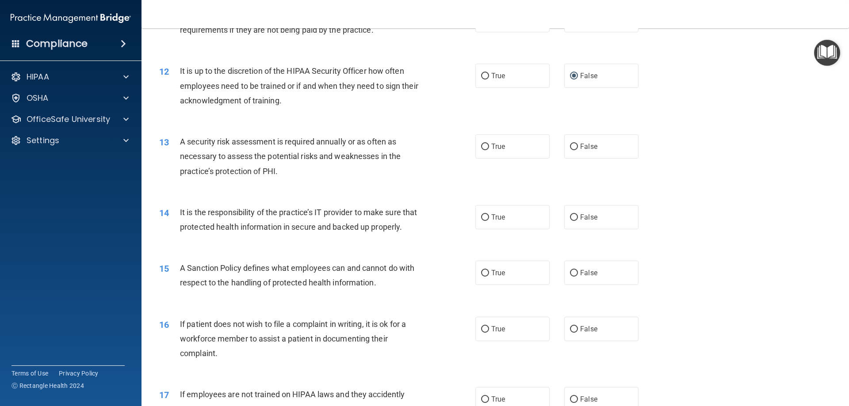
scroll to position [885, 0]
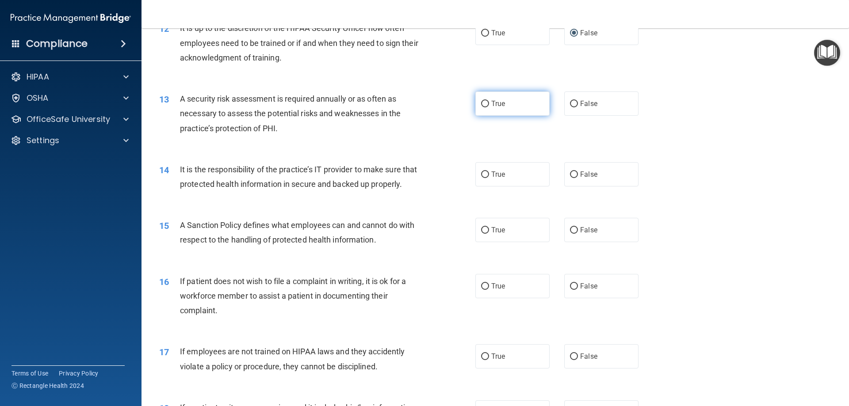
click at [482, 102] on input "True" at bounding box center [485, 104] width 8 height 7
radio input "true"
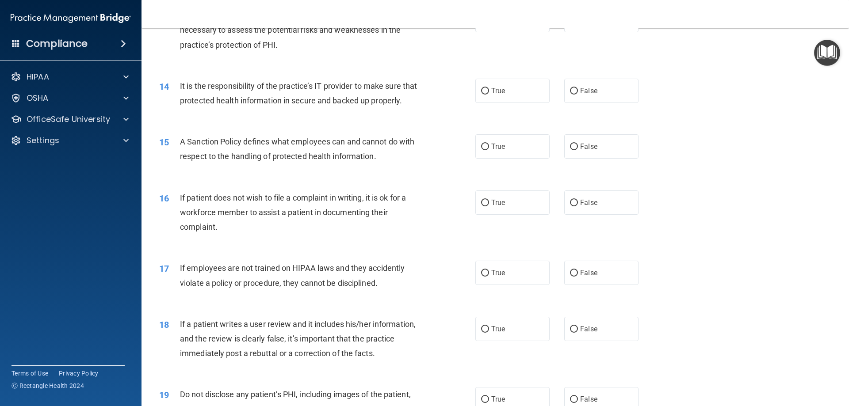
scroll to position [973, 0]
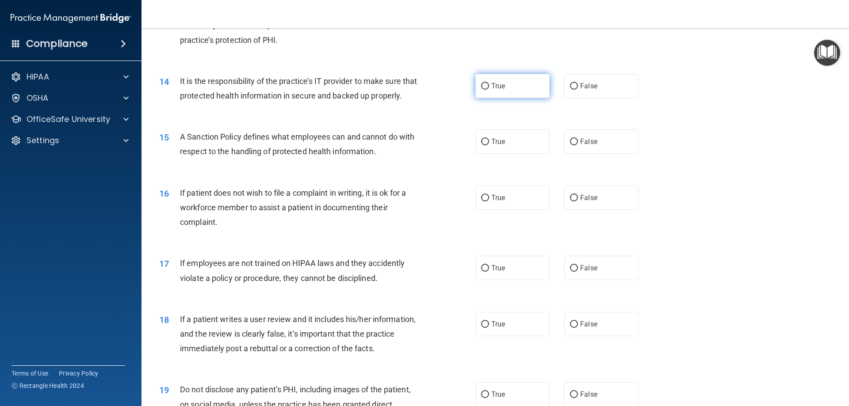
click at [483, 84] on input "True" at bounding box center [485, 86] width 8 height 7
radio input "true"
click at [483, 146] on input "True" at bounding box center [485, 142] width 8 height 7
radio input "true"
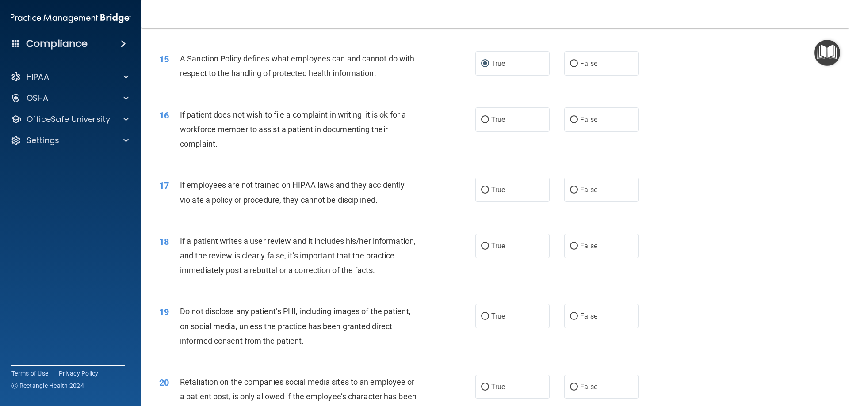
scroll to position [1062, 0]
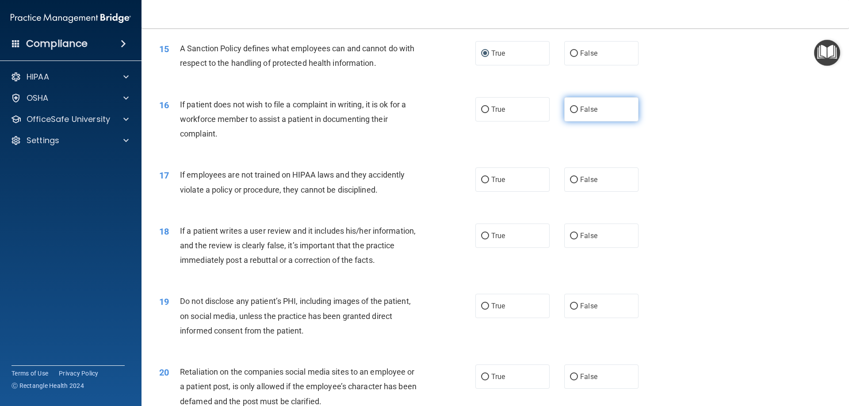
click at [570, 113] on input "False" at bounding box center [574, 110] width 8 height 7
radio input "true"
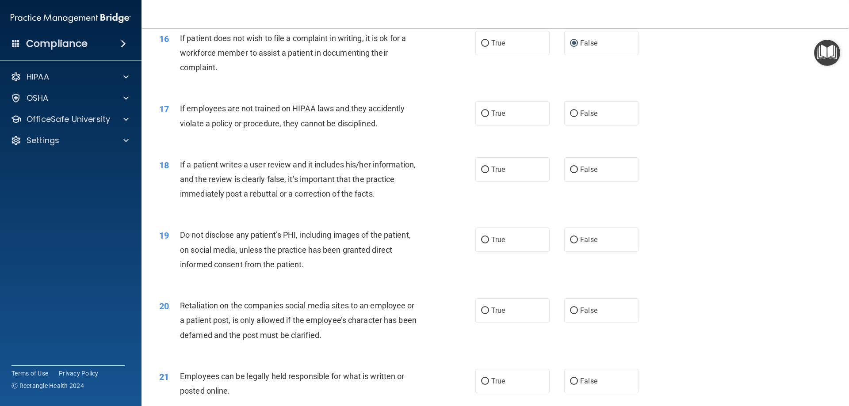
scroll to position [1150, 0]
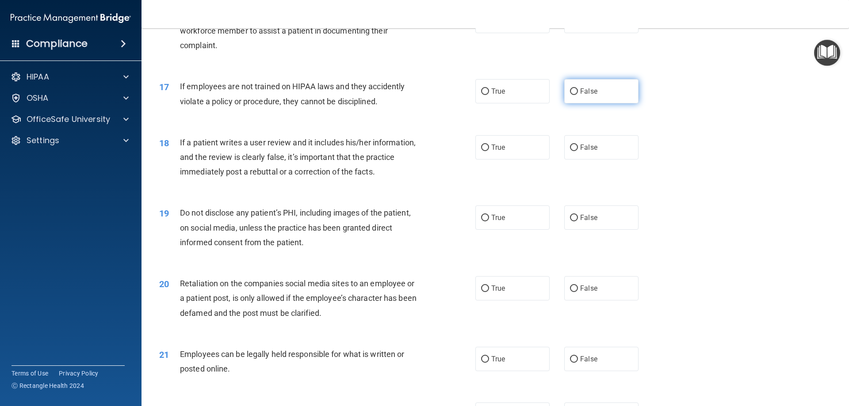
click at [572, 95] on input "False" at bounding box center [574, 91] width 8 height 7
radio input "true"
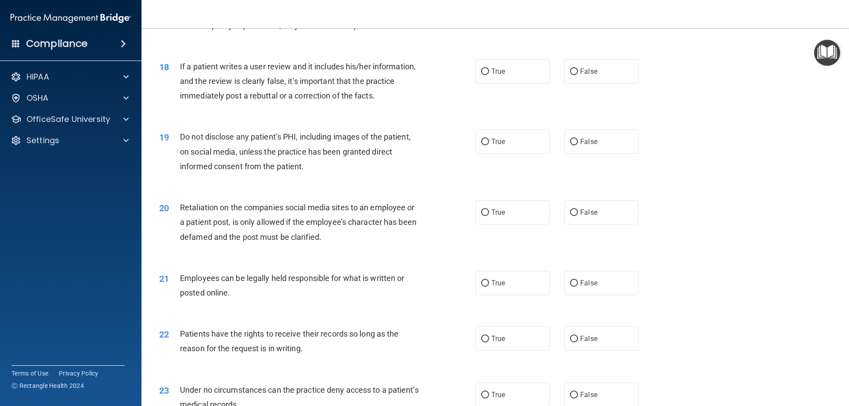
scroll to position [1238, 0]
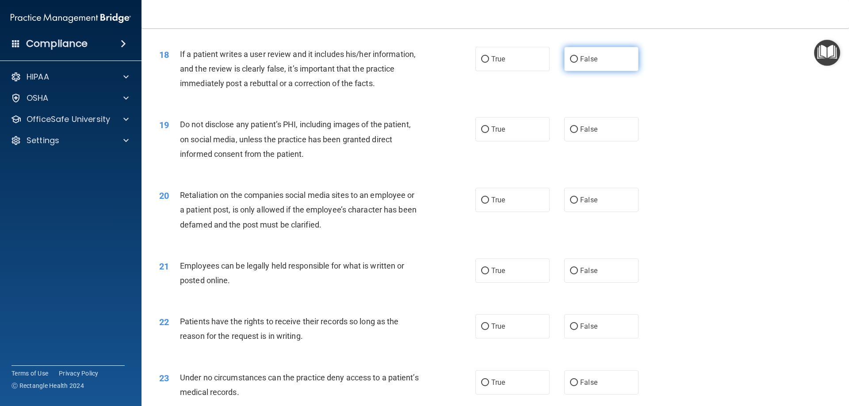
click at [570, 63] on input "False" at bounding box center [574, 59] width 8 height 7
radio input "true"
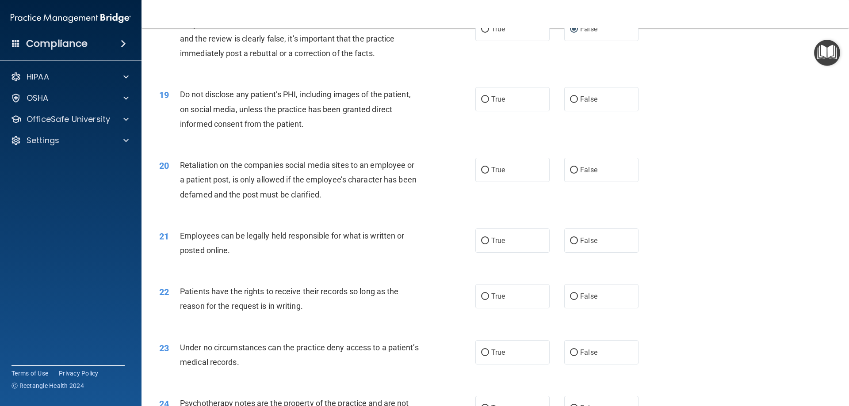
scroll to position [1283, 0]
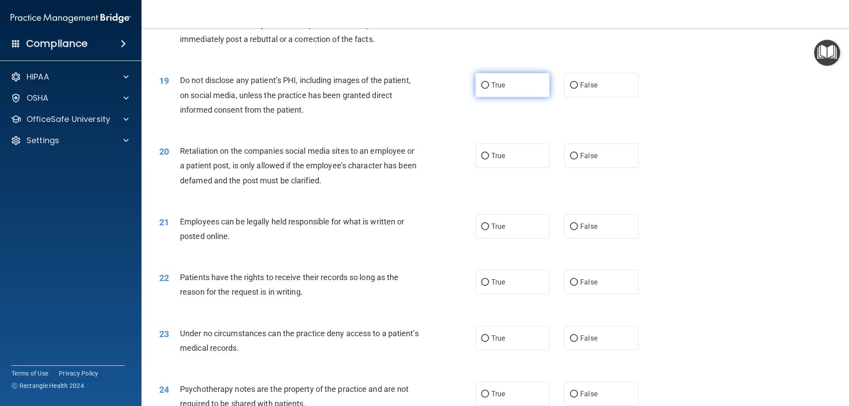
click at [482, 89] on input "True" at bounding box center [485, 85] width 8 height 7
radio input "true"
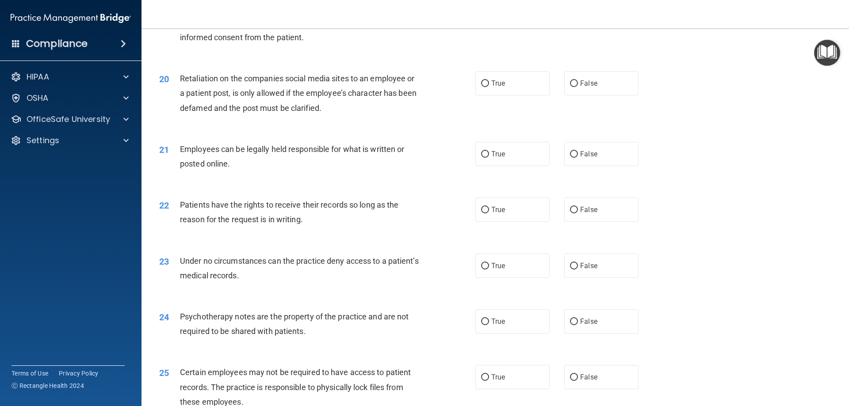
scroll to position [1371, 0]
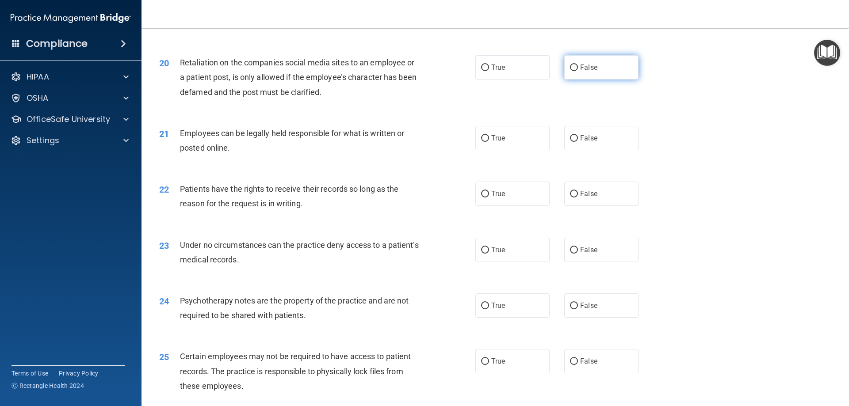
click at [573, 71] on input "False" at bounding box center [574, 68] width 8 height 7
radio input "true"
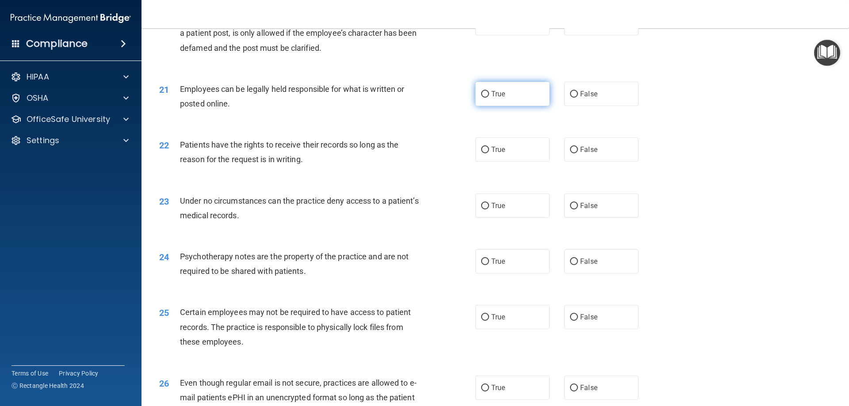
click at [485, 98] on input "True" at bounding box center [485, 94] width 8 height 7
radio input "true"
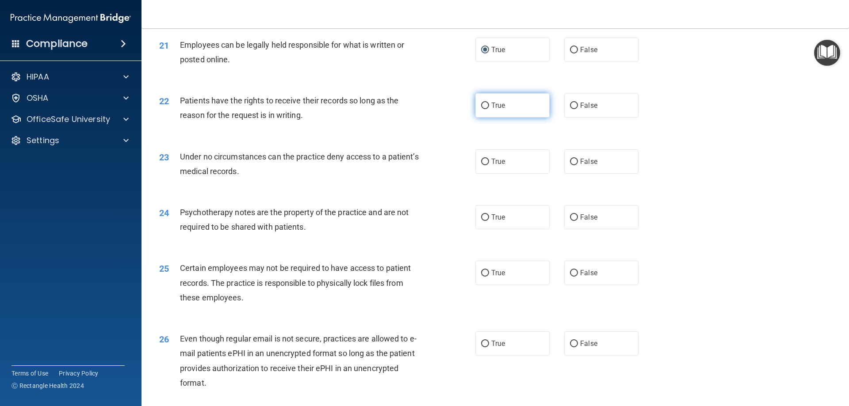
click at [491, 110] on span "True" at bounding box center [498, 105] width 14 height 8
click at [489, 109] on input "True" at bounding box center [485, 106] width 8 height 7
radio input "true"
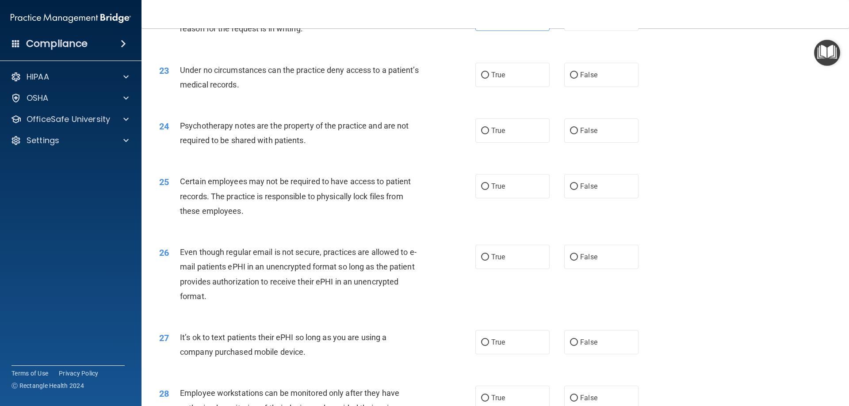
scroll to position [1548, 0]
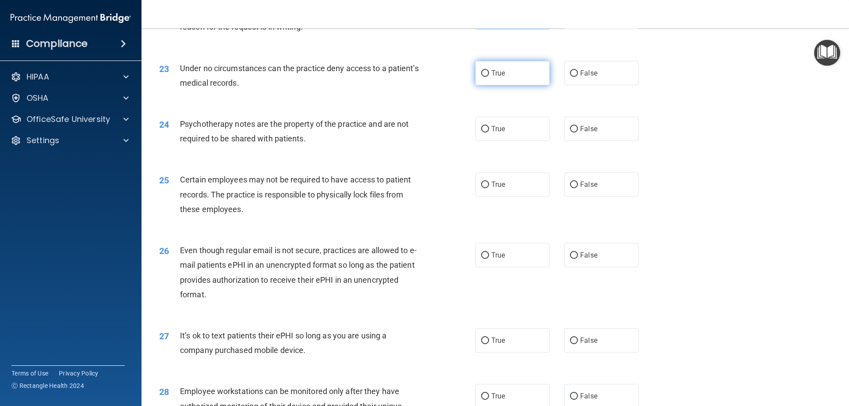
click at [483, 77] on input "True" at bounding box center [485, 73] width 8 height 7
radio input "true"
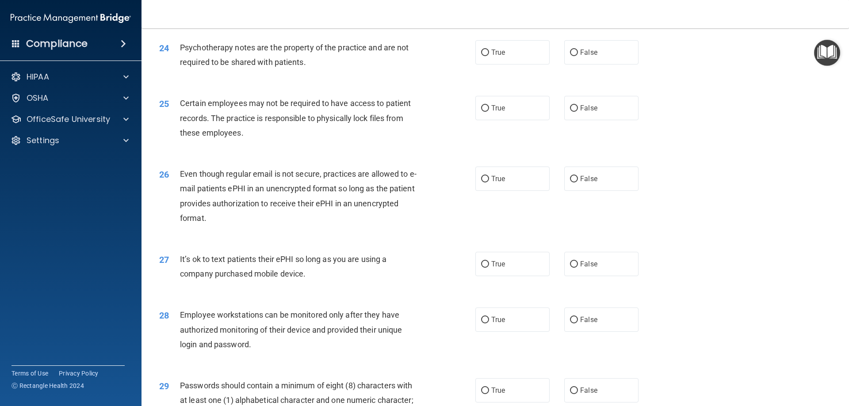
scroll to position [1637, 0]
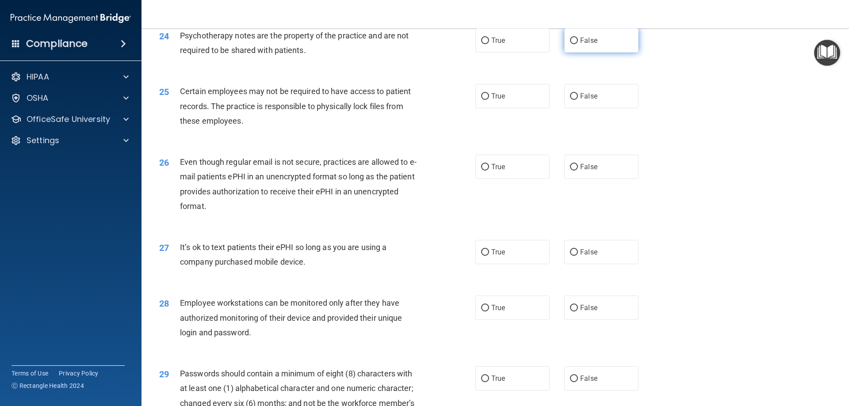
click at [572, 44] on input "False" at bounding box center [574, 41] width 8 height 7
radio input "true"
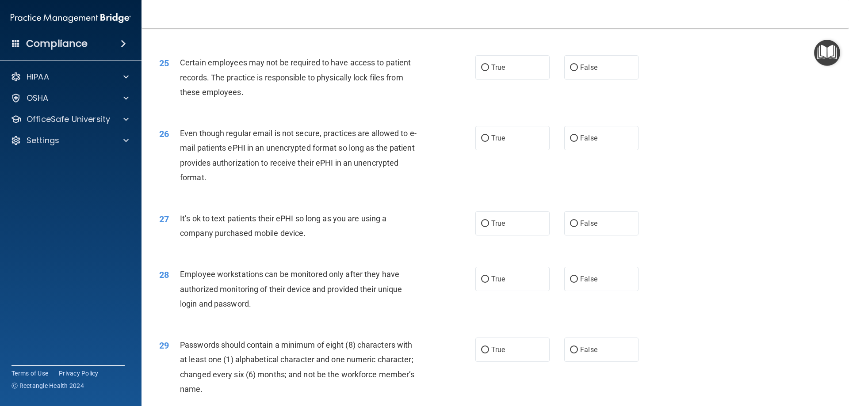
scroll to position [1681, 0]
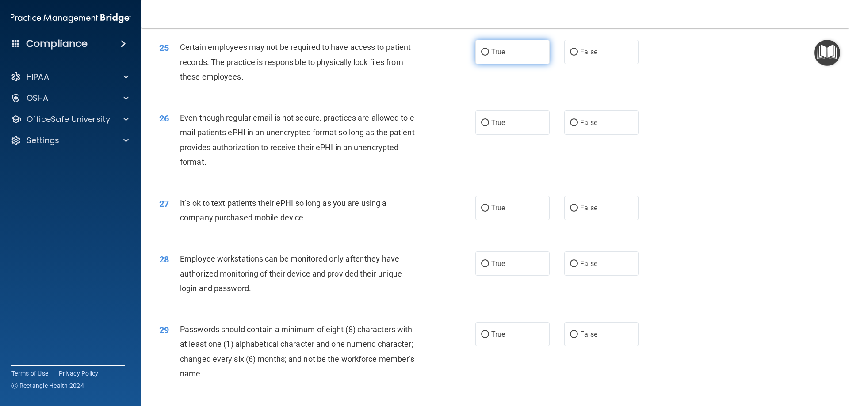
click at [486, 56] on input "True" at bounding box center [485, 52] width 8 height 7
radio input "true"
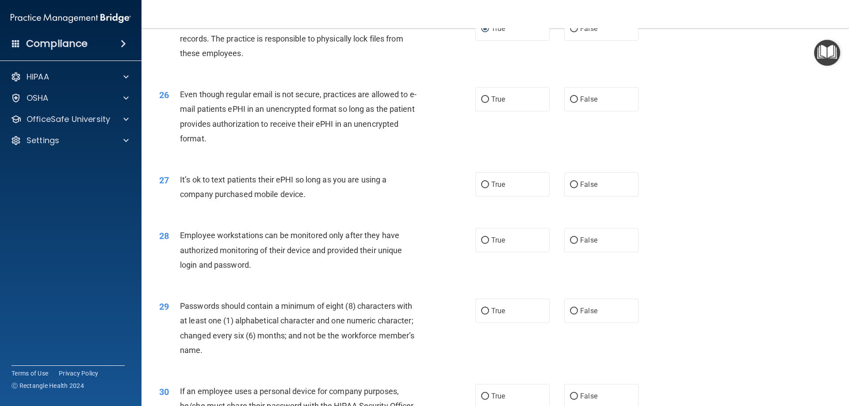
scroll to position [1725, 0]
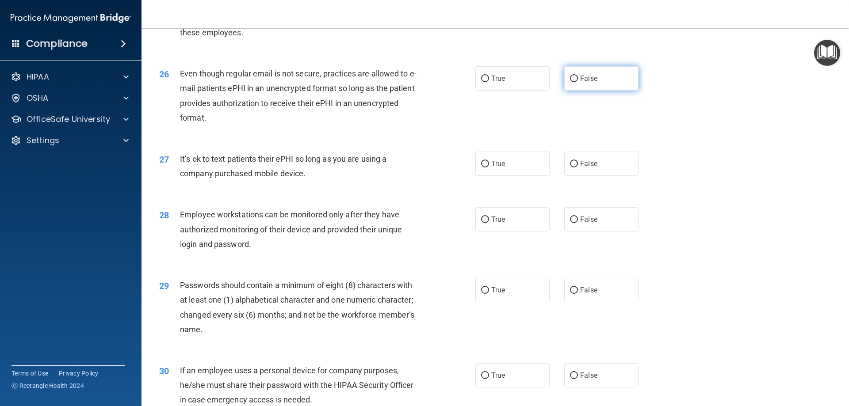
click at [573, 82] on input "False" at bounding box center [574, 79] width 8 height 7
radio input "true"
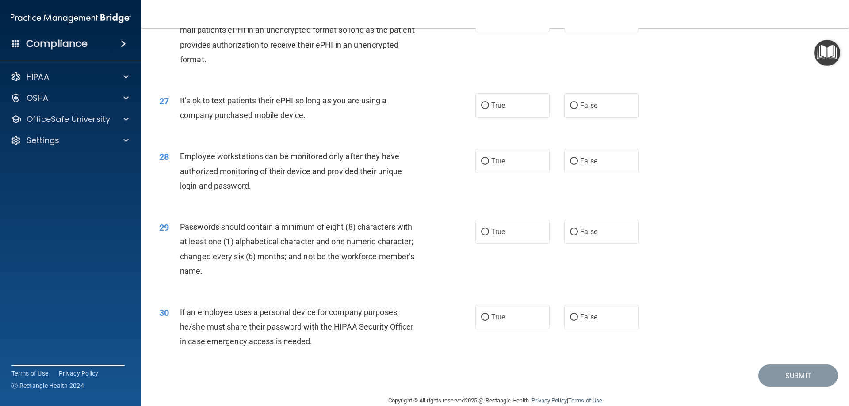
scroll to position [1813, 0]
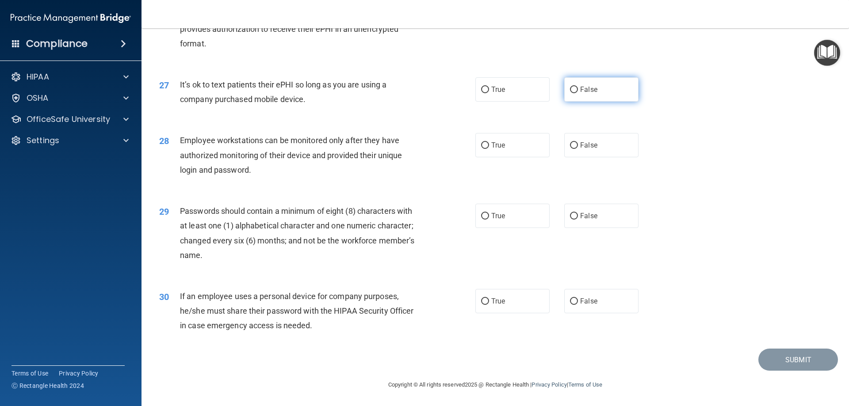
click at [570, 93] on input "False" at bounding box center [574, 90] width 8 height 7
radio input "true"
click at [482, 91] on input "True" at bounding box center [485, 90] width 8 height 7
radio input "true"
radio input "false"
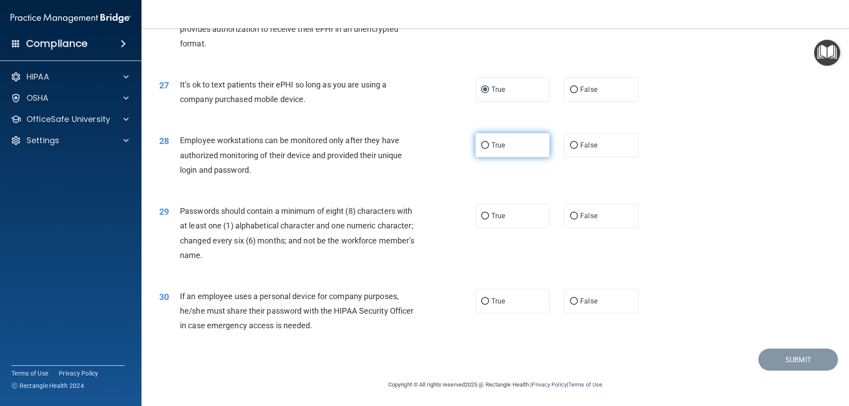
click at [495, 144] on span "True" at bounding box center [498, 145] width 14 height 8
click at [489, 144] on input "True" at bounding box center [485, 145] width 8 height 7
radio input "true"
click at [491, 215] on span "True" at bounding box center [498, 216] width 14 height 8
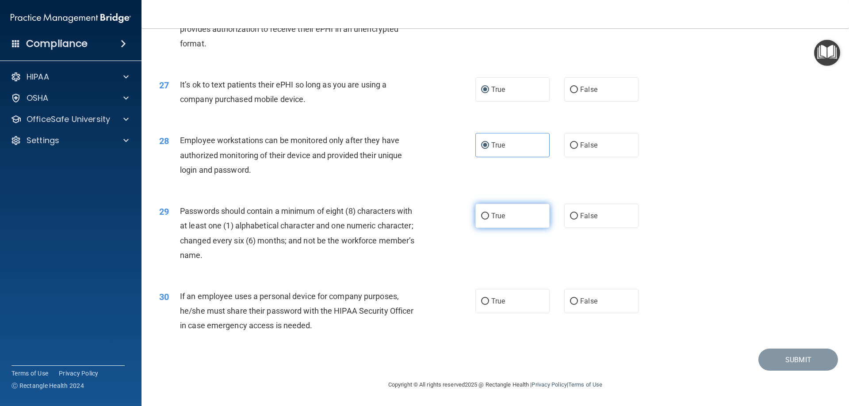
click at [489, 215] on input "True" at bounding box center [485, 216] width 8 height 7
radio input "true"
drag, startPoint x: 482, startPoint y: 301, endPoint x: 472, endPoint y: 303, distance: 9.9
click at [482, 301] on input "True" at bounding box center [485, 302] width 8 height 7
radio input "true"
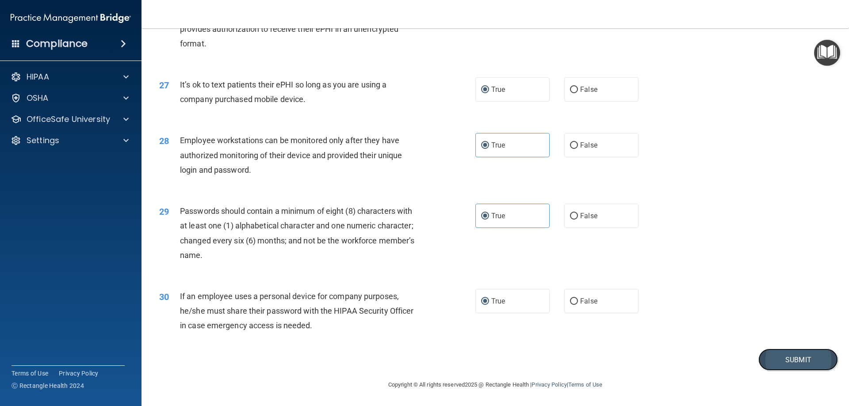
click at [789, 360] on button "Submit" at bounding box center [799, 360] width 80 height 23
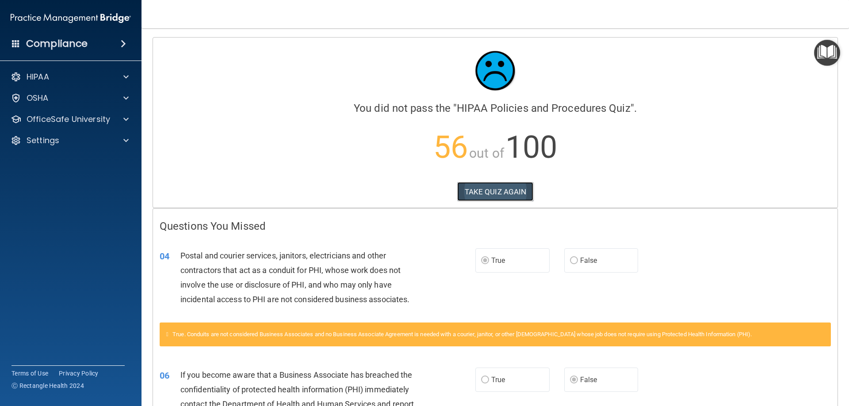
click at [489, 191] on button "TAKE QUIZ AGAIN" at bounding box center [495, 191] width 77 height 19
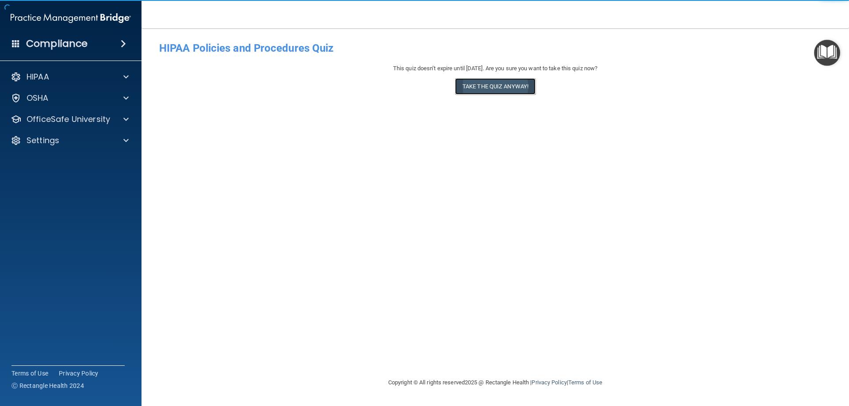
click at [489, 87] on button "Take the quiz anyway!" at bounding box center [495, 86] width 80 height 16
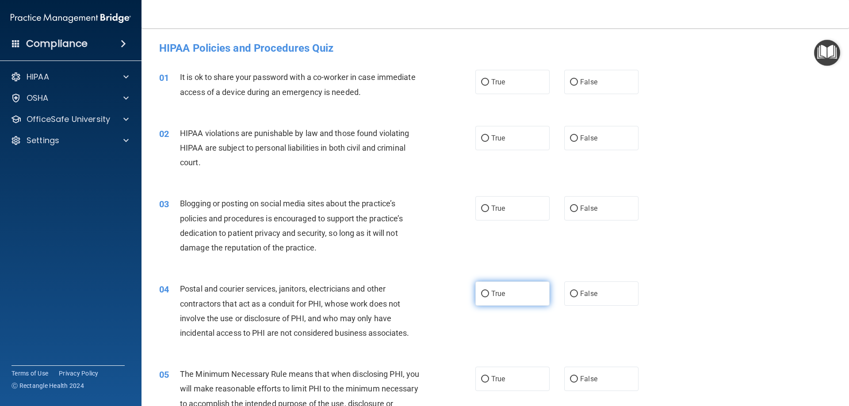
click at [484, 293] on input "True" at bounding box center [485, 294] width 8 height 7
radio input "true"
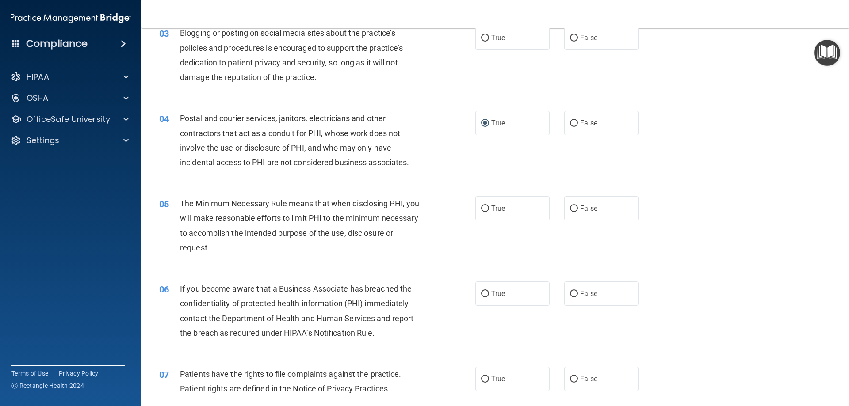
scroll to position [177, 0]
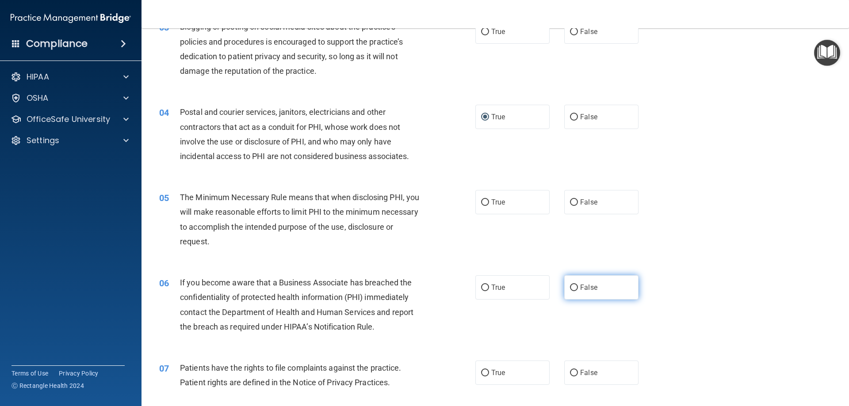
click at [570, 287] on input "False" at bounding box center [574, 288] width 8 height 7
radio input "true"
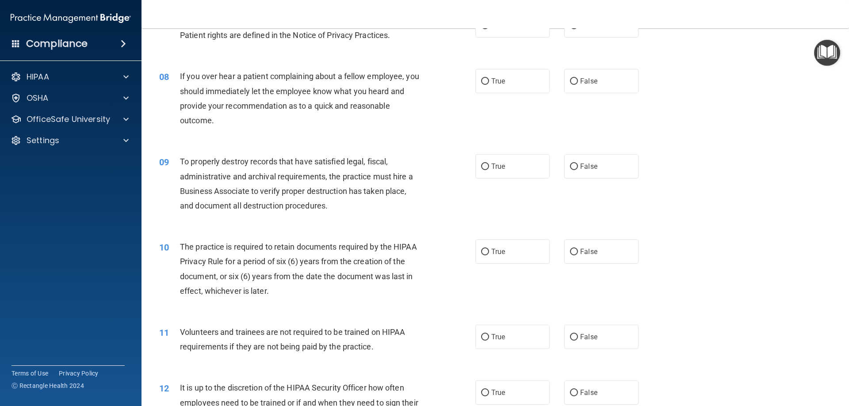
scroll to position [531, 0]
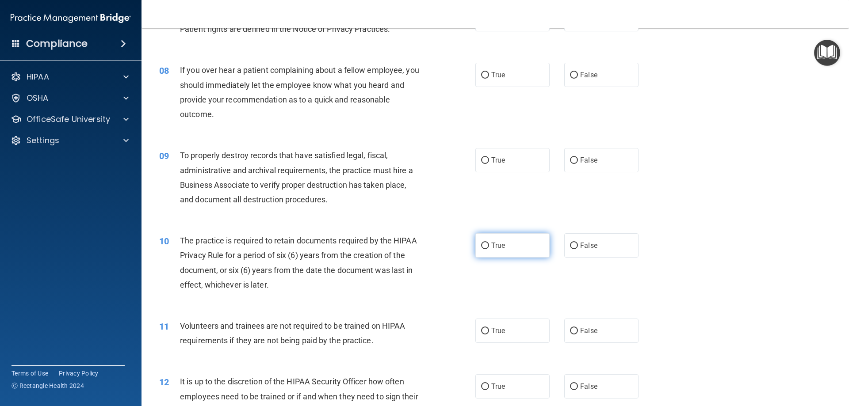
click at [481, 247] on input "True" at bounding box center [485, 246] width 8 height 7
radio input "true"
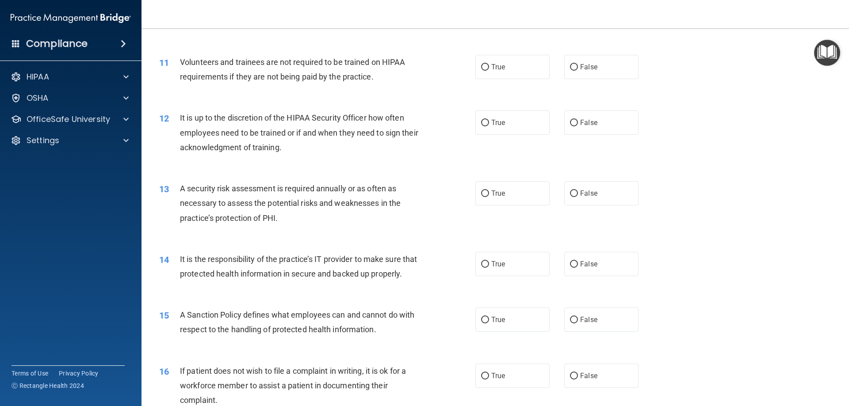
scroll to position [796, 0]
click at [571, 264] on input "False" at bounding box center [574, 263] width 8 height 7
radio input "true"
click at [570, 322] on input "False" at bounding box center [574, 319] width 8 height 7
radio input "true"
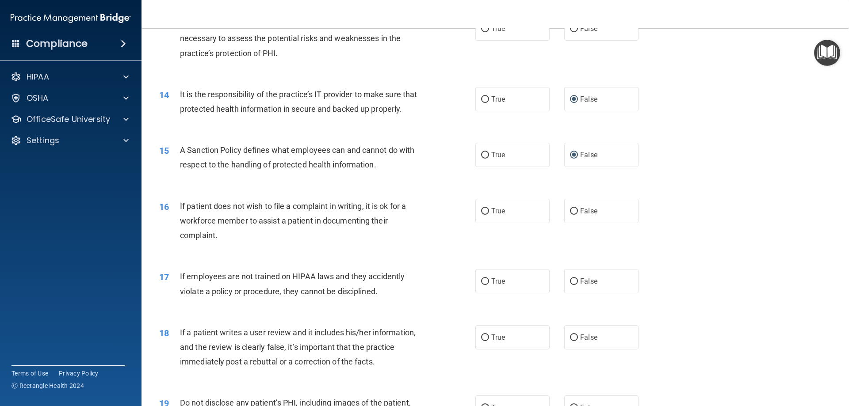
scroll to position [1017, 0]
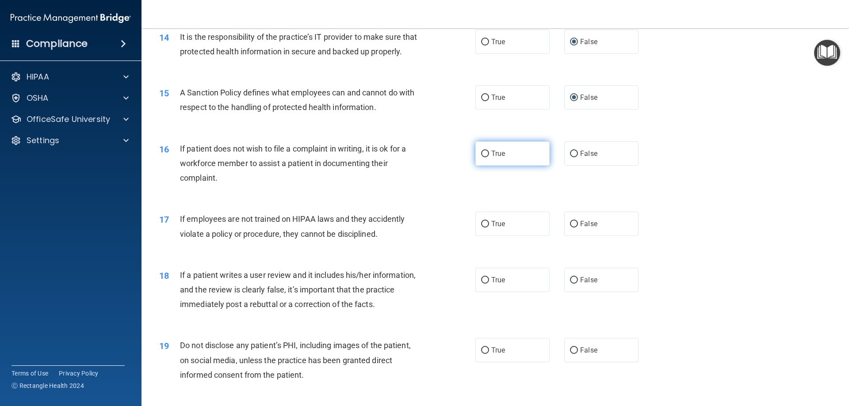
click at [483, 157] on input "True" at bounding box center [485, 154] width 8 height 7
radio input "true"
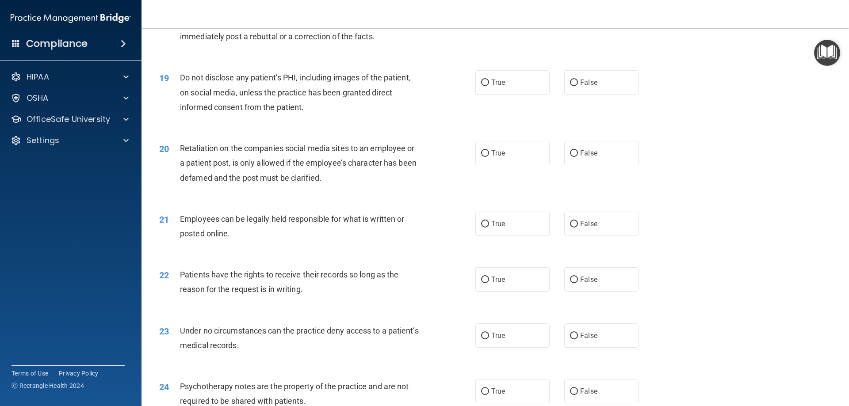
scroll to position [1327, 0]
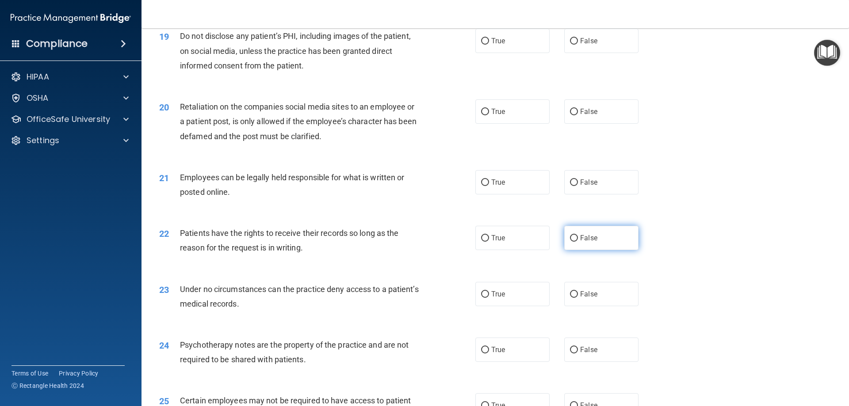
click at [570, 242] on input "False" at bounding box center [574, 238] width 8 height 7
radio input "true"
click at [570, 298] on input "False" at bounding box center [574, 294] width 8 height 7
radio input "true"
click at [481, 354] on input "True" at bounding box center [485, 350] width 8 height 7
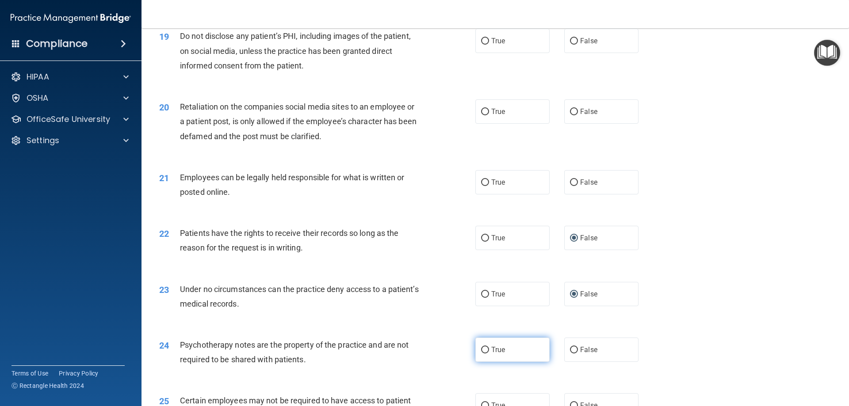
radio input "true"
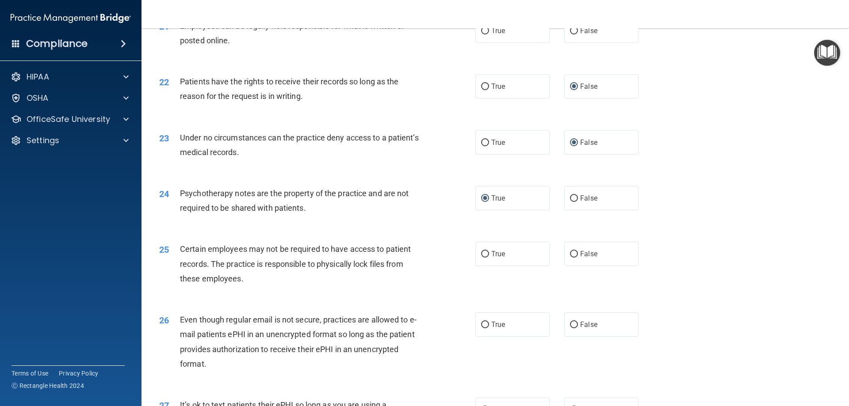
scroll to position [1548, 0]
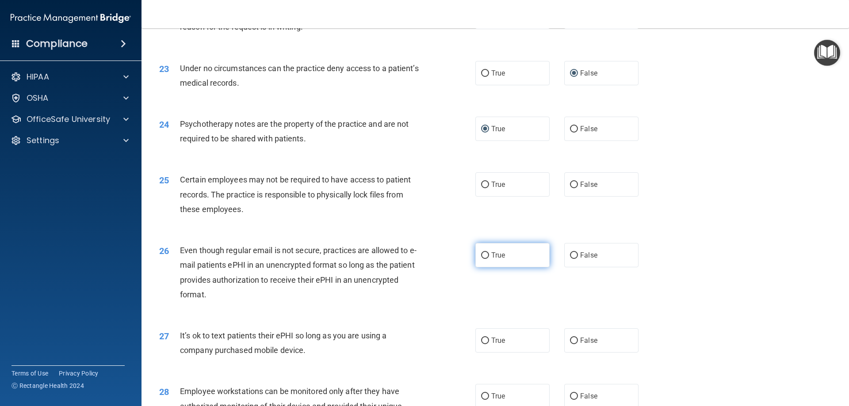
click at [481, 259] on input "True" at bounding box center [485, 256] width 8 height 7
radio input "true"
click at [571, 345] on input "False" at bounding box center [574, 341] width 8 height 7
radio input "true"
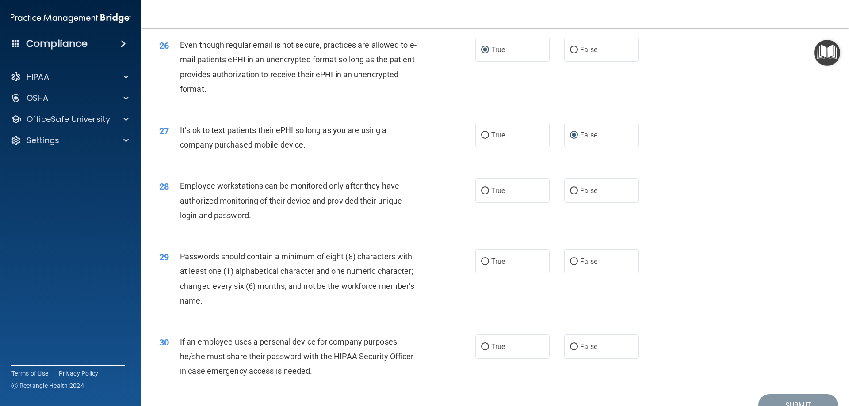
scroll to position [1769, 0]
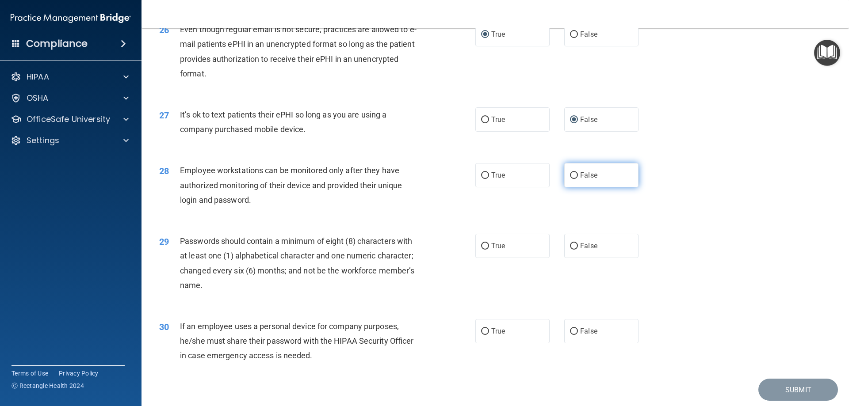
click at [570, 179] on input "False" at bounding box center [574, 175] width 8 height 7
radio input "true"
click at [571, 335] on input "False" at bounding box center [574, 332] width 8 height 7
radio input "true"
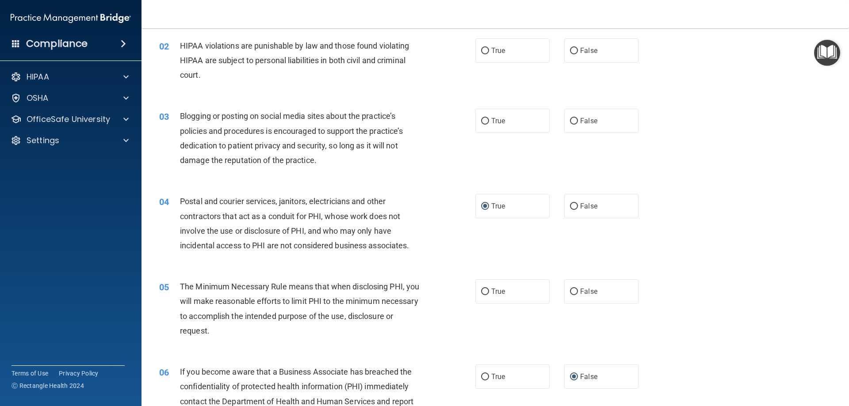
scroll to position [0, 0]
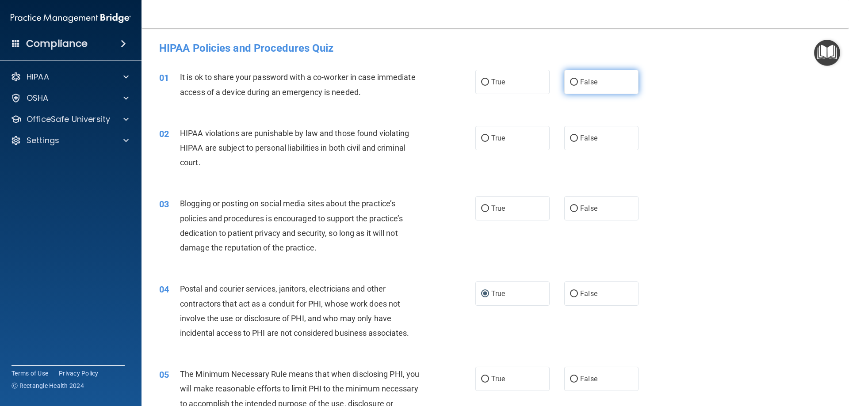
click at [570, 81] on input "False" at bounding box center [574, 82] width 8 height 7
radio input "true"
click at [482, 138] on input "True" at bounding box center [485, 138] width 8 height 7
radio input "true"
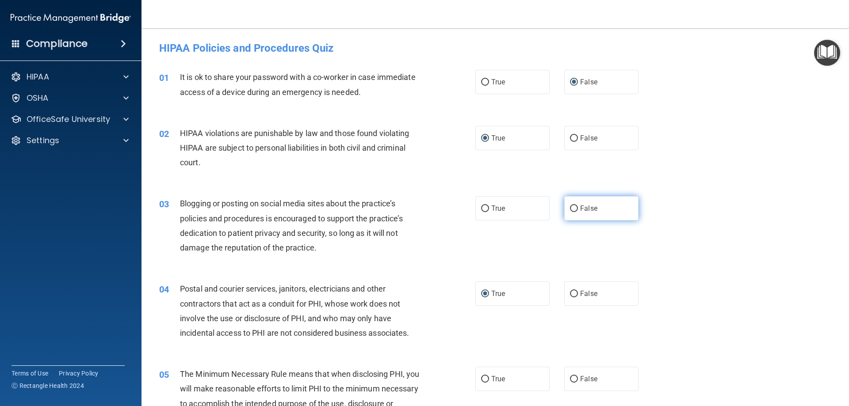
click at [571, 206] on input "False" at bounding box center [574, 209] width 8 height 7
radio input "true"
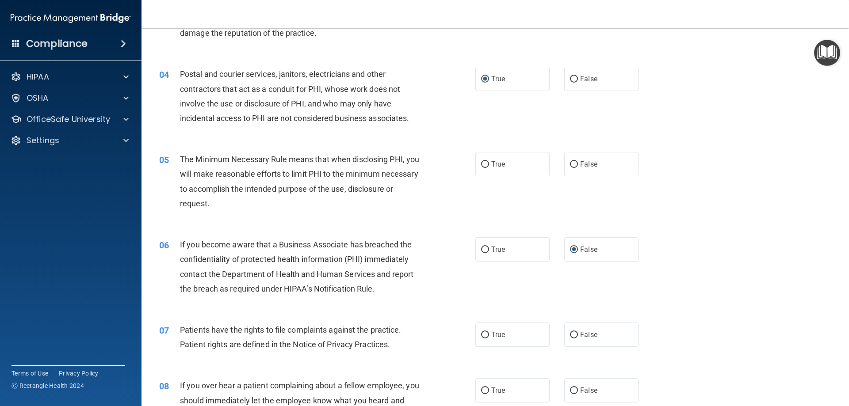
scroll to position [221, 0]
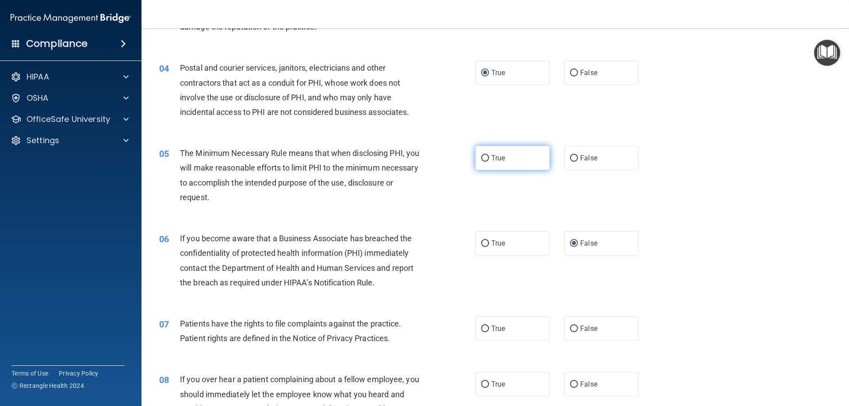
click at [481, 158] on input "True" at bounding box center [485, 158] width 8 height 7
radio input "true"
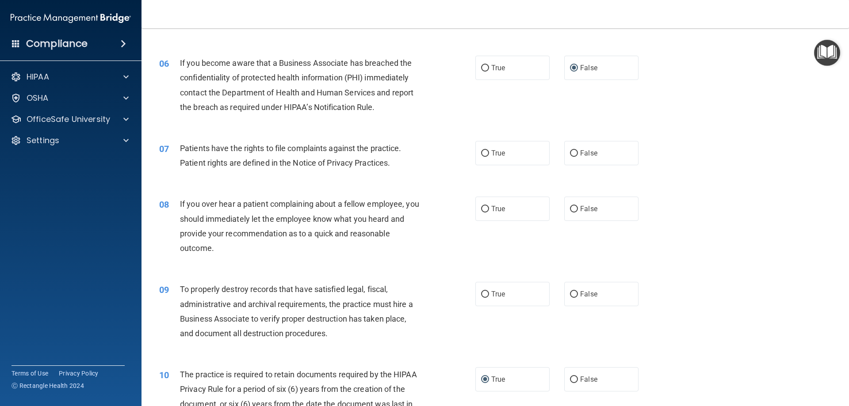
scroll to position [442, 0]
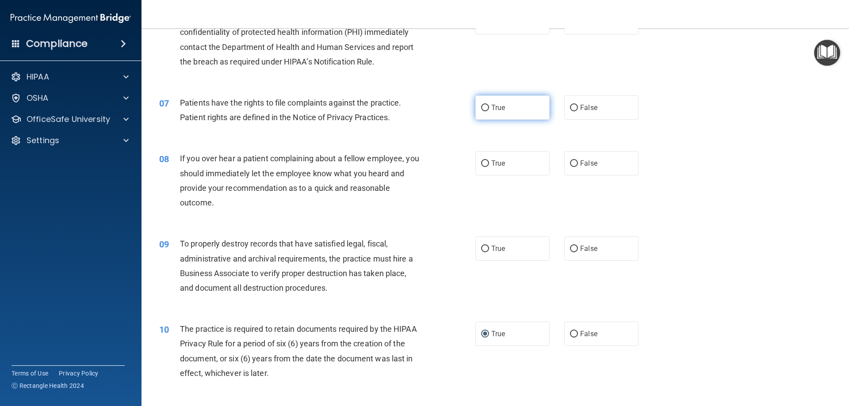
click at [482, 107] on input "True" at bounding box center [485, 108] width 8 height 7
radio input "true"
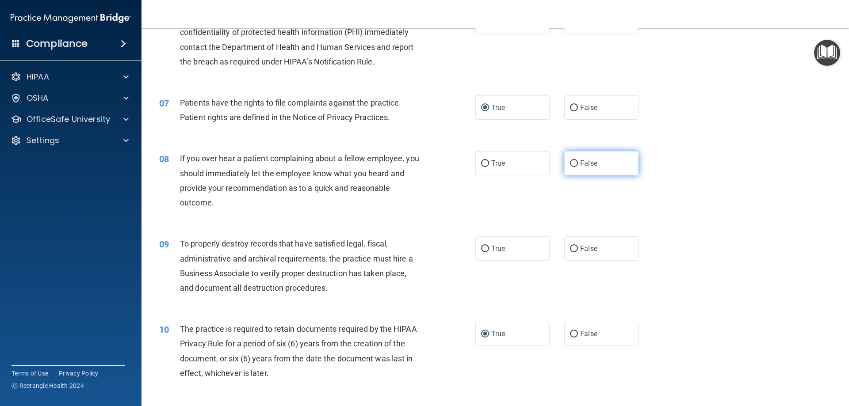
click at [571, 162] on input "False" at bounding box center [574, 164] width 8 height 7
radio input "true"
click at [571, 248] on input "False" at bounding box center [574, 249] width 8 height 7
radio input "true"
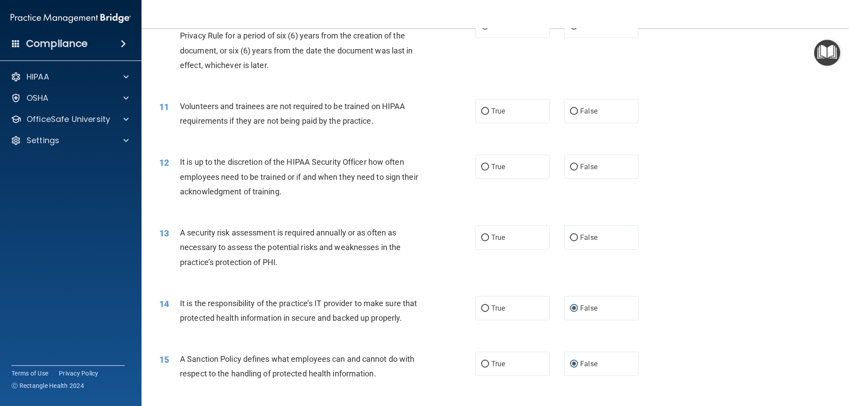
scroll to position [752, 0]
click at [573, 110] on input "False" at bounding box center [574, 110] width 8 height 7
radio input "true"
click at [572, 169] on input "False" at bounding box center [574, 166] width 8 height 7
radio input "true"
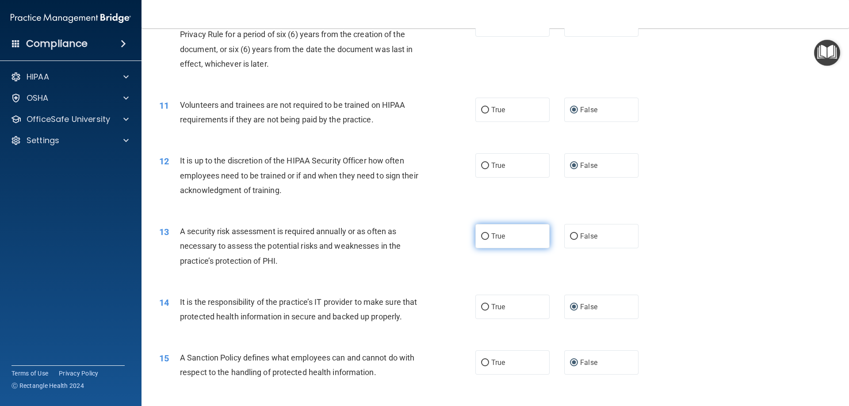
click at [481, 235] on input "True" at bounding box center [485, 237] width 8 height 7
radio input "true"
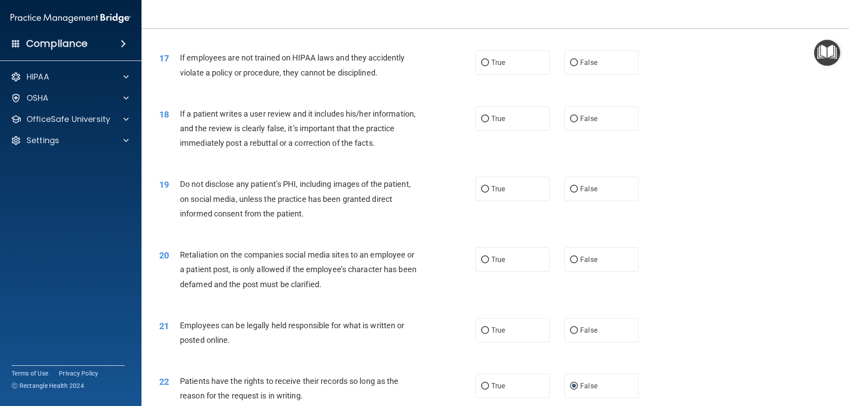
scroll to position [1194, 0]
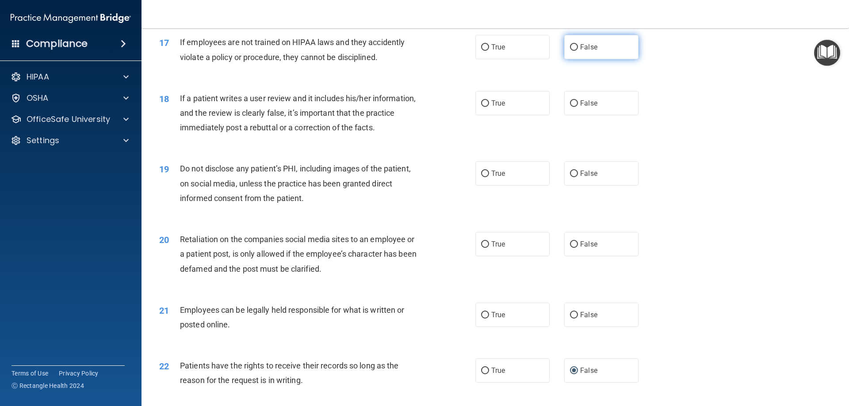
click at [571, 51] on input "False" at bounding box center [574, 47] width 8 height 7
radio input "true"
click at [570, 107] on input "False" at bounding box center [574, 103] width 8 height 7
radio input "true"
click at [481, 177] on input "True" at bounding box center [485, 174] width 8 height 7
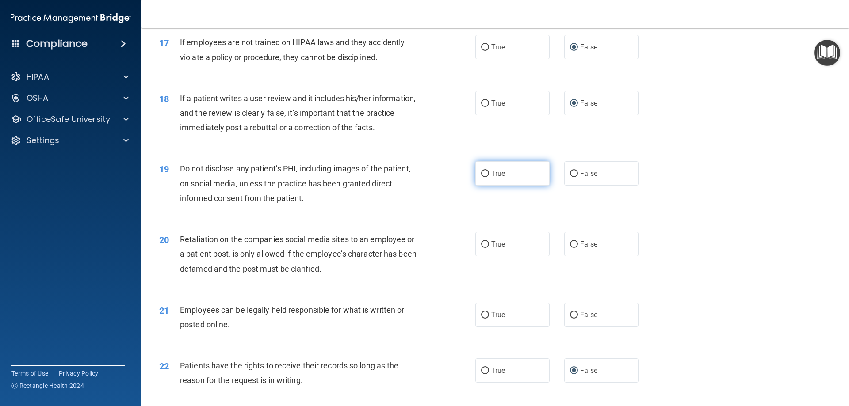
radio input "true"
click at [571, 248] on input "False" at bounding box center [574, 244] width 8 height 7
radio input "true"
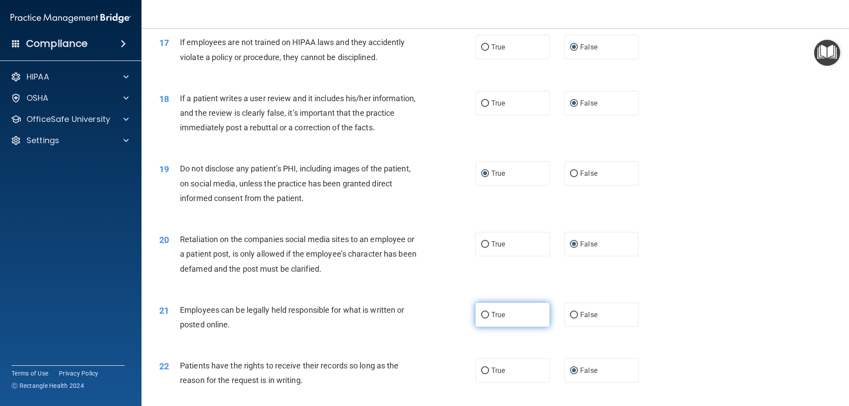
click at [482, 319] on input "True" at bounding box center [485, 315] width 8 height 7
radio input "true"
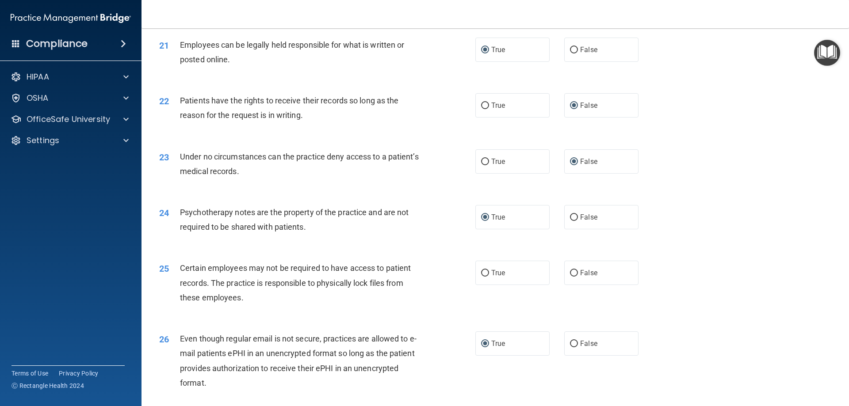
scroll to position [1504, 0]
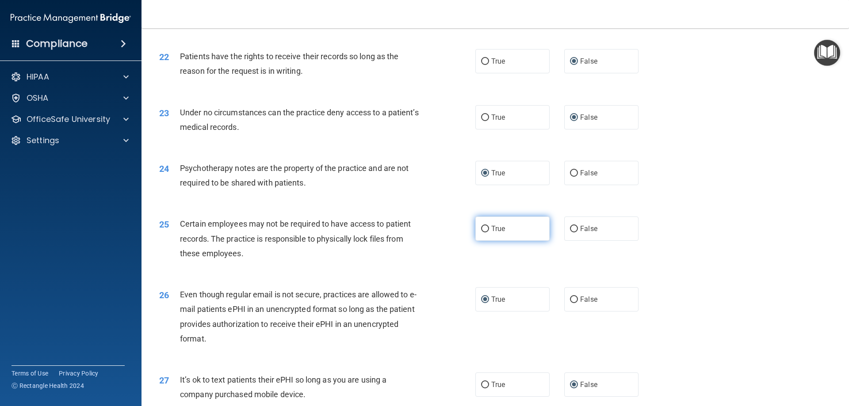
click at [483, 233] on input "True" at bounding box center [485, 229] width 8 height 7
radio input "true"
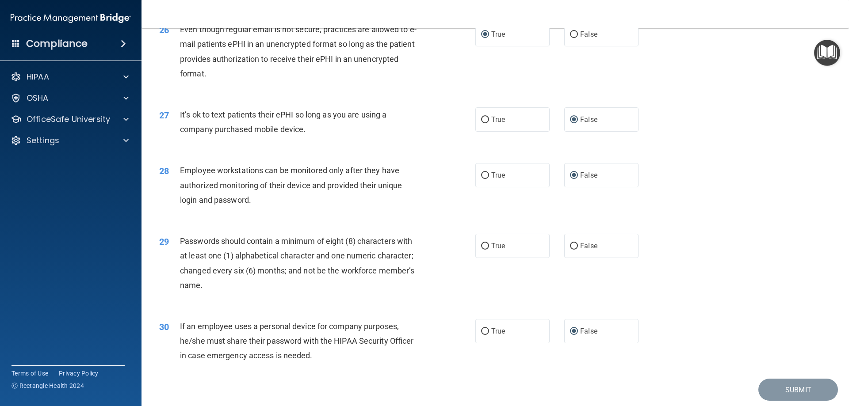
scroll to position [1813, 0]
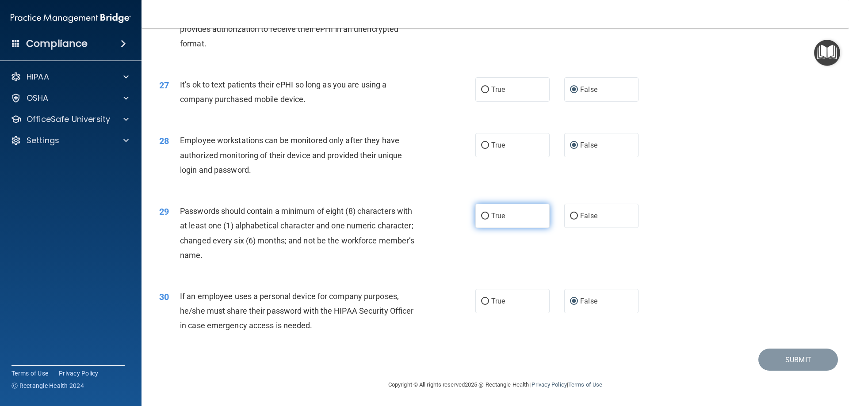
click at [483, 215] on input "True" at bounding box center [485, 216] width 8 height 7
radio input "true"
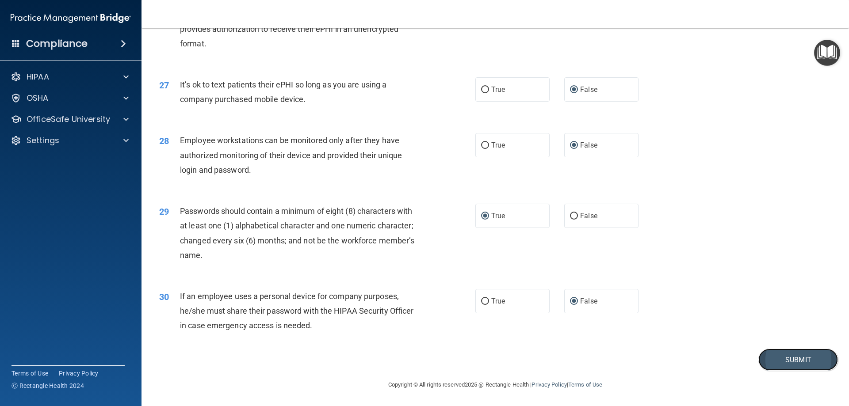
click at [793, 360] on button "Submit" at bounding box center [799, 360] width 80 height 23
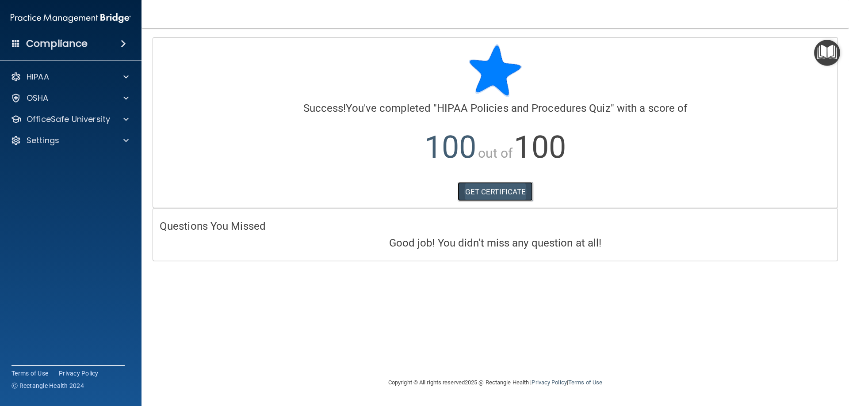
click at [491, 189] on link "GET CERTIFICATE" at bounding box center [496, 191] width 76 height 19
click at [272, 284] on div "Calculating your score.... Success! You've completed " HIPAA Policies and Proce…" at bounding box center [495, 203] width 672 height 332
click at [126, 119] on span at bounding box center [125, 119] width 5 height 11
click at [121, 139] on div "HIPAA Training" at bounding box center [66, 140] width 121 height 9
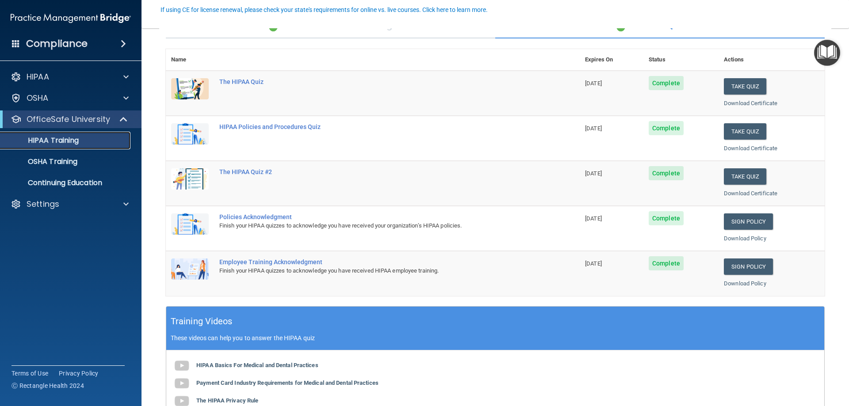
scroll to position [88, 0]
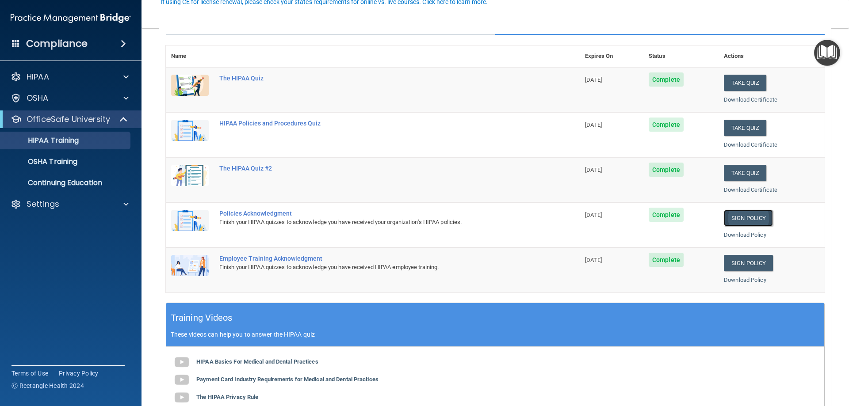
click at [752, 217] on link "Sign Policy" at bounding box center [748, 218] width 49 height 16
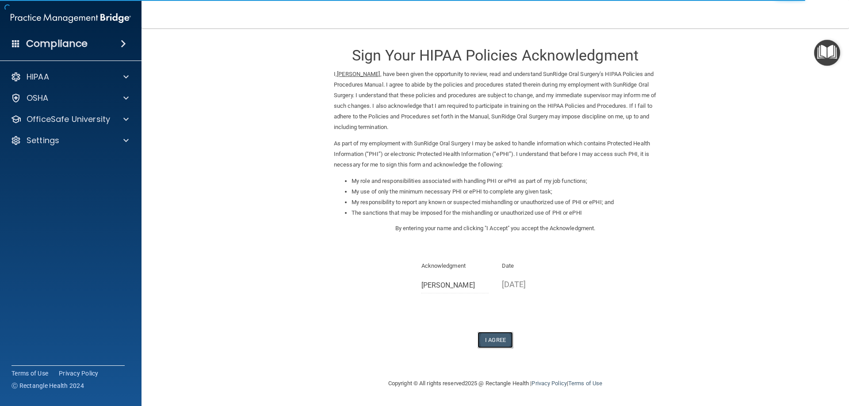
click at [496, 338] on button "I Agree" at bounding box center [495, 340] width 35 height 16
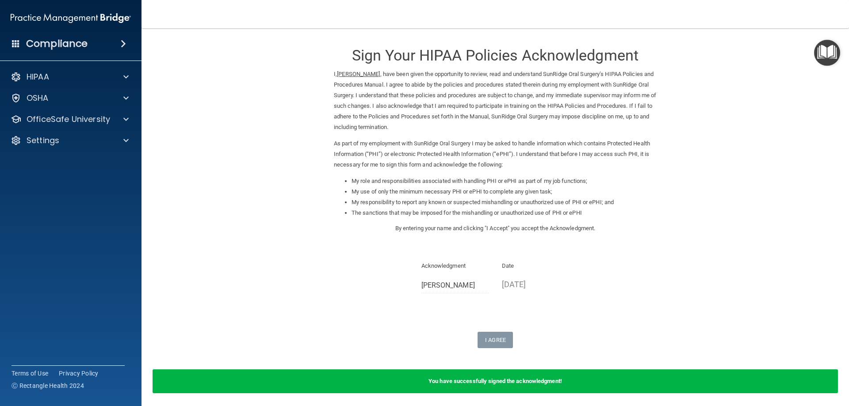
click at [587, 381] on div "You have successfully signed the acknowledgment!" at bounding box center [496, 382] width 686 height 24
click at [124, 75] on span at bounding box center [125, 77] width 5 height 11
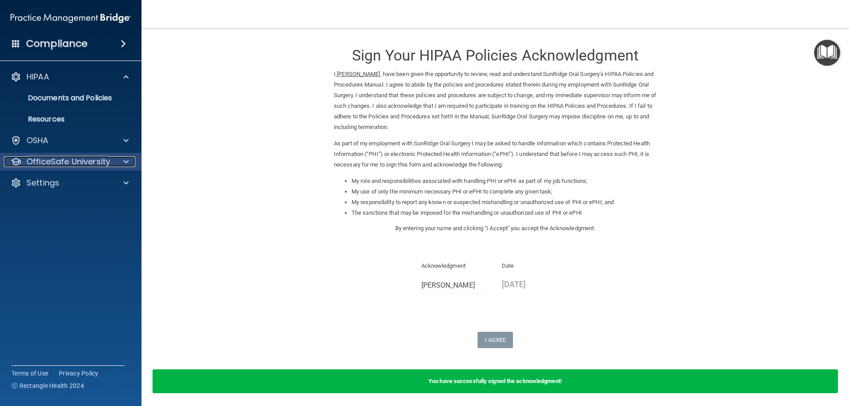
click at [122, 161] on div at bounding box center [125, 162] width 22 height 11
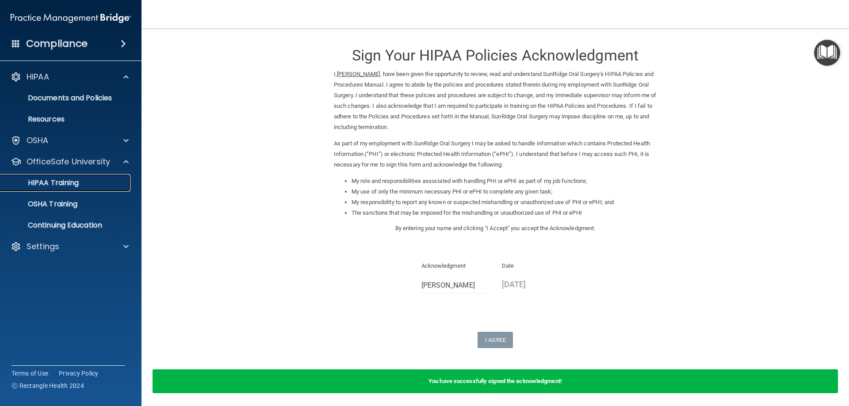
click at [66, 181] on p "HIPAA Training" at bounding box center [42, 183] width 73 height 9
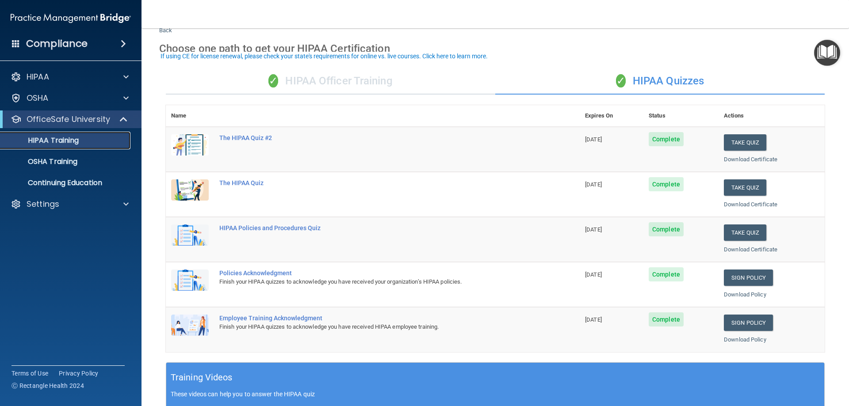
scroll to position [44, 0]
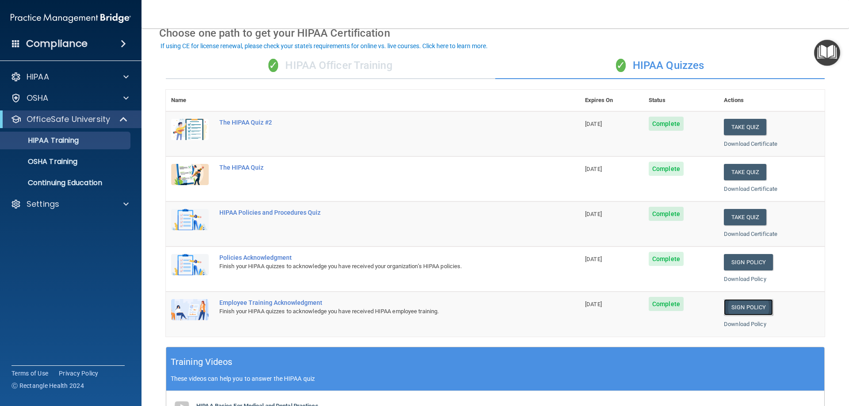
click at [748, 306] on link "Sign Policy" at bounding box center [748, 307] width 49 height 16
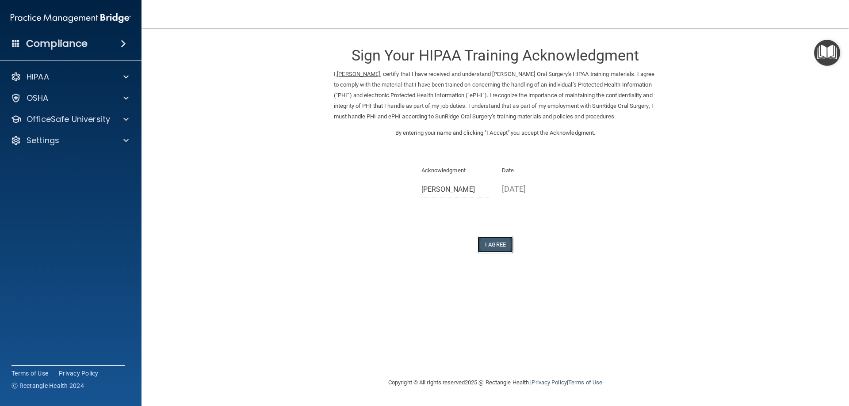
click at [496, 241] on button "I Agree" at bounding box center [495, 245] width 35 height 16
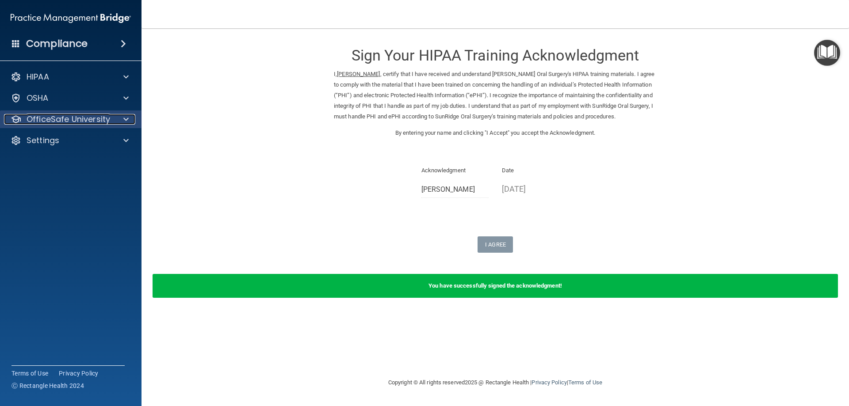
click at [100, 122] on p "OfficeSafe University" at bounding box center [69, 119] width 84 height 11
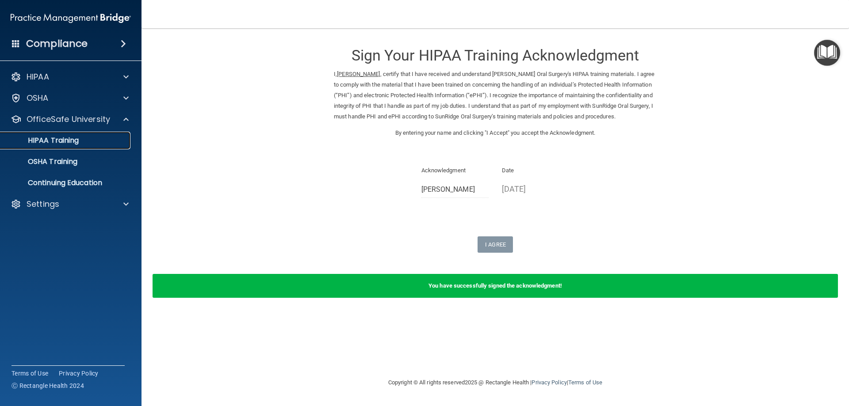
click at [82, 141] on div "HIPAA Training" at bounding box center [66, 140] width 121 height 9
